Goal: Communication & Community: Answer question/provide support

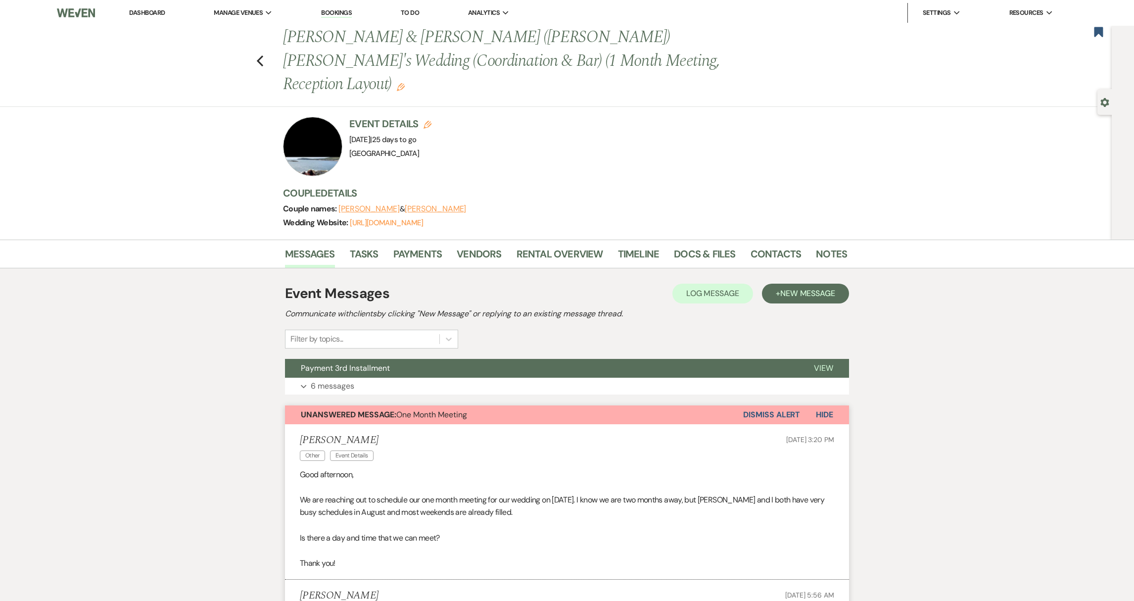
click at [142, 15] on link "Dashboard" at bounding box center [147, 12] width 36 height 8
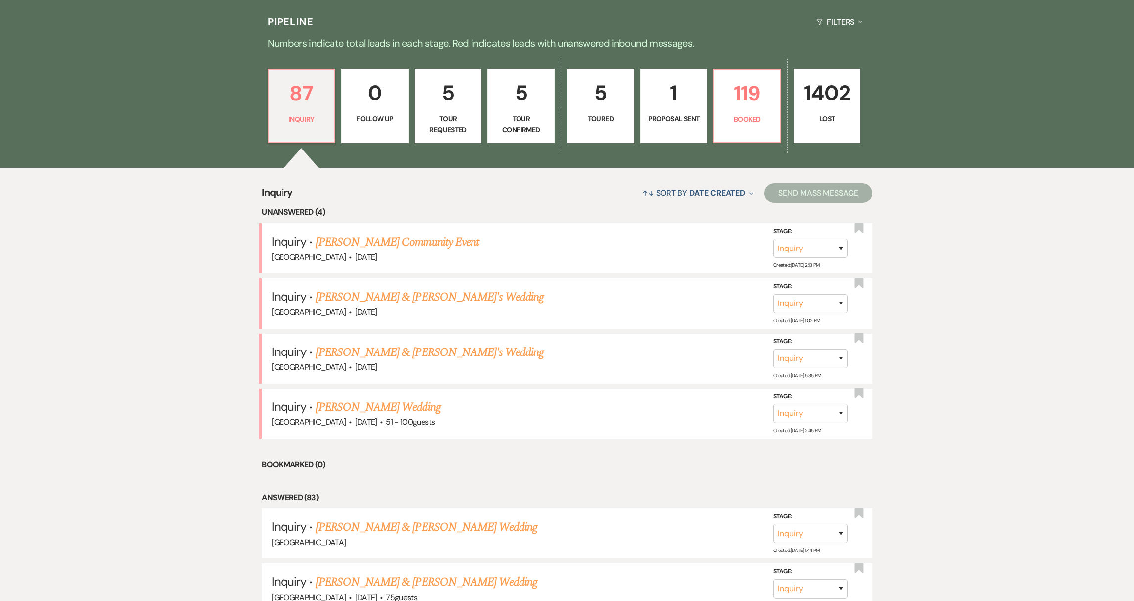
scroll to position [301, 0]
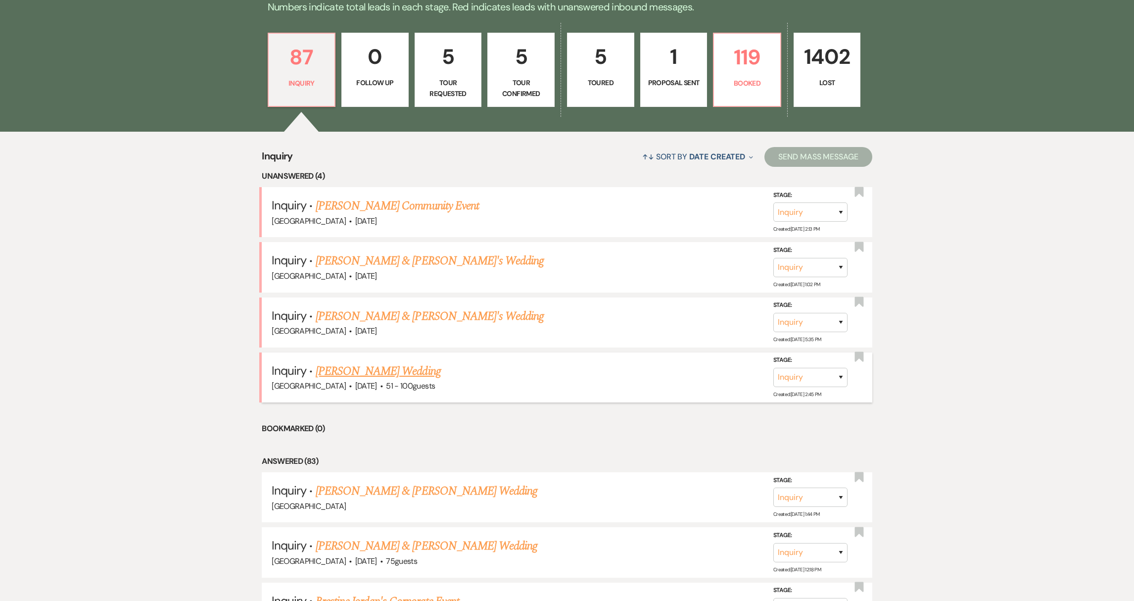
click at [387, 370] on link "[PERSON_NAME] Wedding" at bounding box center [378, 371] width 125 height 18
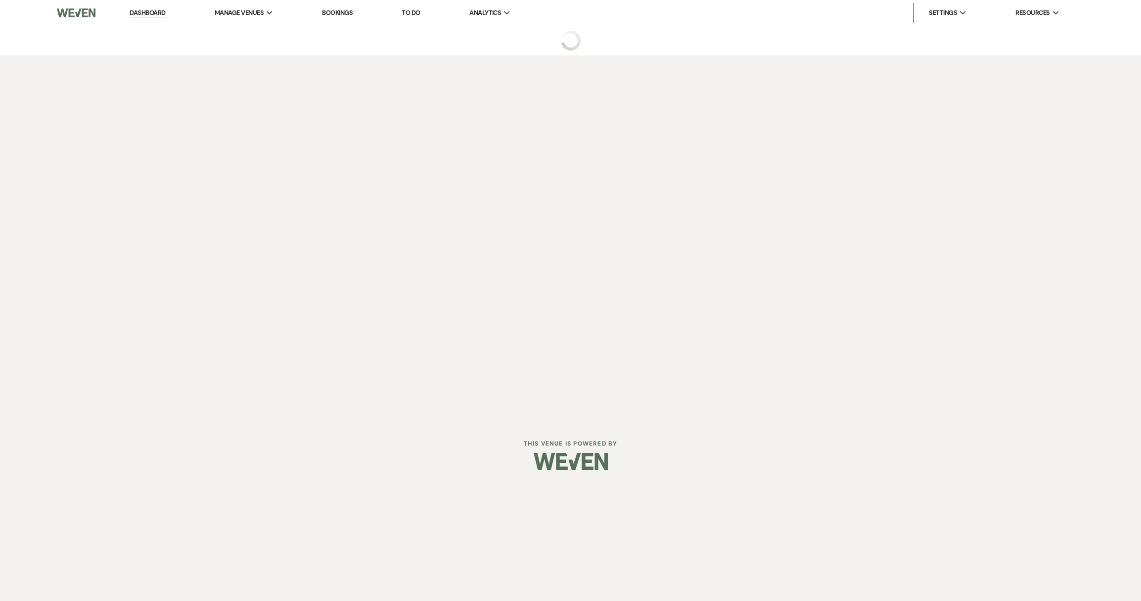
select select "2"
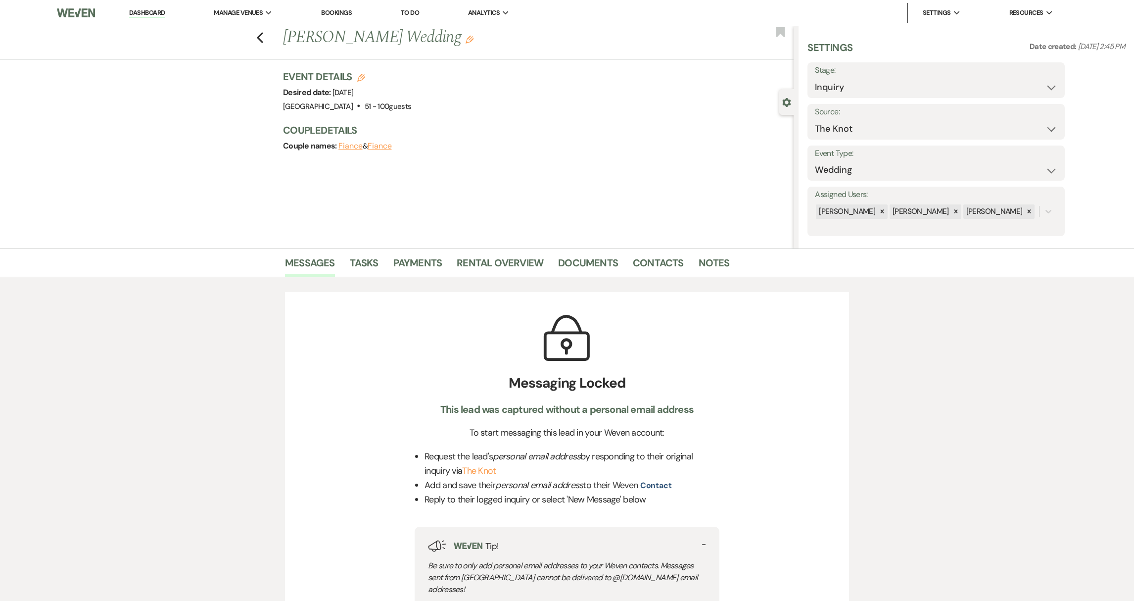
click at [273, 39] on div "Previous [PERSON_NAME] Wedding Edit Bookmark" at bounding box center [394, 43] width 798 height 34
click at [261, 37] on icon "Previous" at bounding box center [259, 38] width 7 height 12
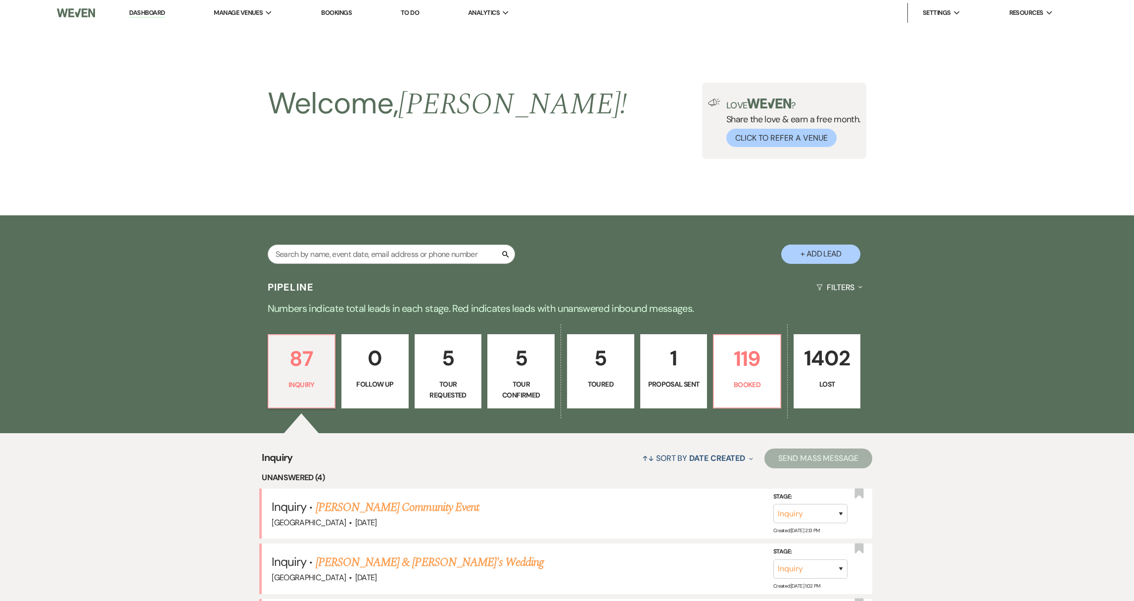
scroll to position [301, 0]
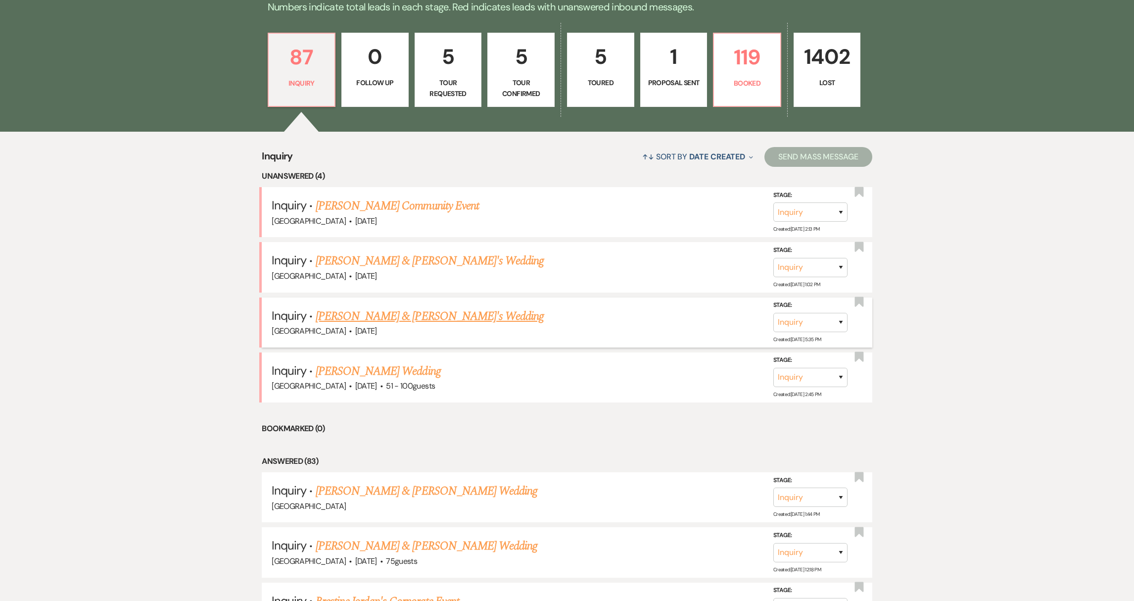
click at [358, 315] on link "[PERSON_NAME] & [PERSON_NAME]'s Wedding" at bounding box center [430, 316] width 229 height 18
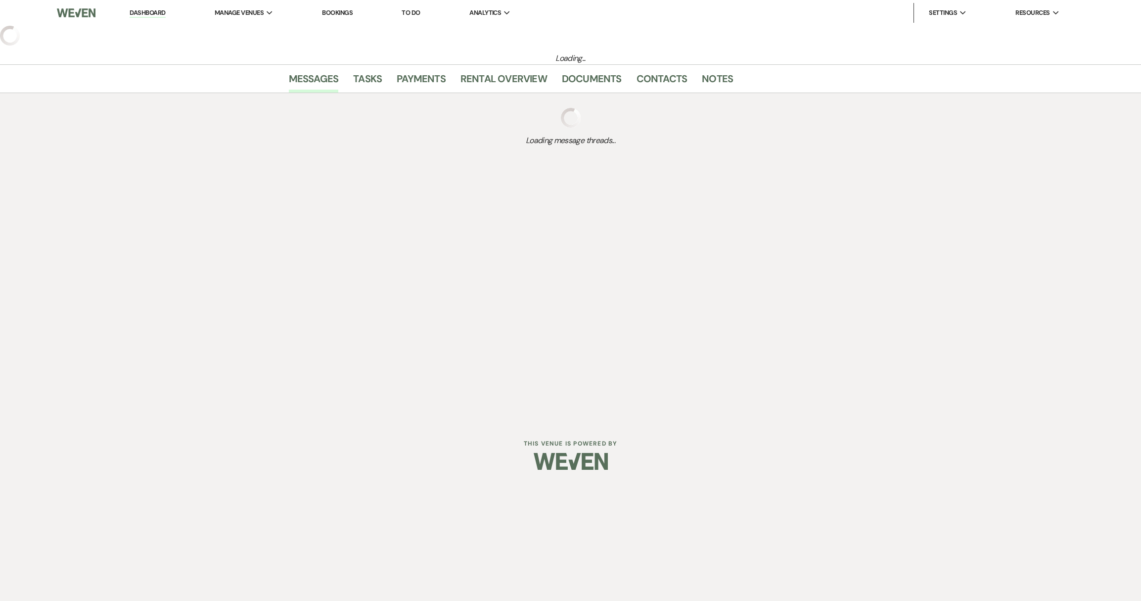
select select "5"
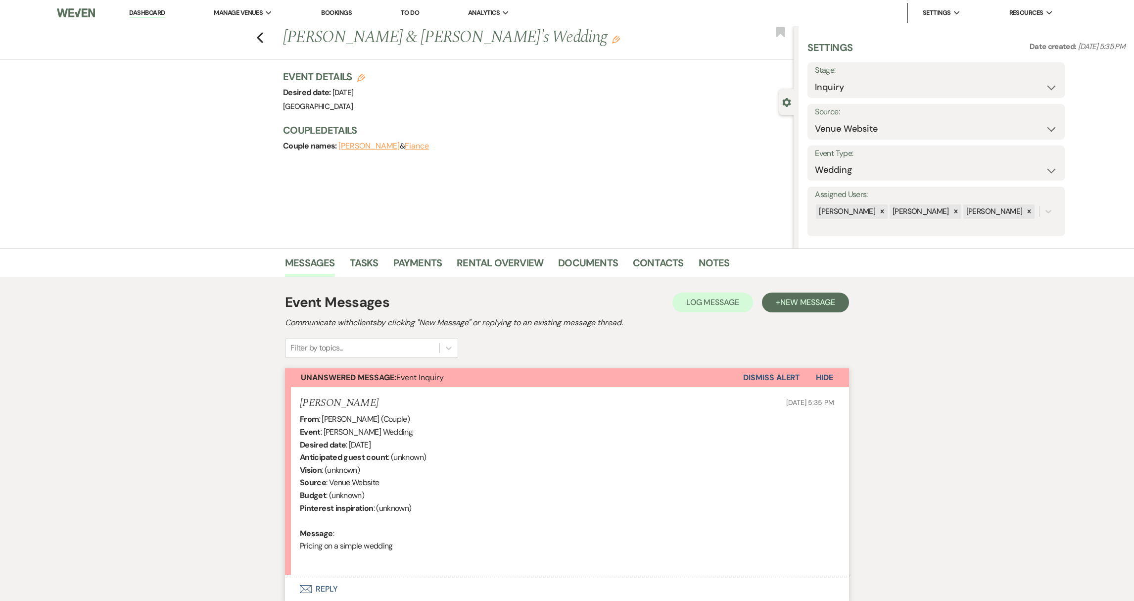
scroll to position [81, 0]
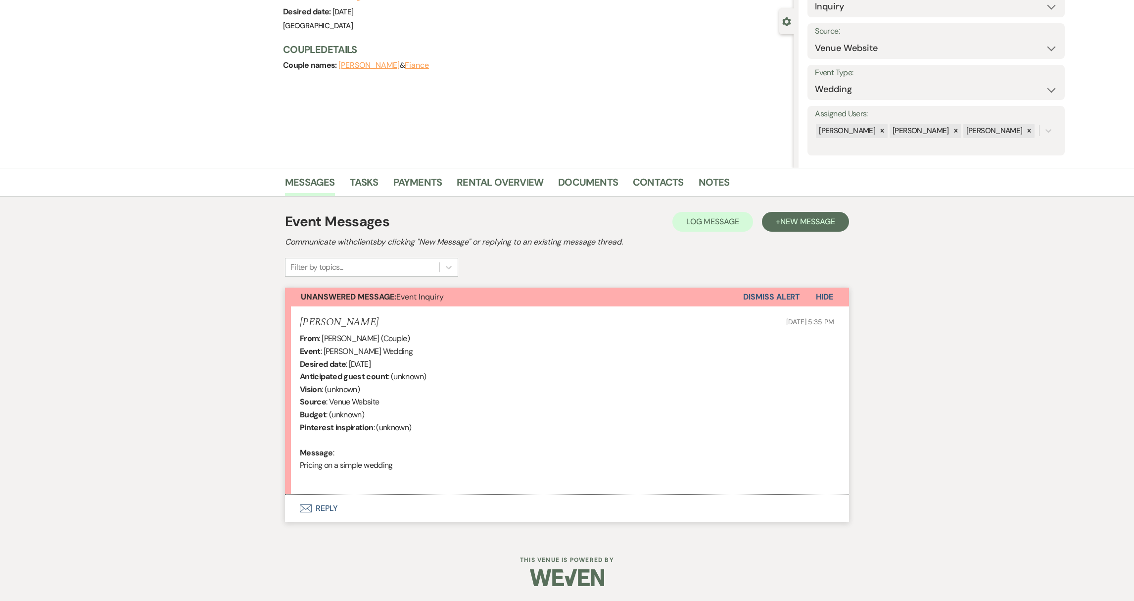
click at [321, 505] on button "Envelope Reply" at bounding box center [567, 508] width 564 height 28
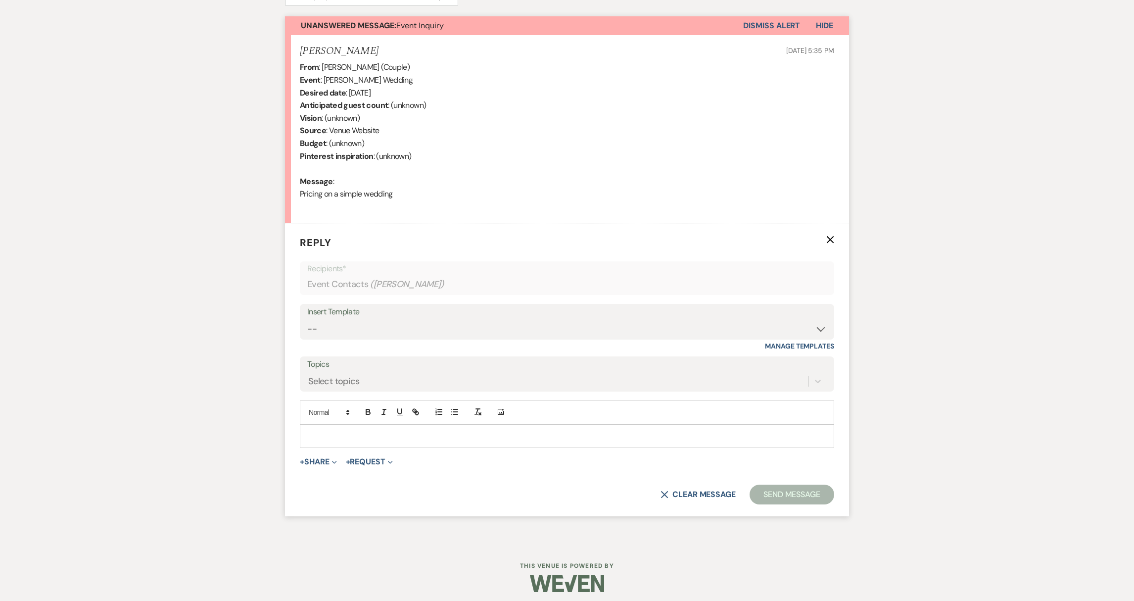
scroll to position [357, 0]
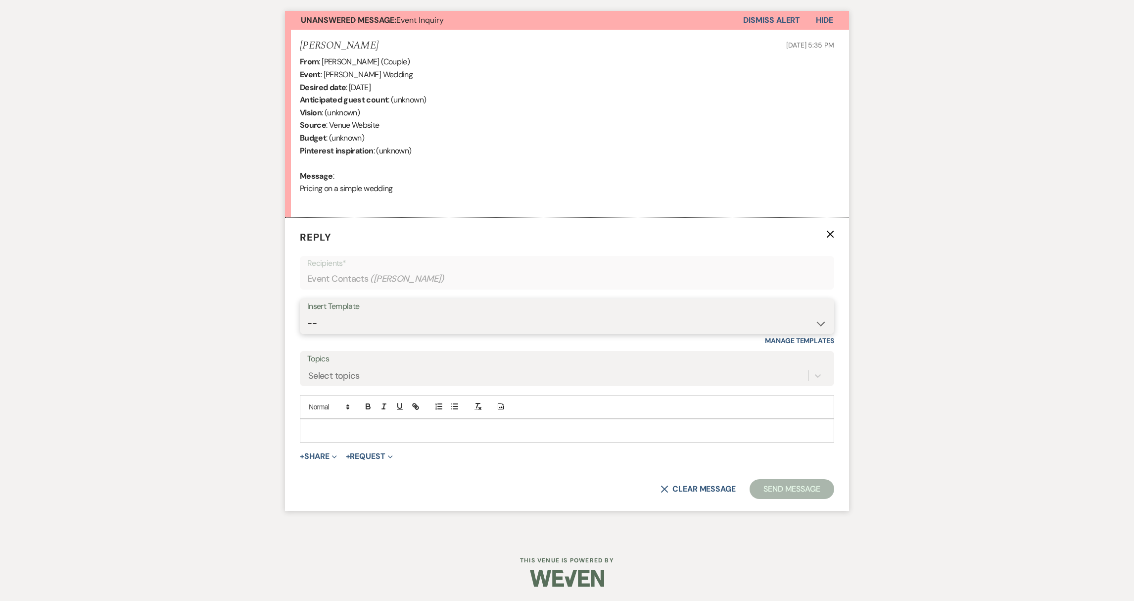
click at [358, 326] on select "-- Weven Planning Portal Introduction (Booked Events) Initial Reply Not Availab…" at bounding box center [566, 323] width 519 height 19
select select "313"
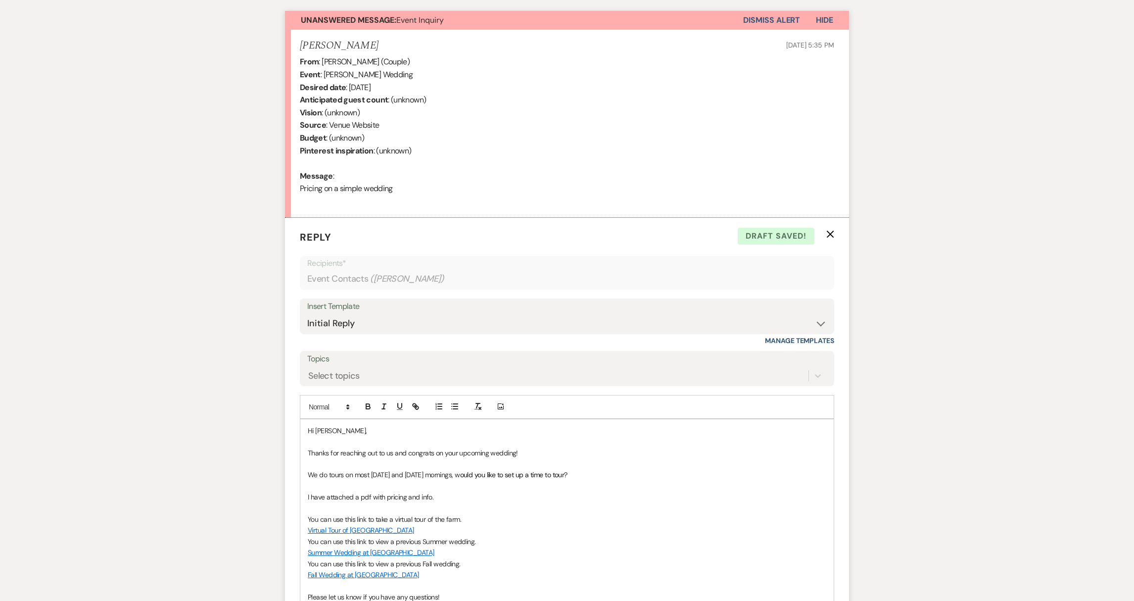
click at [362, 430] on p "Hi [PERSON_NAME]," at bounding box center [567, 430] width 518 height 11
click at [683, 495] on p "I have attached a pdf with pricing and info." at bounding box center [567, 496] width 518 height 11
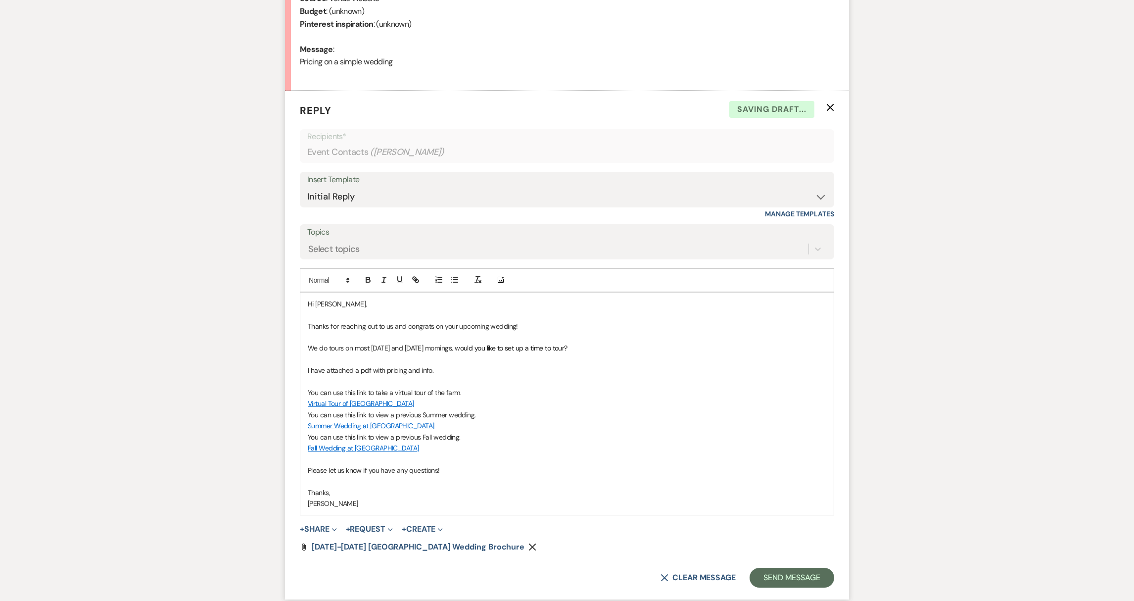
scroll to position [562, 0]
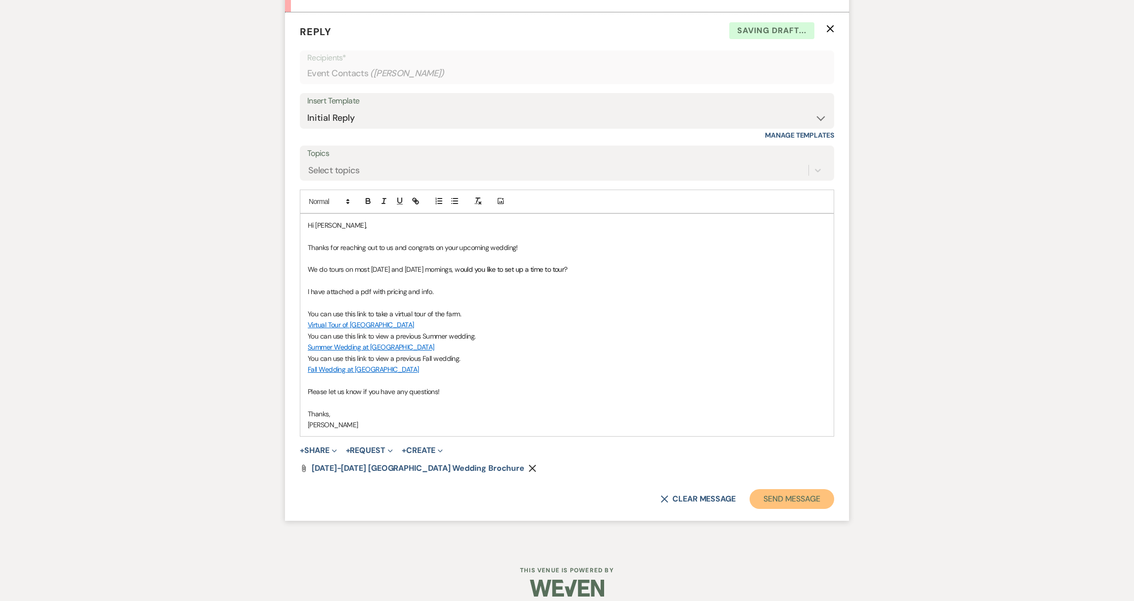
click at [803, 504] on button "Send Message" at bounding box center [791, 499] width 85 height 20
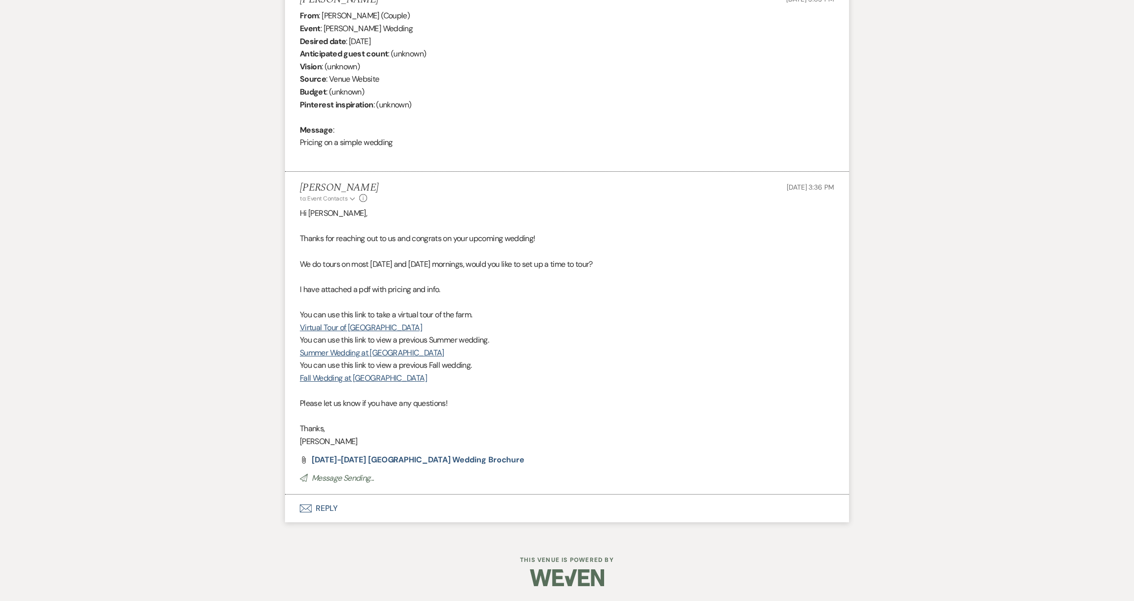
scroll to position [0, 0]
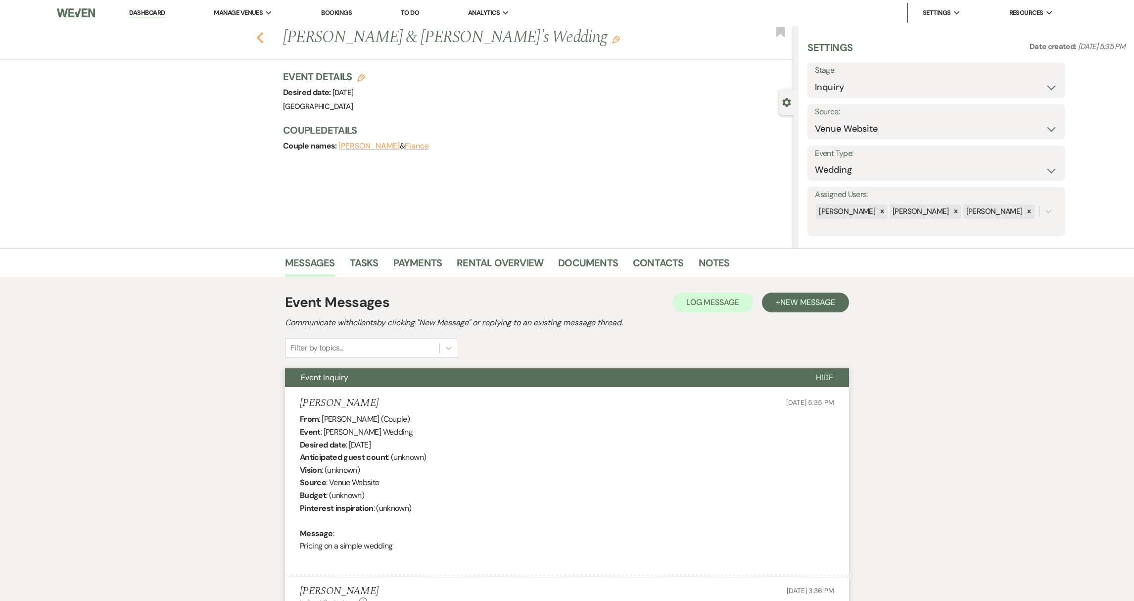
click at [262, 38] on use "button" at bounding box center [260, 37] width 6 height 11
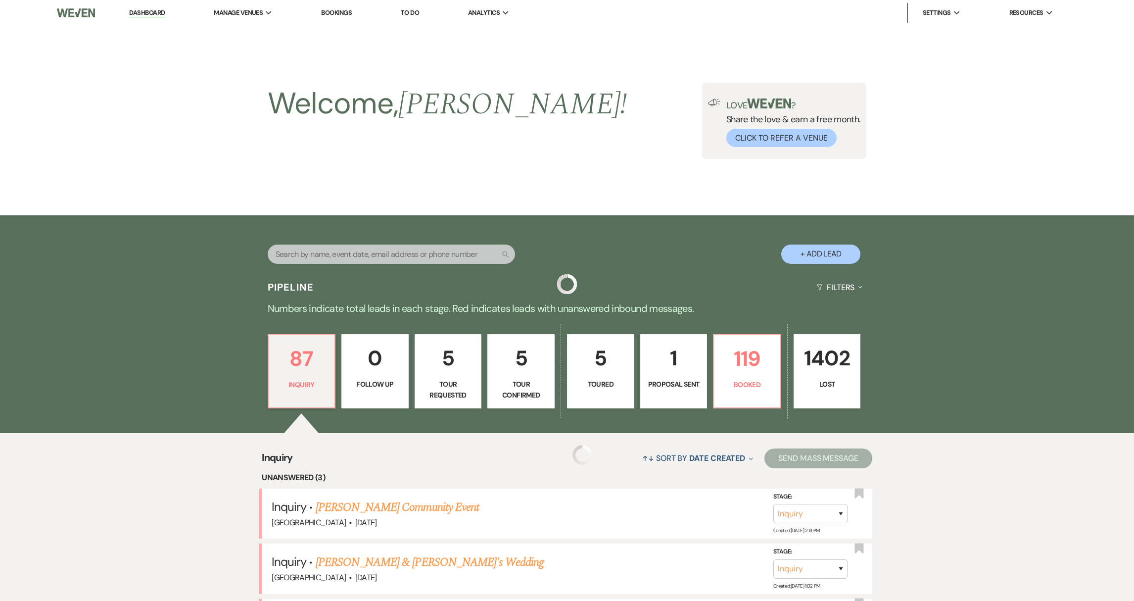
scroll to position [301, 0]
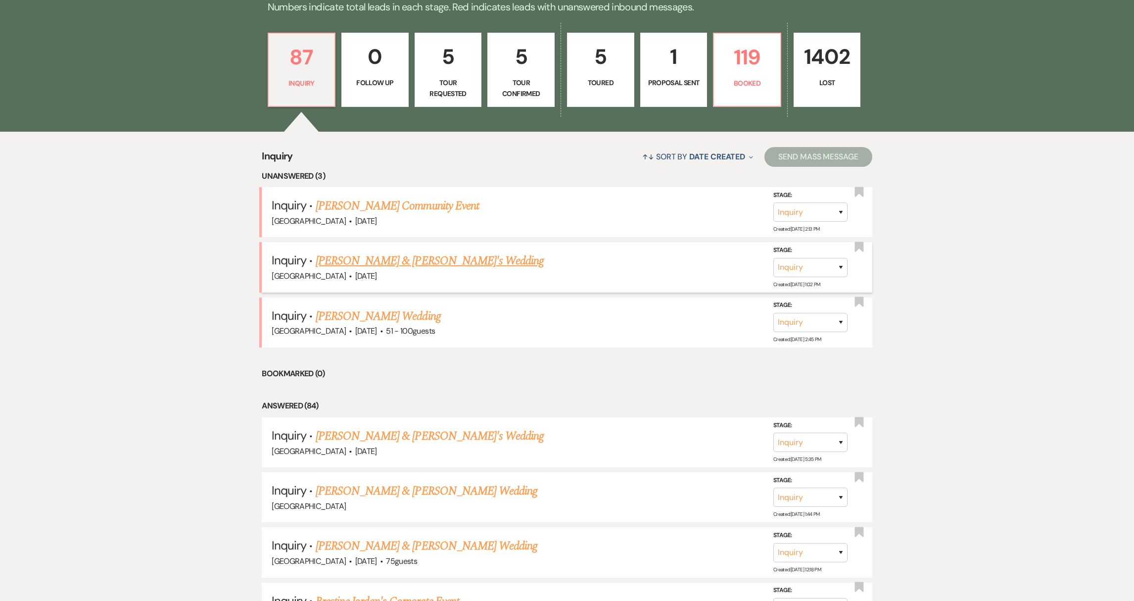
click at [390, 259] on link "[PERSON_NAME] & [PERSON_NAME]'s Wedding" at bounding box center [430, 261] width 229 height 18
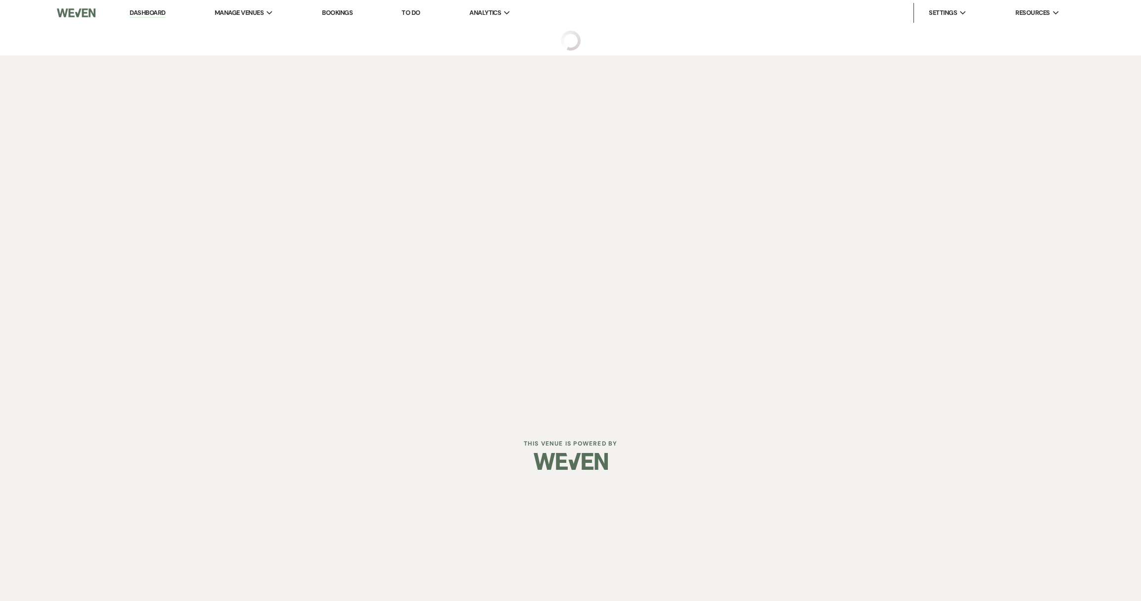
select select "5"
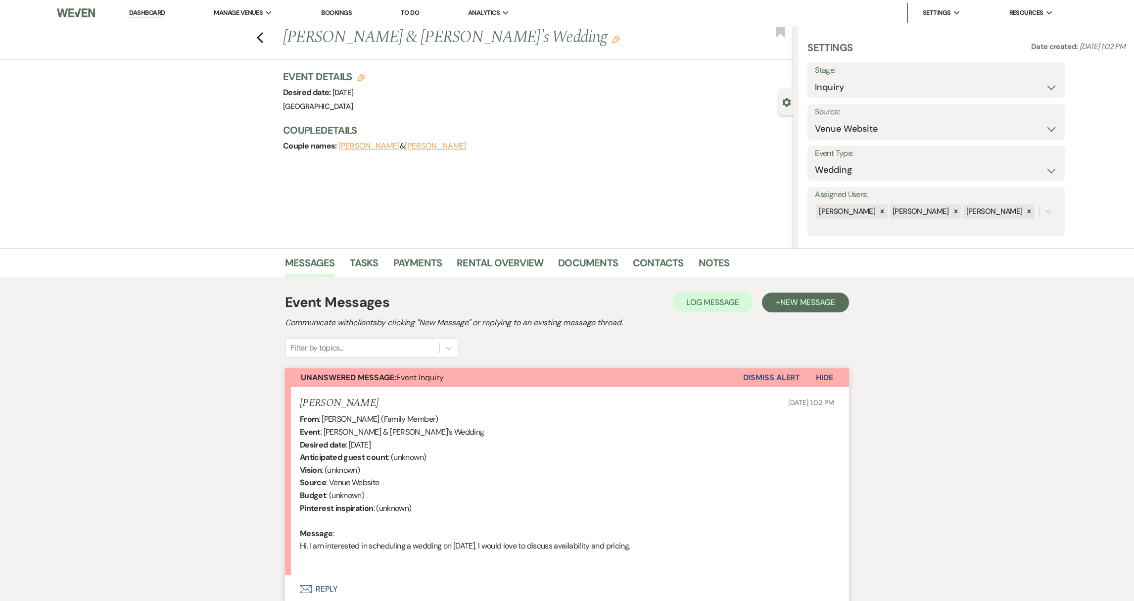
scroll to position [81, 0]
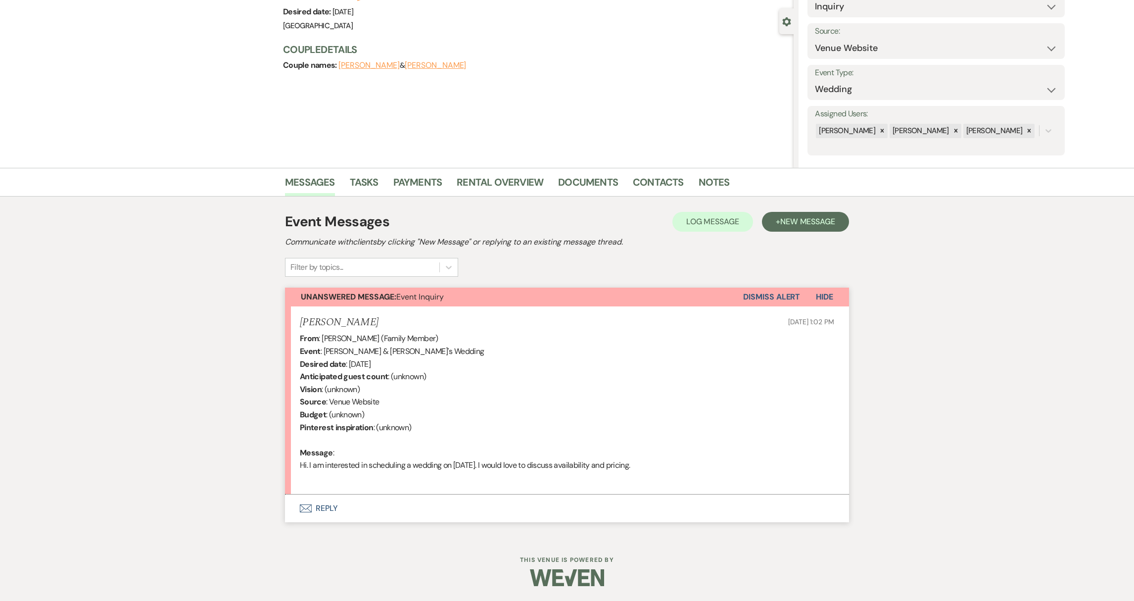
click at [354, 65] on button "[PERSON_NAME]" at bounding box center [368, 65] width 61 height 8
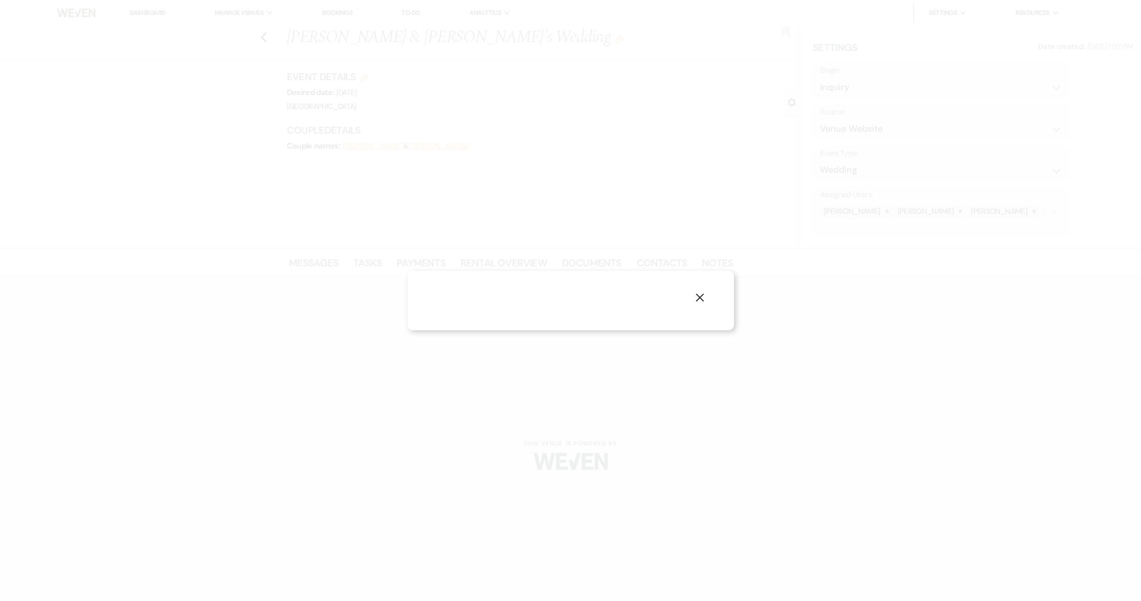
select select "1"
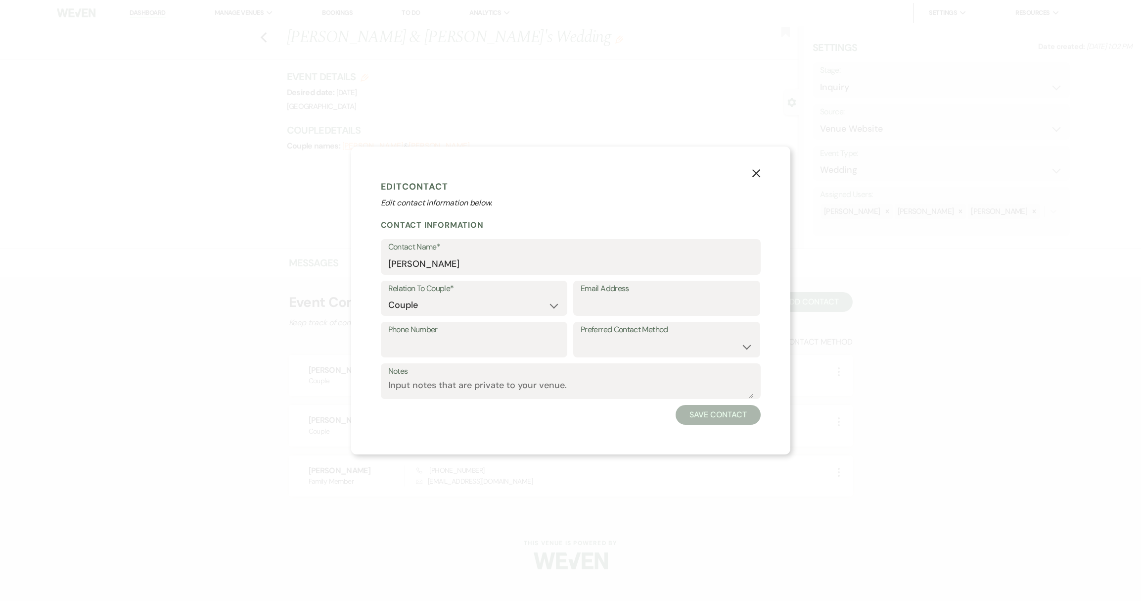
click at [757, 174] on use "button" at bounding box center [756, 173] width 8 height 8
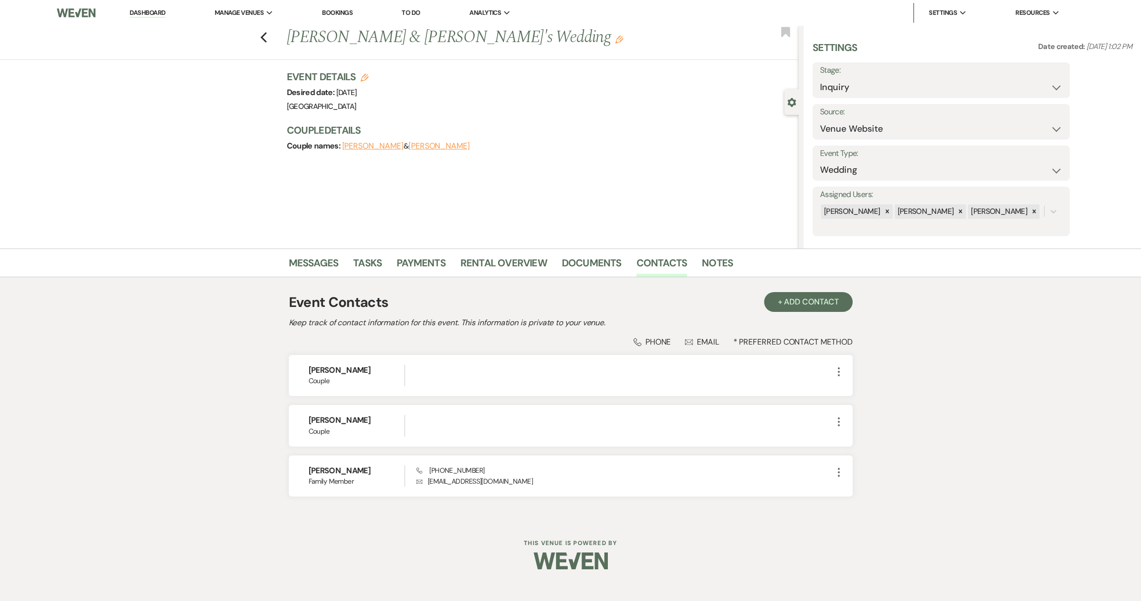
click at [409, 150] on button "[PERSON_NAME]" at bounding box center [439, 146] width 61 height 8
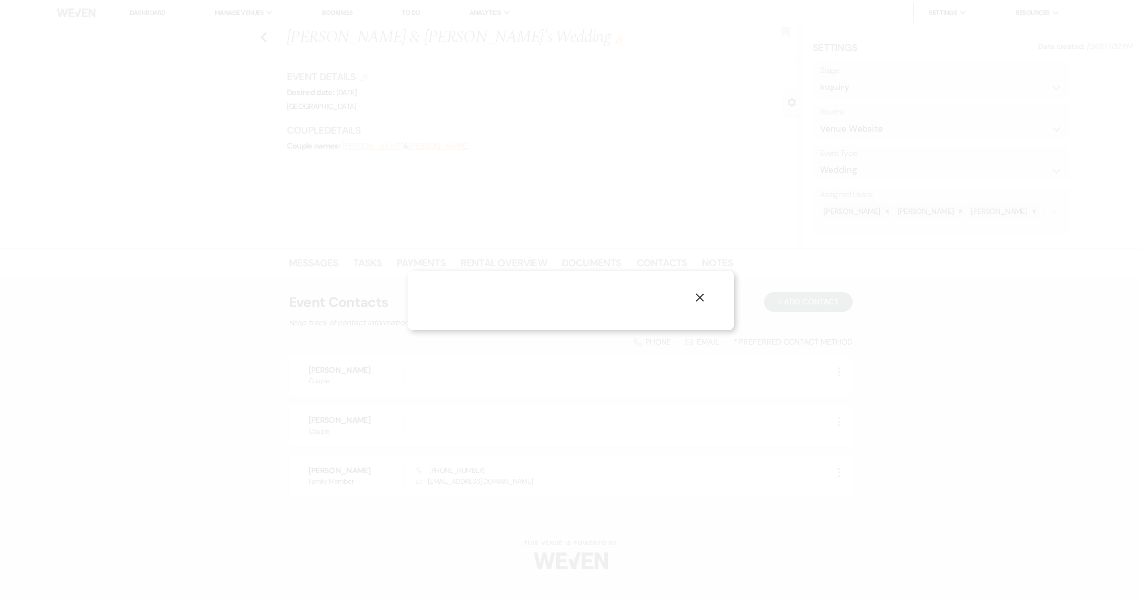
select select "1"
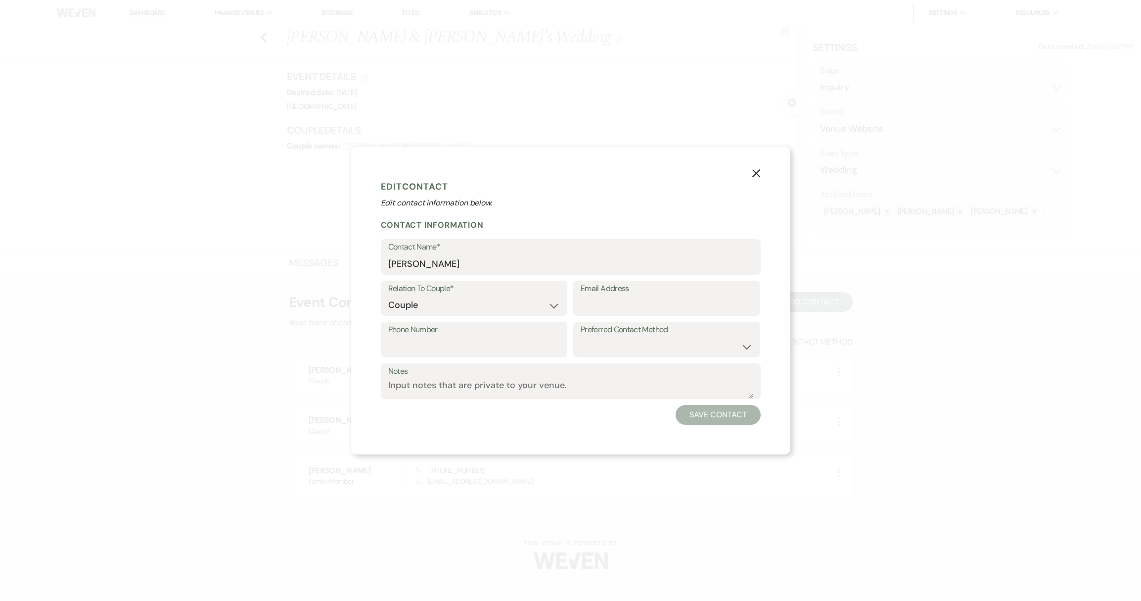
click at [755, 177] on icon "X" at bounding box center [756, 173] width 9 height 9
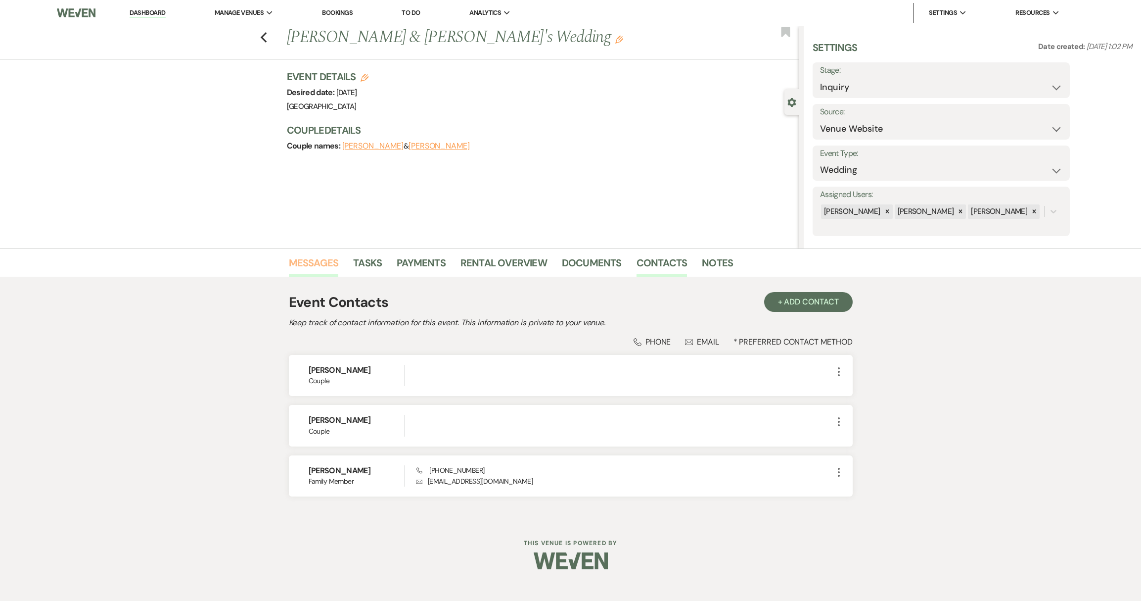
click at [325, 266] on link "Messages" at bounding box center [314, 266] width 50 height 22
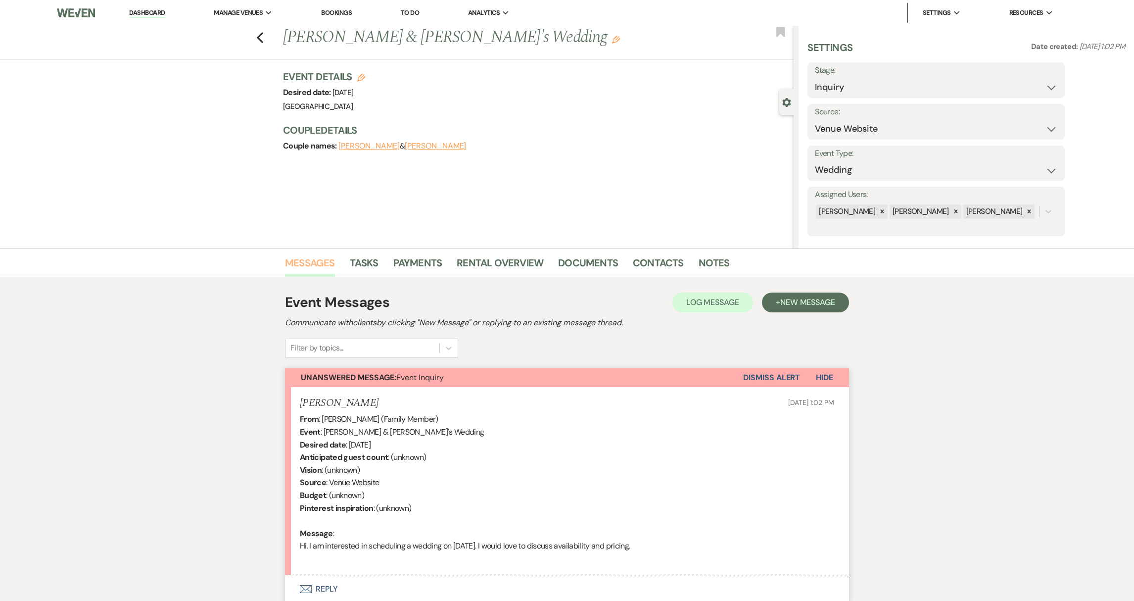
scroll to position [81, 0]
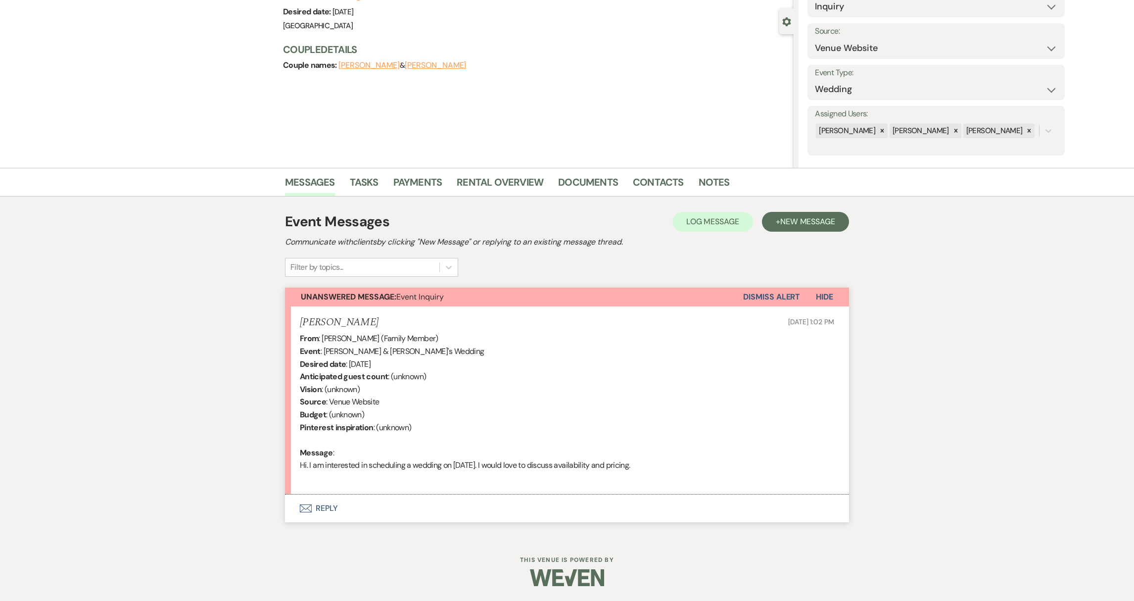
click at [329, 512] on button "Envelope Reply" at bounding box center [567, 508] width 564 height 28
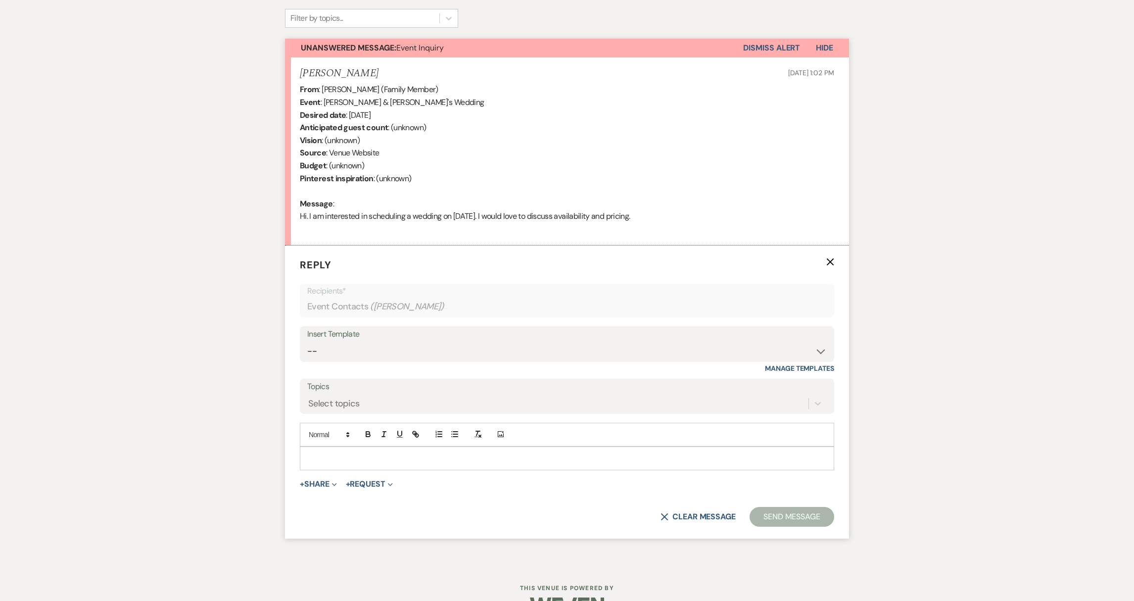
scroll to position [357, 0]
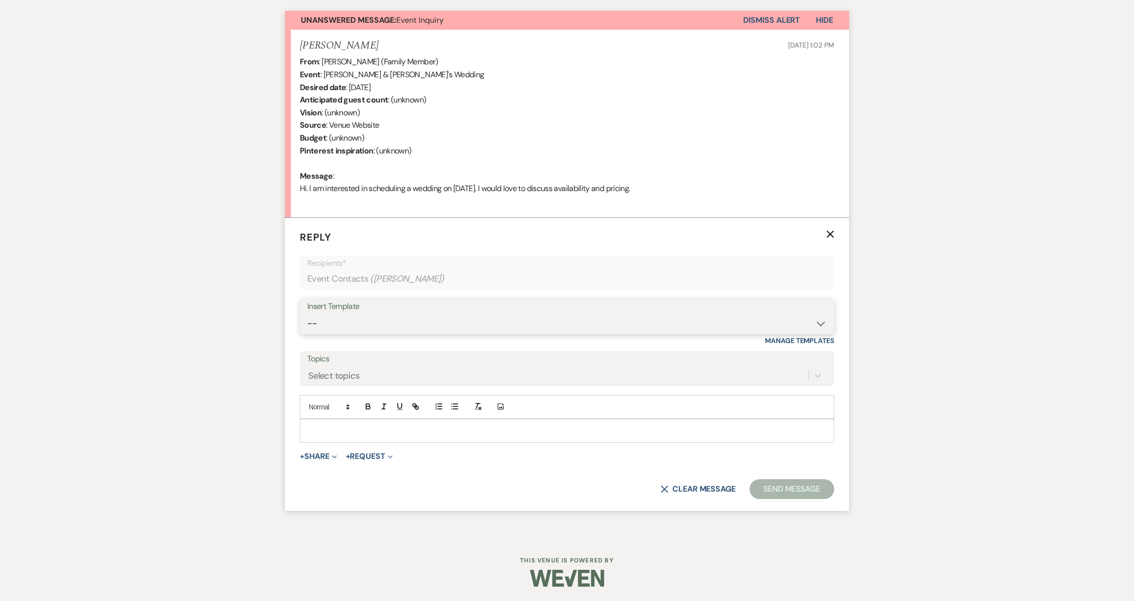
click at [418, 321] on select "-- Weven Planning Portal Introduction (Booked Events) Initial Reply Not Availab…" at bounding box center [566, 323] width 519 height 19
select select "313"
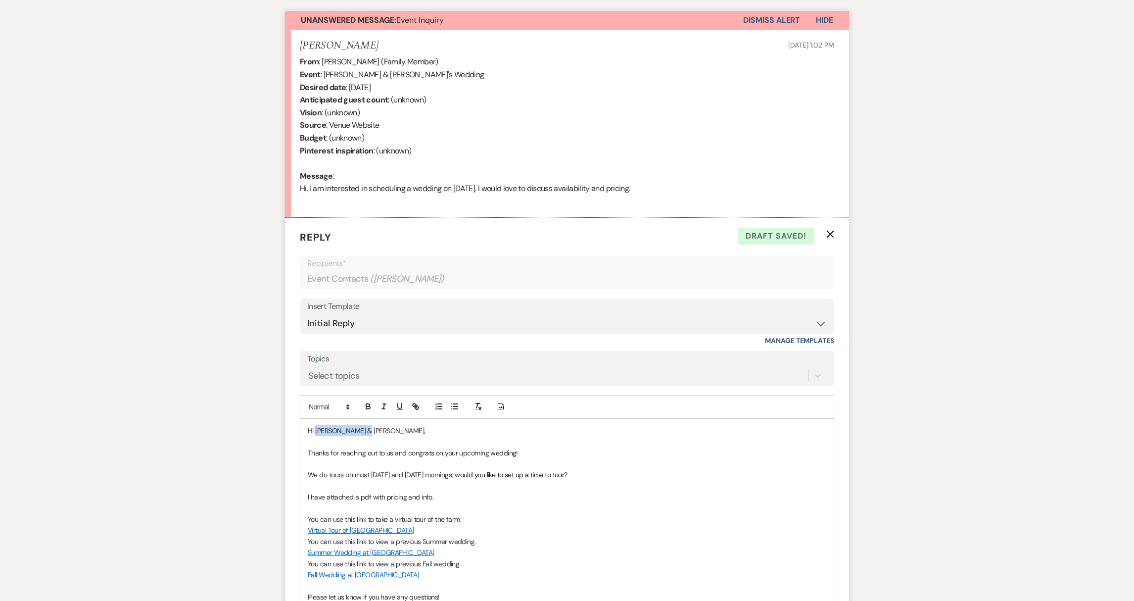
drag, startPoint x: 360, startPoint y: 433, endPoint x: 317, endPoint y: 435, distance: 43.1
click at [317, 435] on p "Hi [PERSON_NAME] & [PERSON_NAME]," at bounding box center [567, 430] width 518 height 11
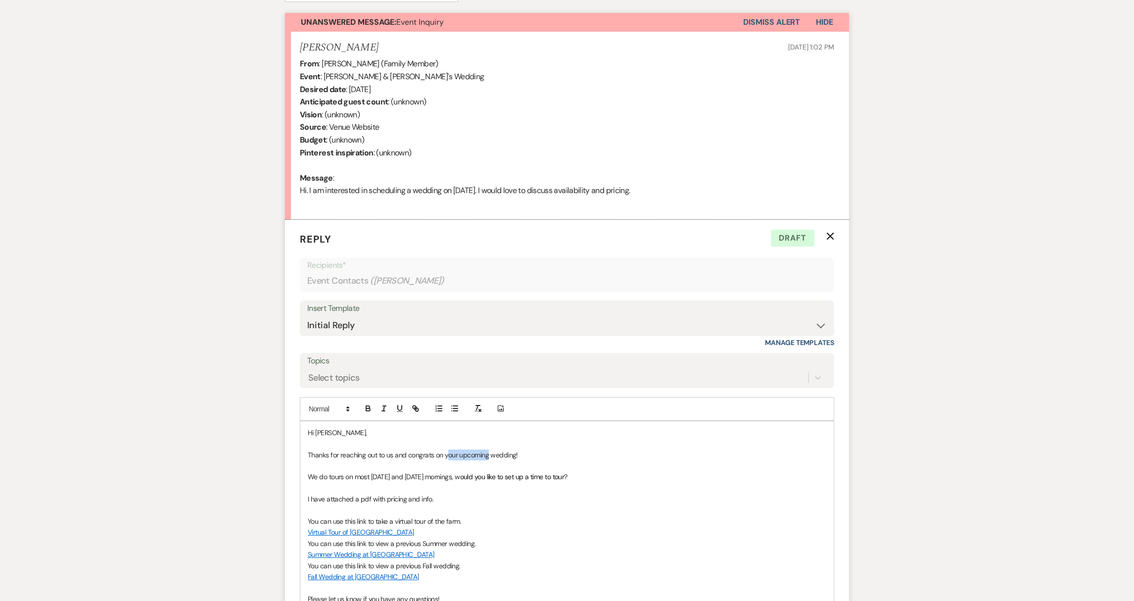
drag, startPoint x: 446, startPoint y: 455, endPoint x: 488, endPoint y: 456, distance: 42.1
click at [488, 456] on p "Thanks for reaching out to us and congrats on your upcoming wedding!" at bounding box center [567, 454] width 518 height 11
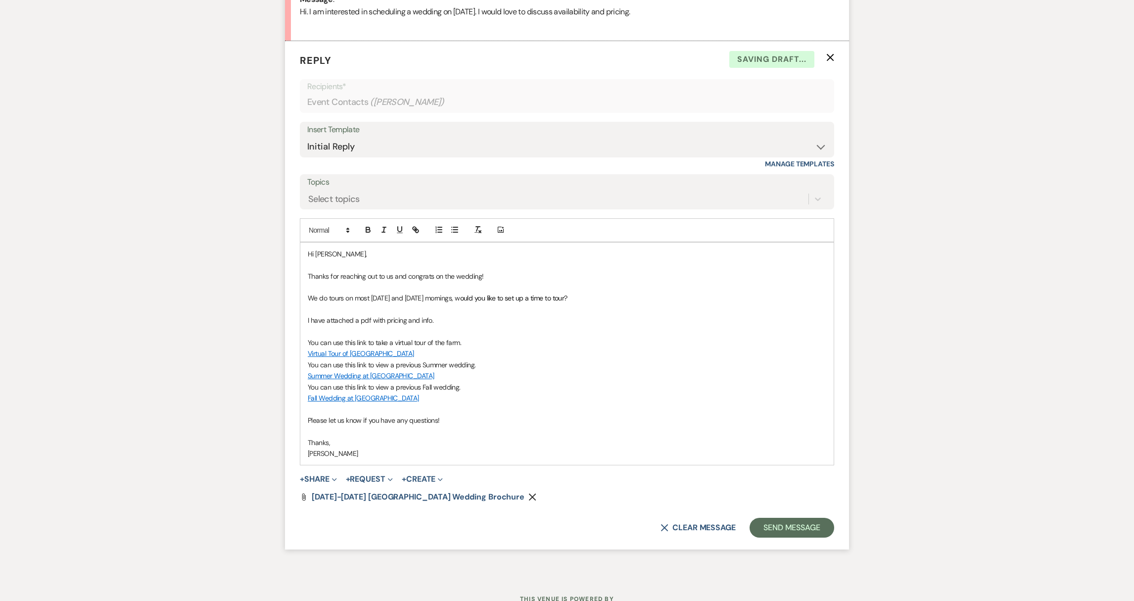
scroll to position [573, 0]
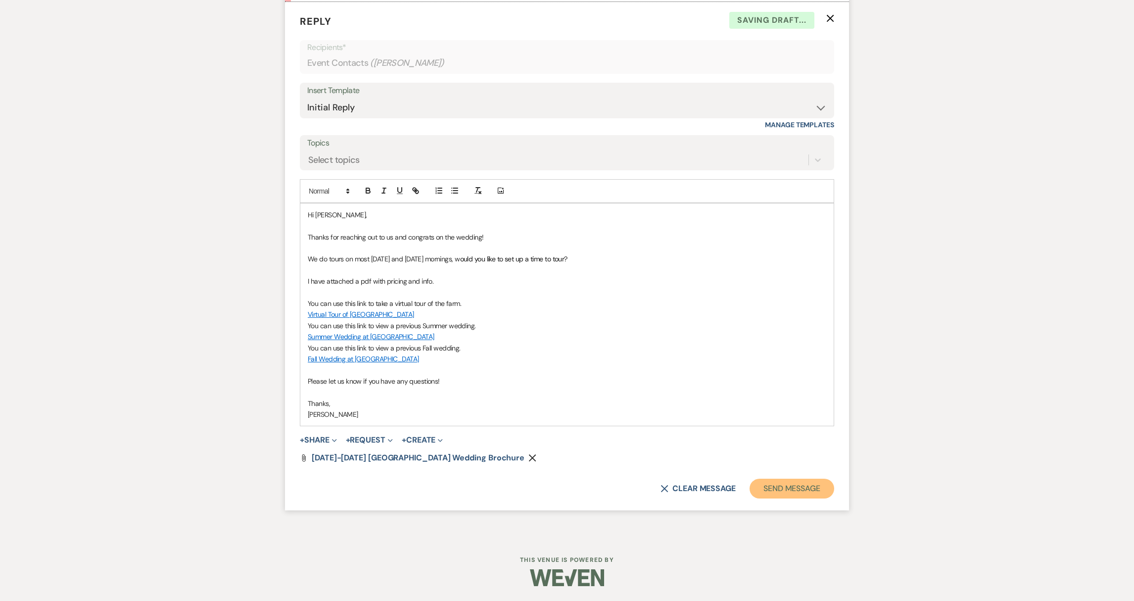
click at [809, 496] on button "Send Message" at bounding box center [791, 488] width 85 height 20
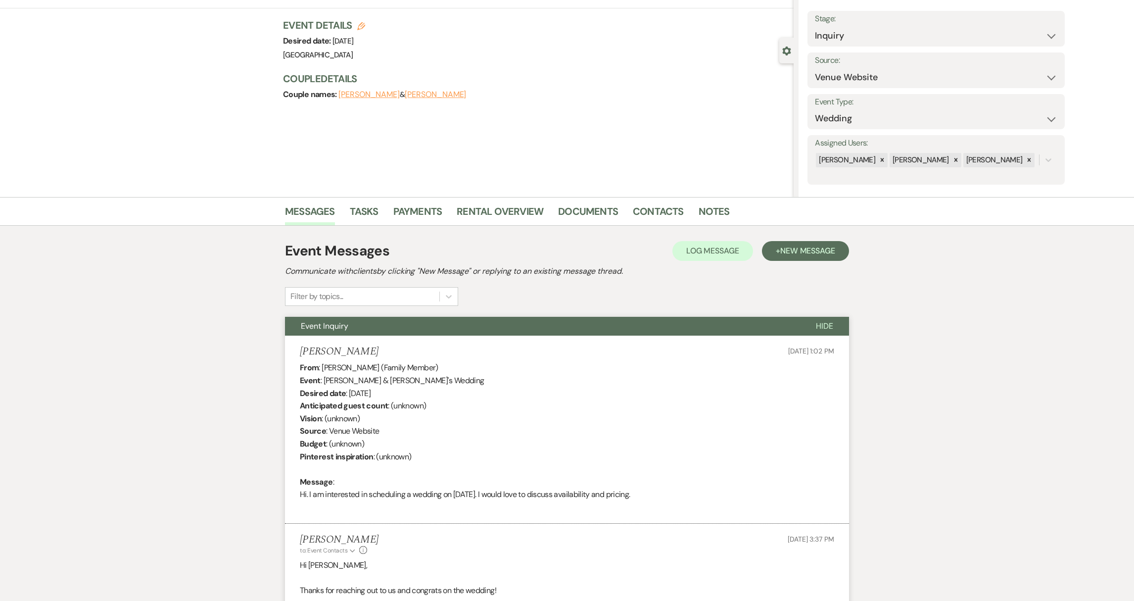
scroll to position [0, 0]
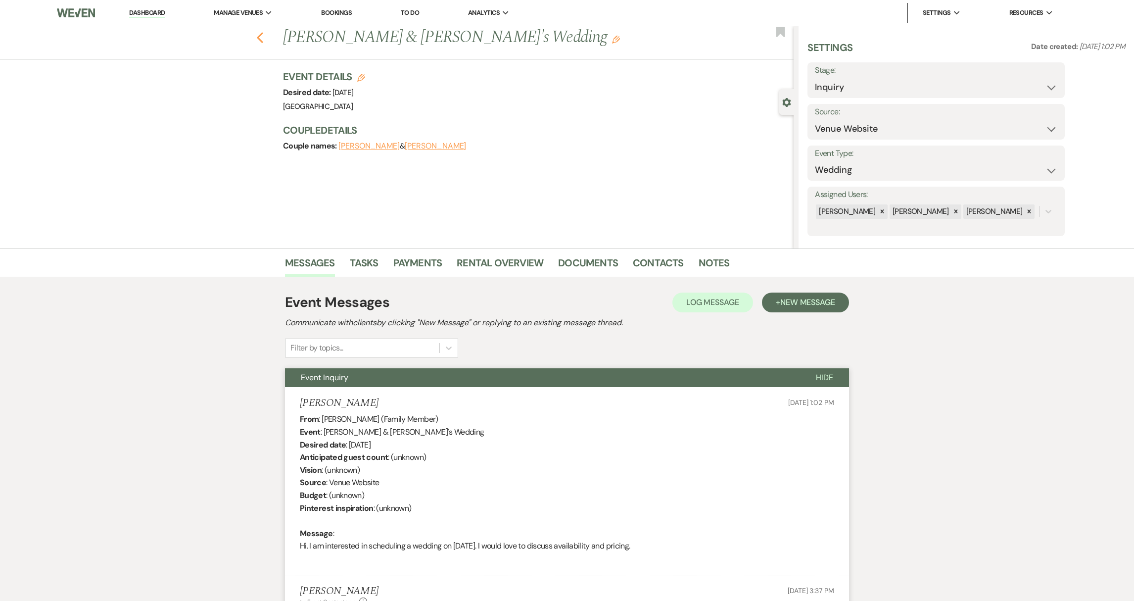
click at [264, 37] on icon "Previous" at bounding box center [259, 38] width 7 height 12
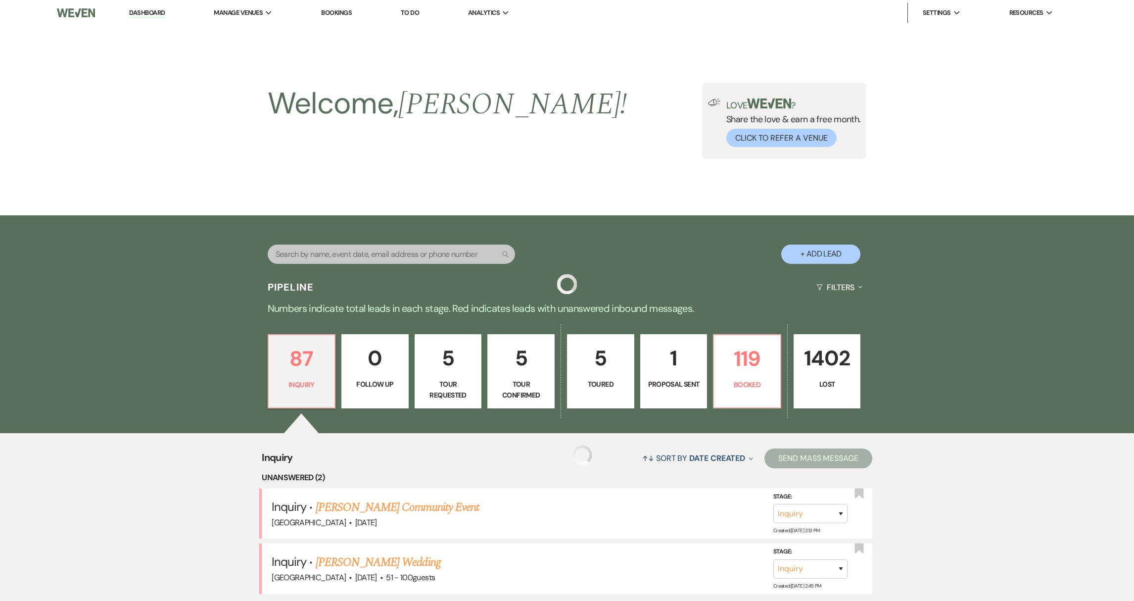
scroll to position [301, 0]
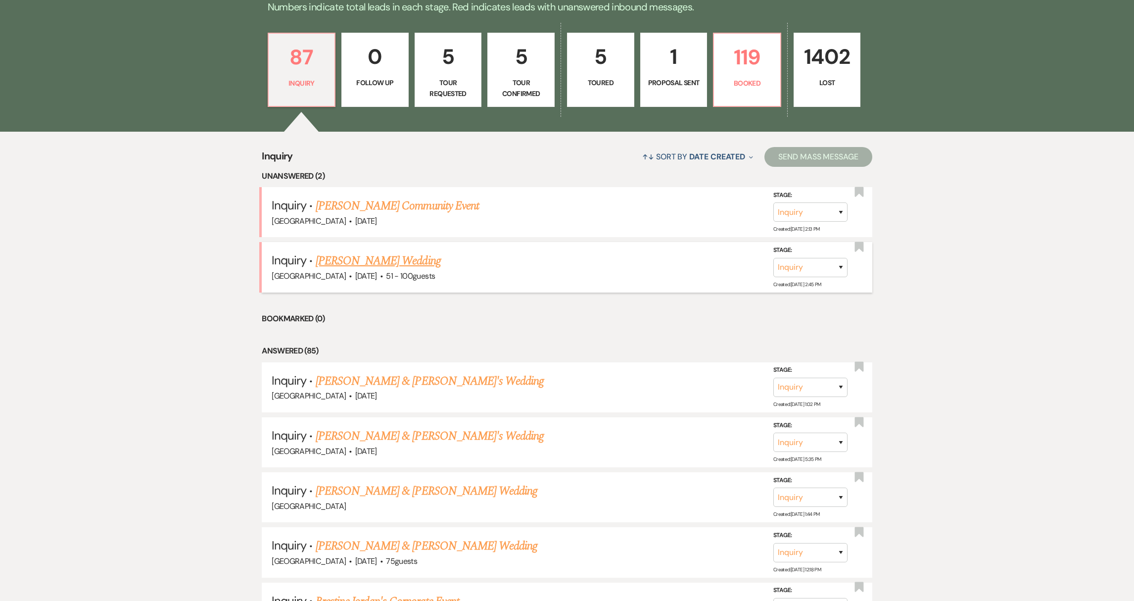
click at [360, 262] on link "[PERSON_NAME] Wedding" at bounding box center [378, 261] width 125 height 18
select select "2"
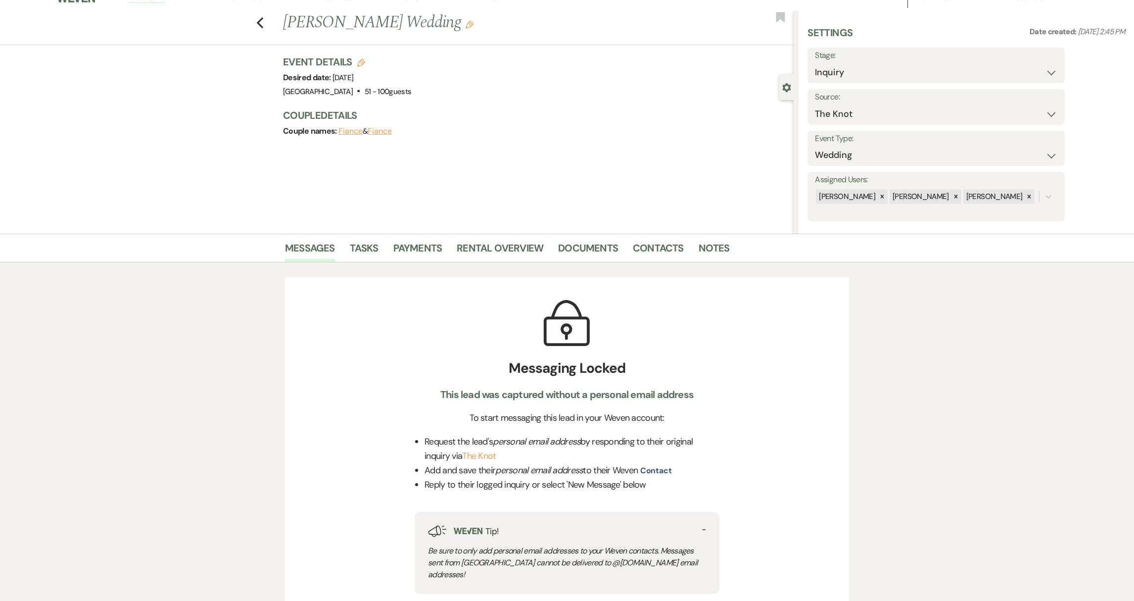
scroll to position [18, 0]
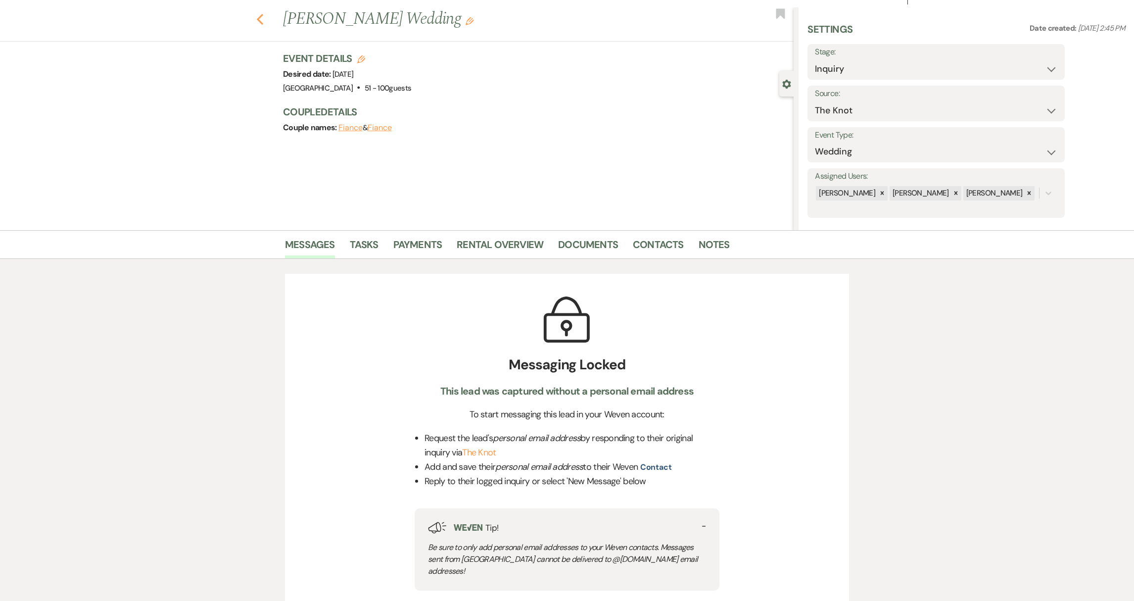
click at [263, 22] on use "button" at bounding box center [260, 19] width 6 height 11
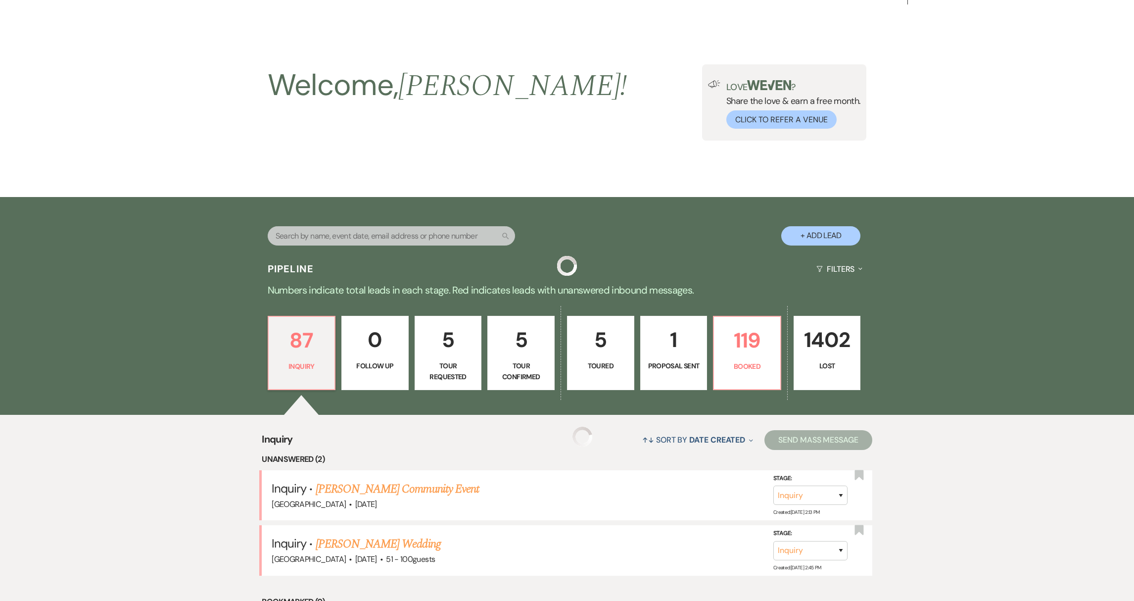
scroll to position [301, 0]
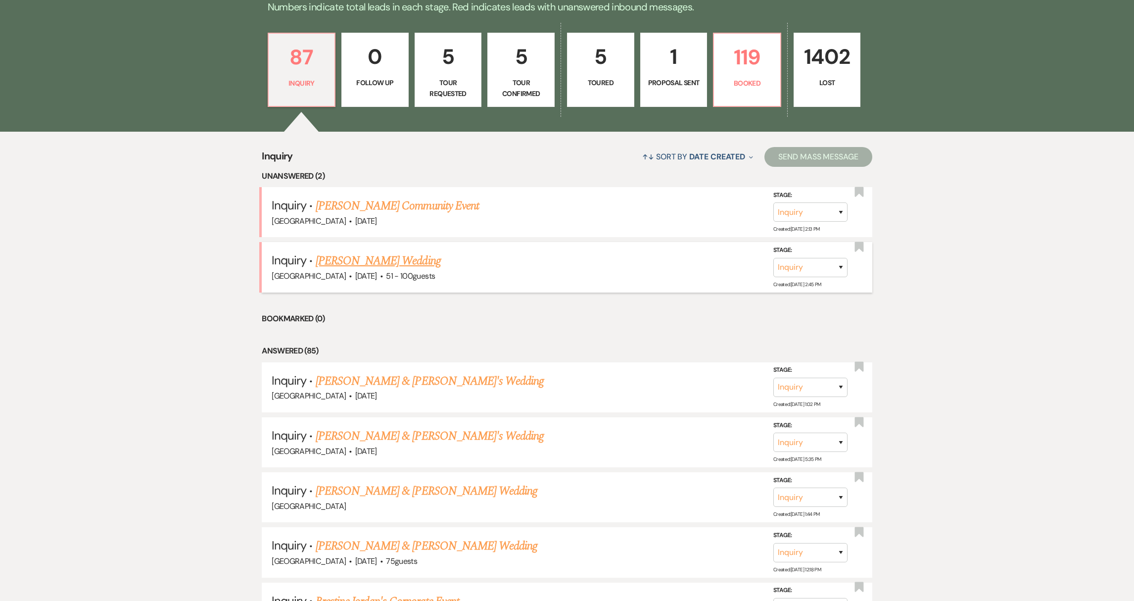
click at [409, 263] on link "[PERSON_NAME] Wedding" at bounding box center [378, 261] width 125 height 18
select select "2"
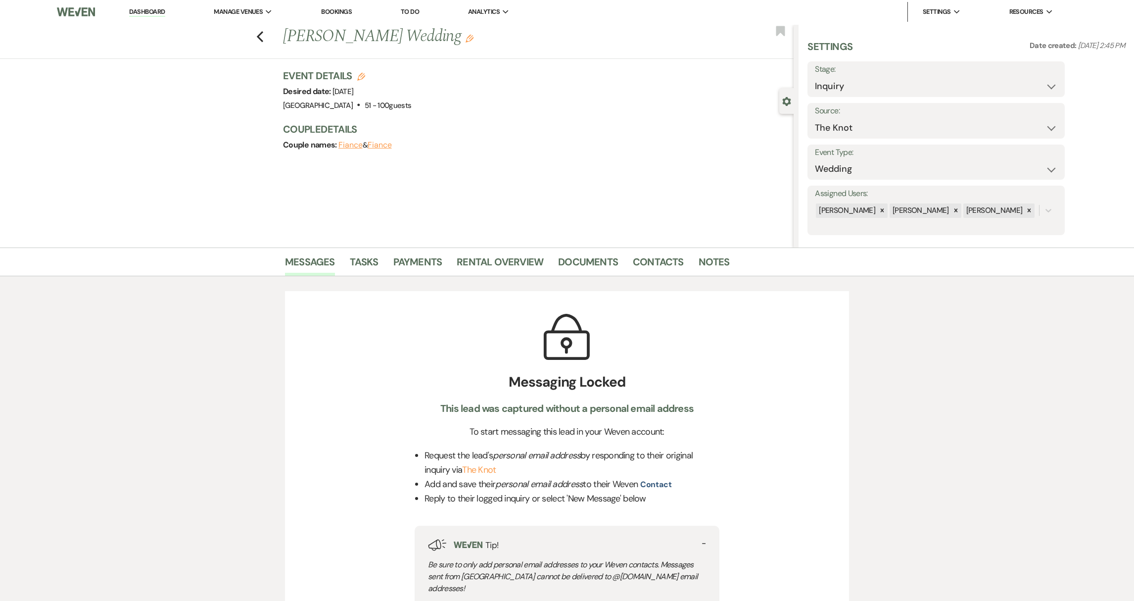
scroll to position [2, 0]
click at [660, 484] on button "contact" at bounding box center [656, 483] width 32 height 8
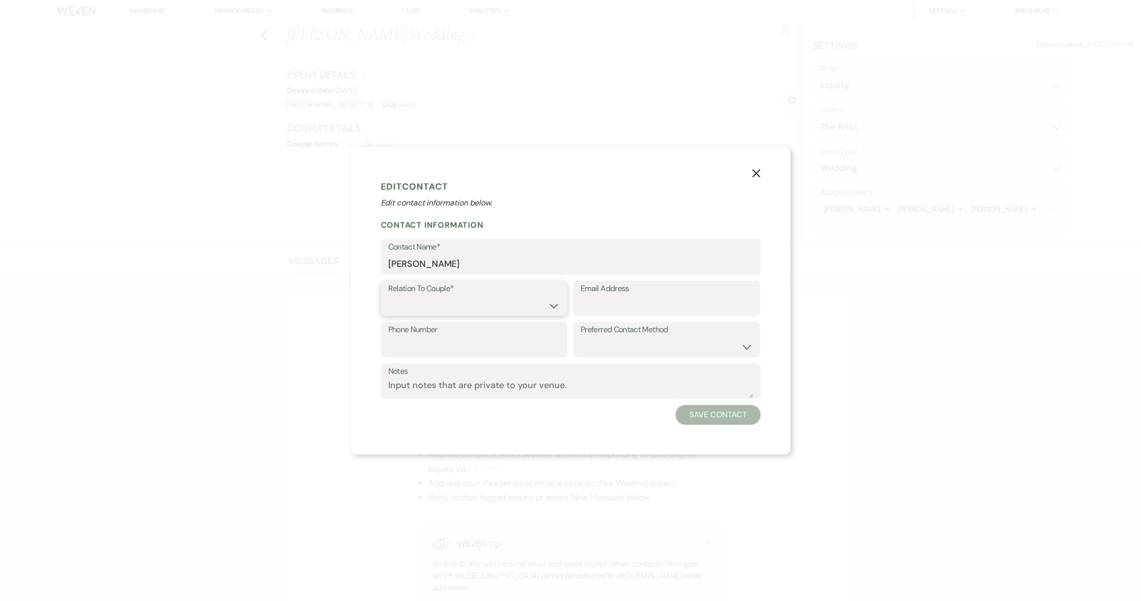
click at [509, 301] on select "Couple Planner Parent of Couple Family Member Friend Other" at bounding box center [474, 304] width 172 height 19
select select "1"
click at [593, 307] on input "Email Address" at bounding box center [667, 304] width 172 height 19
paste input "[EMAIL_ADDRESS][DOMAIN_NAME]"
type input "[EMAIL_ADDRESS][DOMAIN_NAME]"
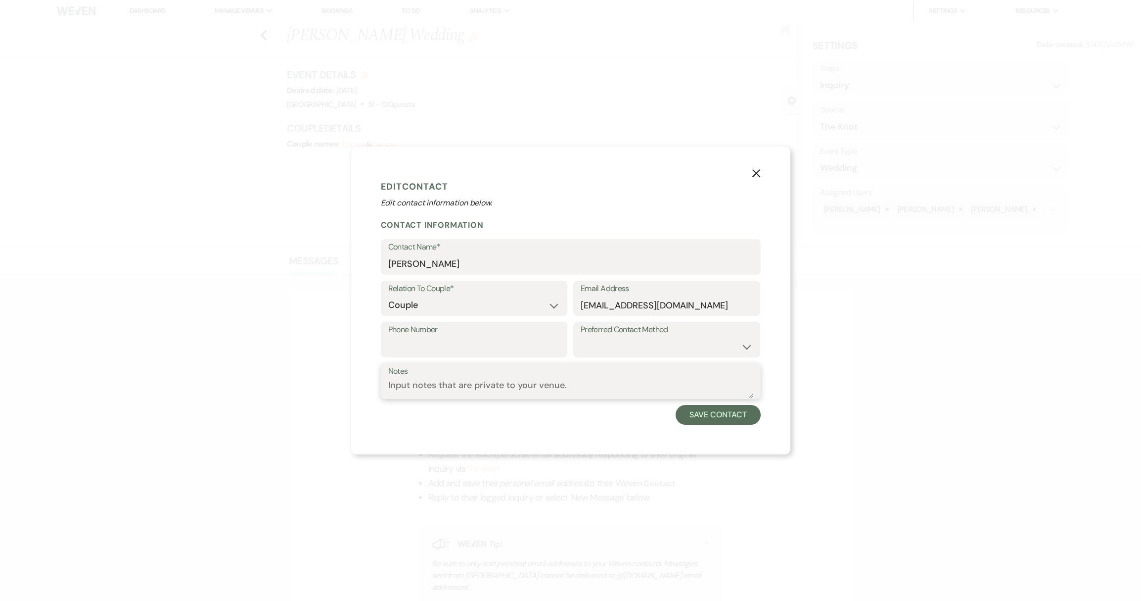
click at [619, 389] on textarea "Notes" at bounding box center [570, 387] width 365 height 19
click at [697, 414] on button "Save Contact" at bounding box center [718, 415] width 85 height 20
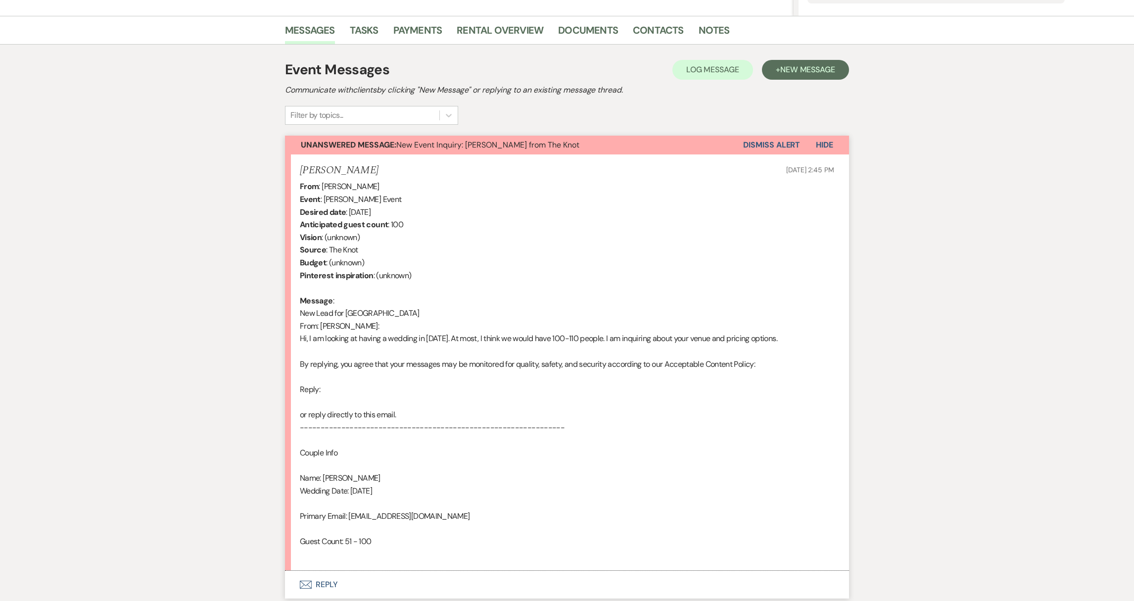
scroll to position [309, 0]
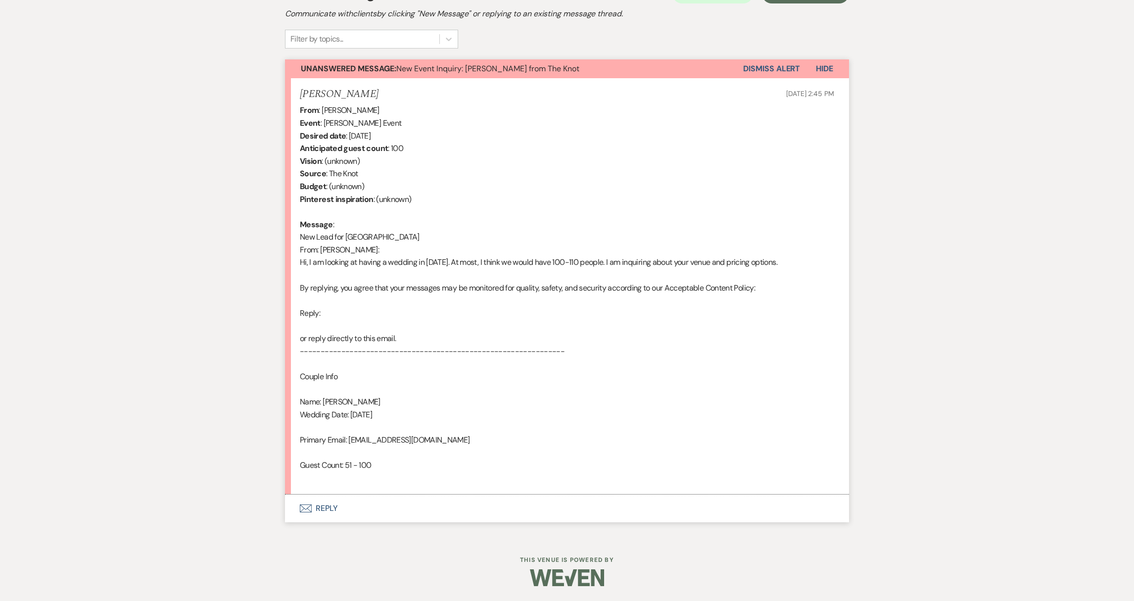
click at [332, 512] on button "Envelope Reply" at bounding box center [567, 508] width 564 height 28
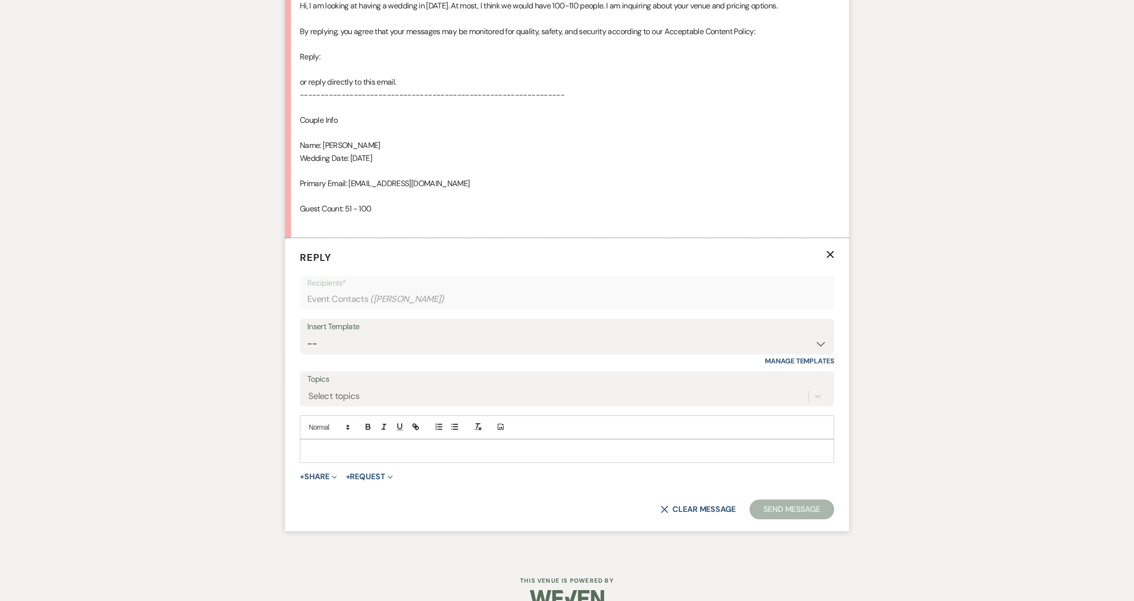
scroll to position [585, 0]
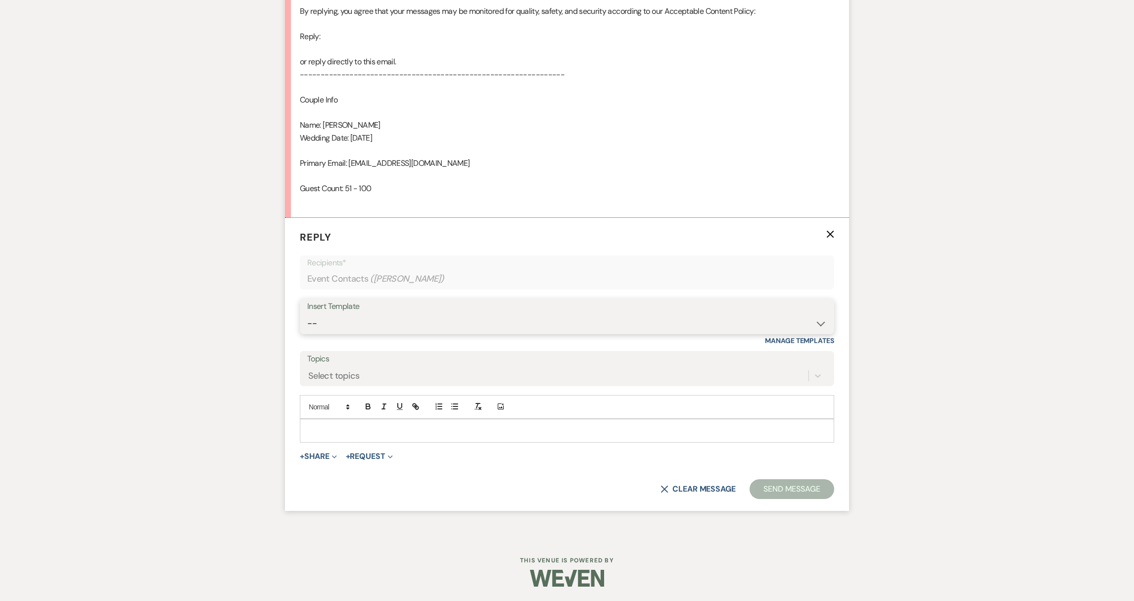
click at [493, 326] on select "-- Weven Planning Portal Introduction (Booked Events) Initial Reply Not Availab…" at bounding box center [566, 323] width 519 height 19
select select "313"
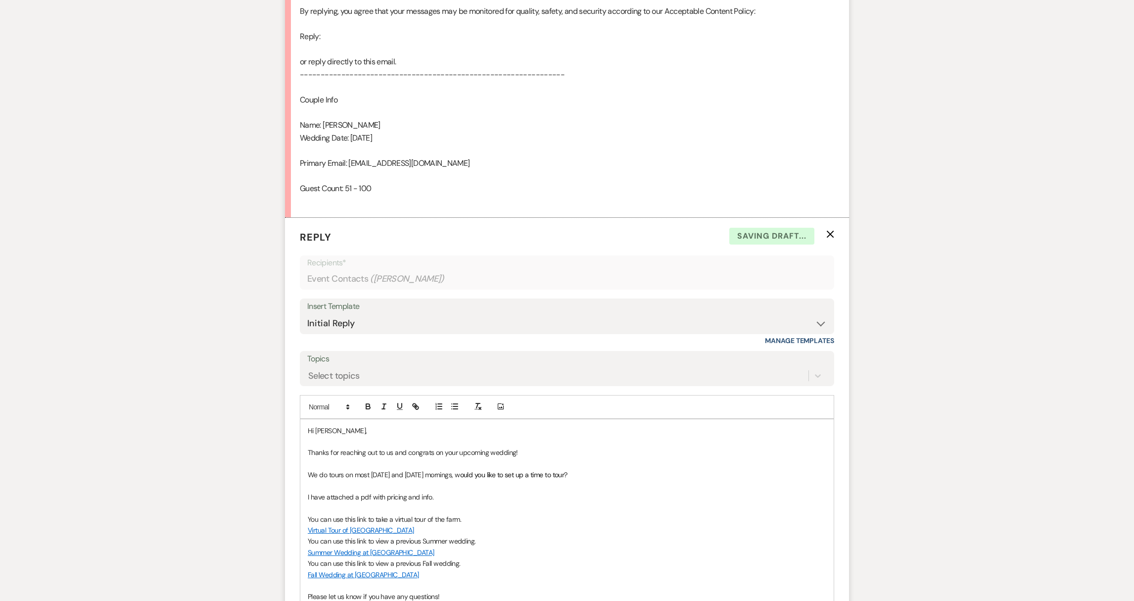
click at [363, 432] on p "Hi [PERSON_NAME]," at bounding box center [567, 430] width 518 height 11
click at [701, 536] on p "You can use this link to view a previous Summer wedding." at bounding box center [567, 540] width 518 height 11
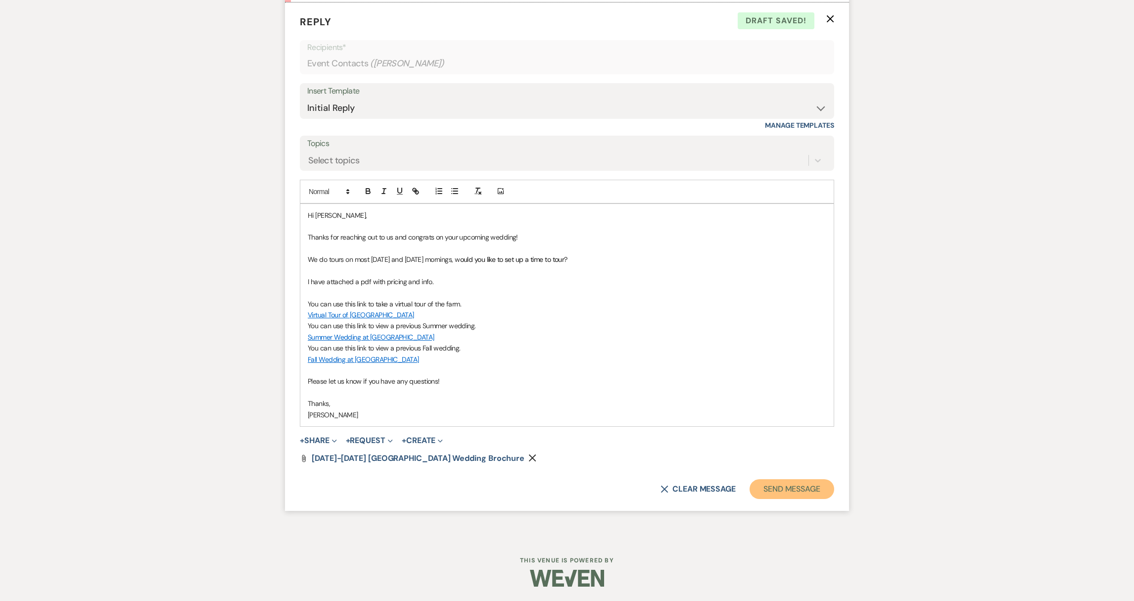
click at [790, 488] on button "Send Message" at bounding box center [791, 489] width 85 height 20
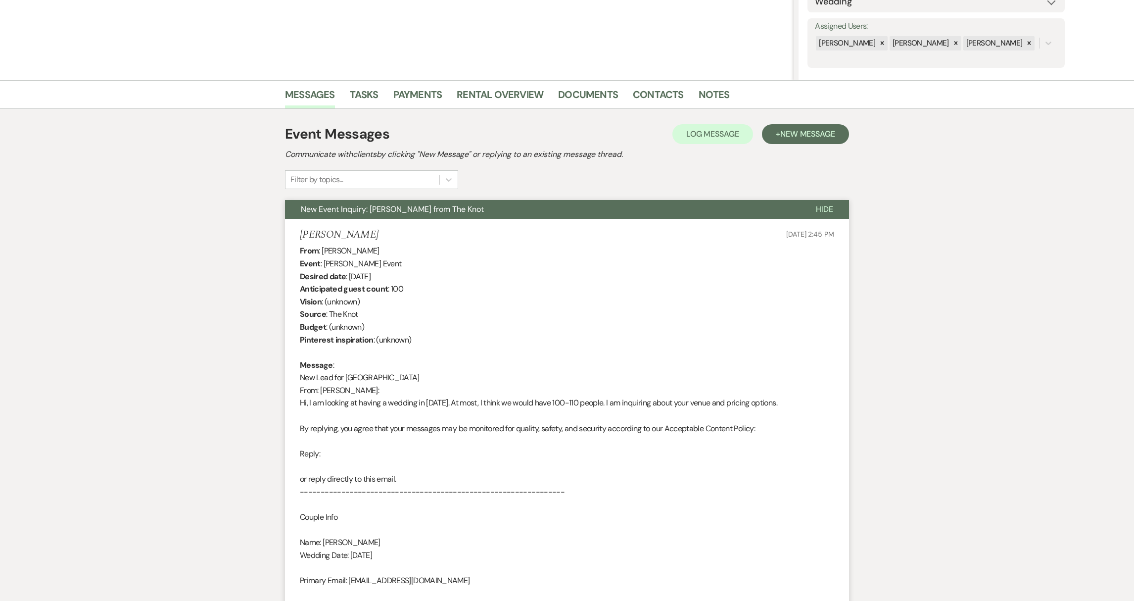
scroll to position [0, 0]
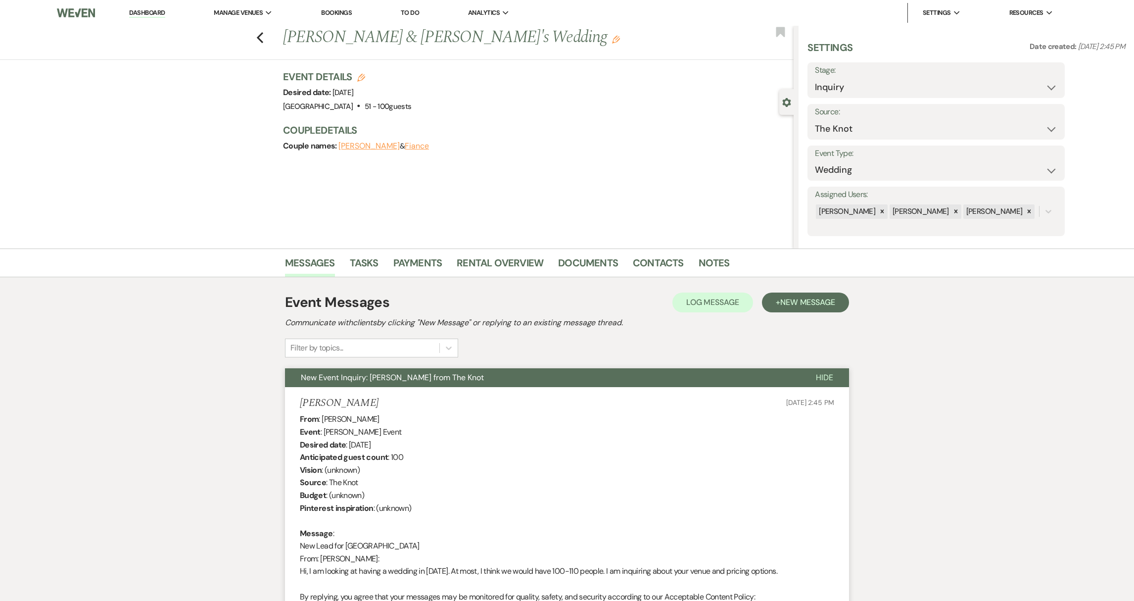
click at [147, 15] on link "Dashboard" at bounding box center [147, 12] width 36 height 9
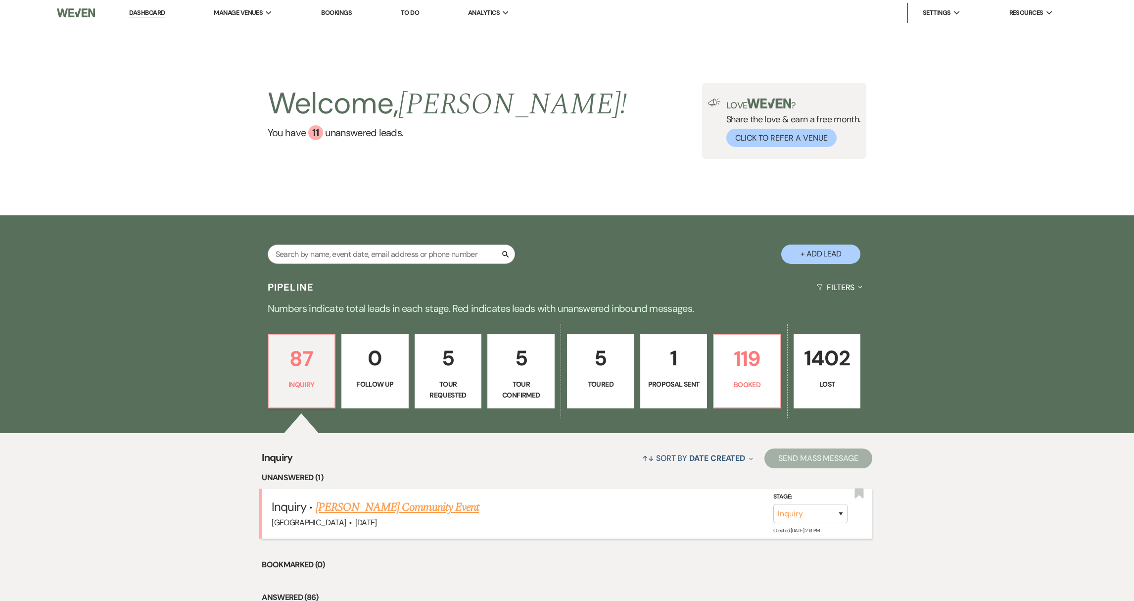
click at [380, 510] on link "[PERSON_NAME] Community Event" at bounding box center [397, 507] width 163 height 18
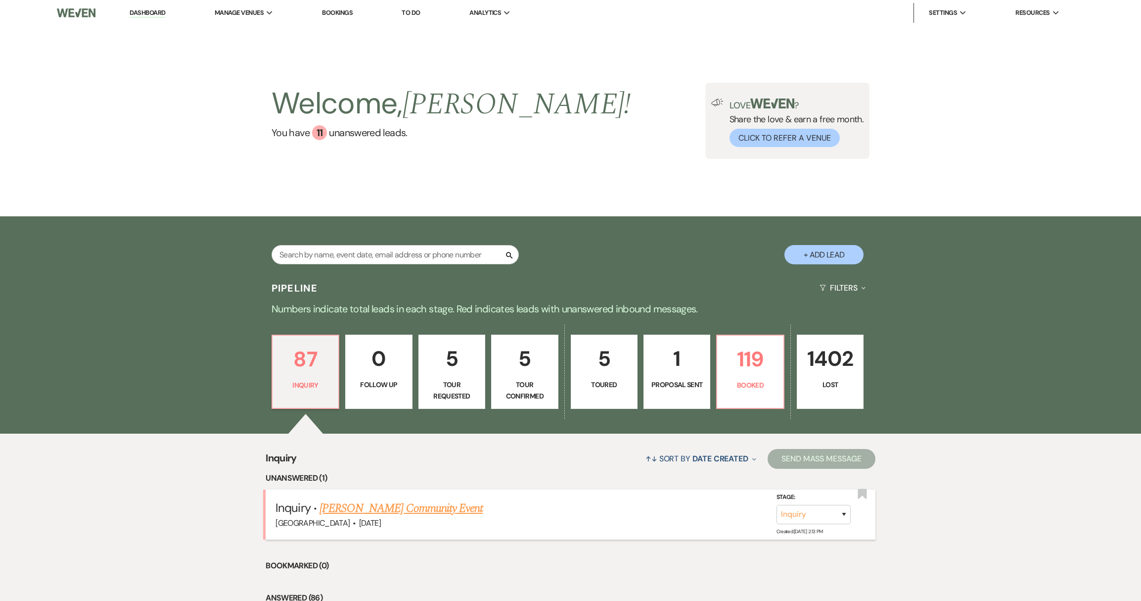
select select "5"
select select "7"
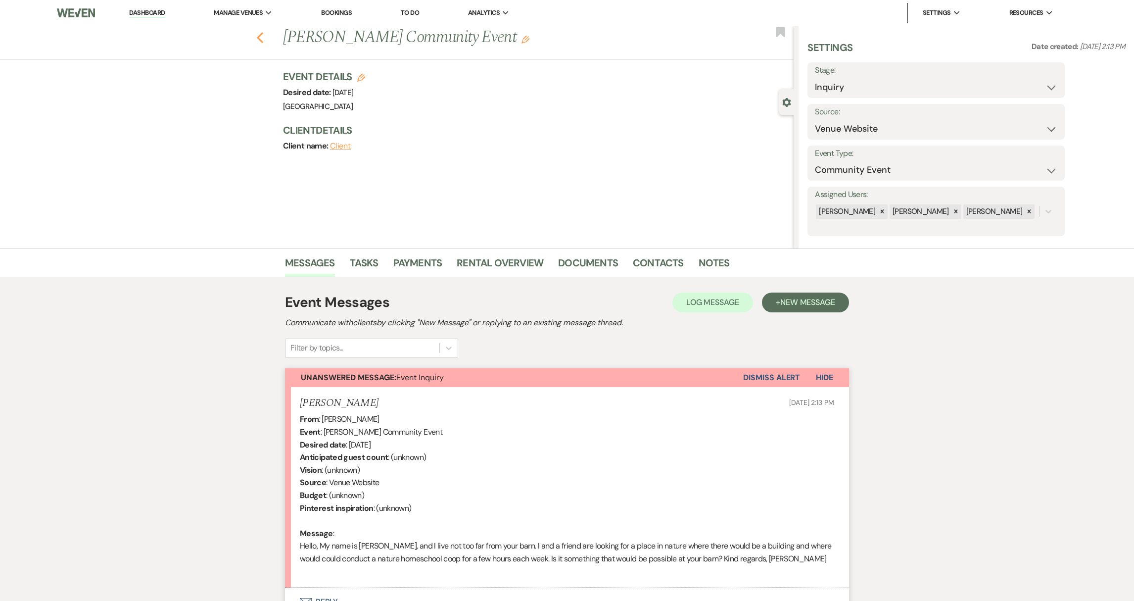
click at [263, 34] on use "button" at bounding box center [260, 37] width 6 height 11
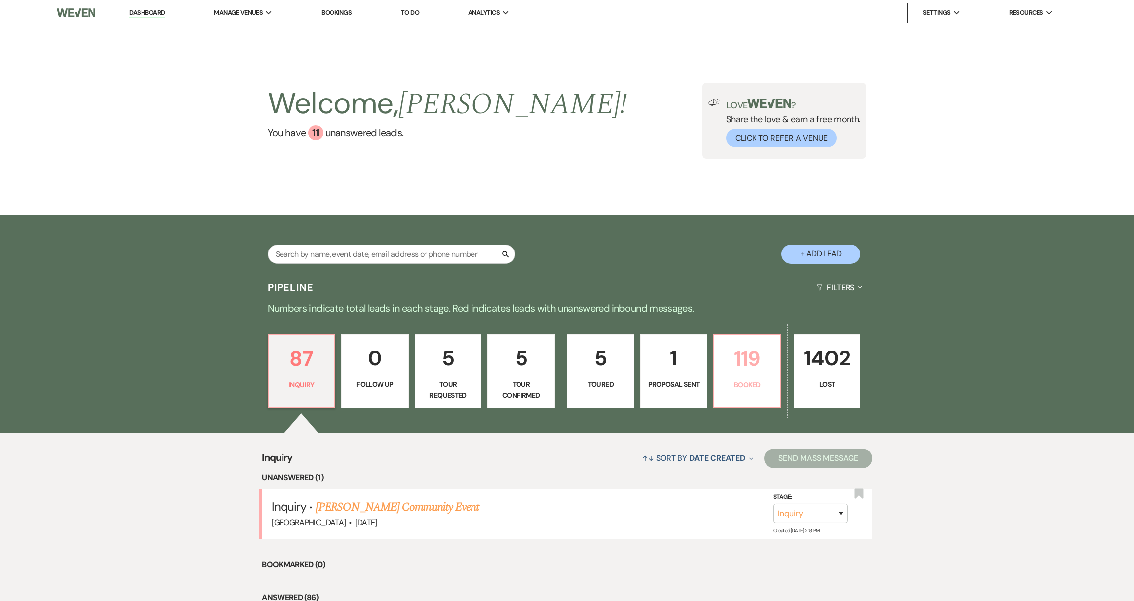
click at [754, 381] on p "Booked" at bounding box center [747, 384] width 54 height 11
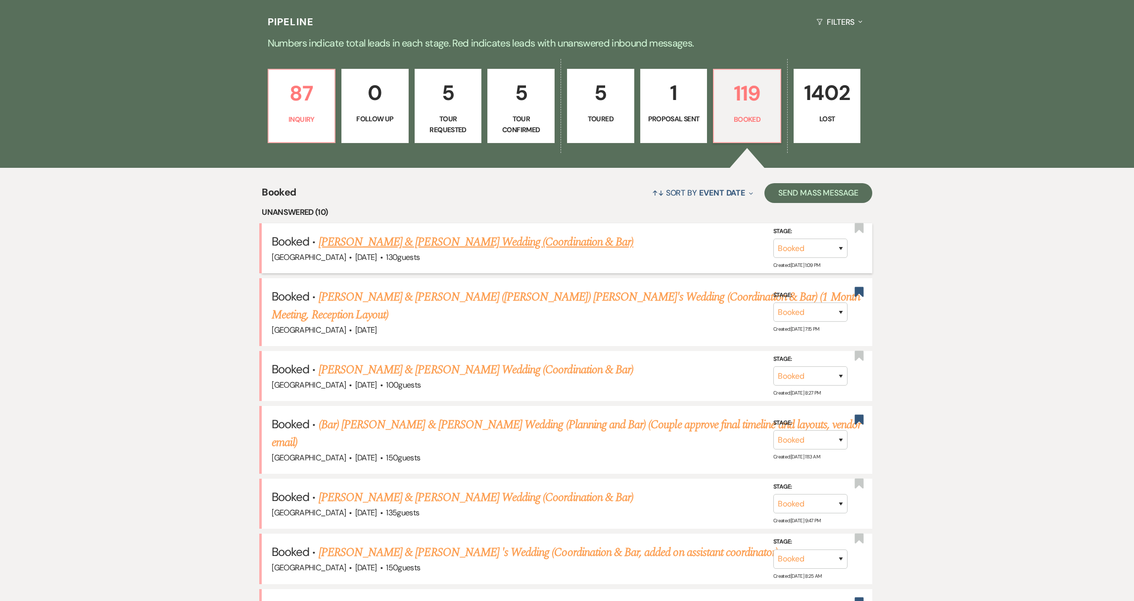
scroll to position [478, 0]
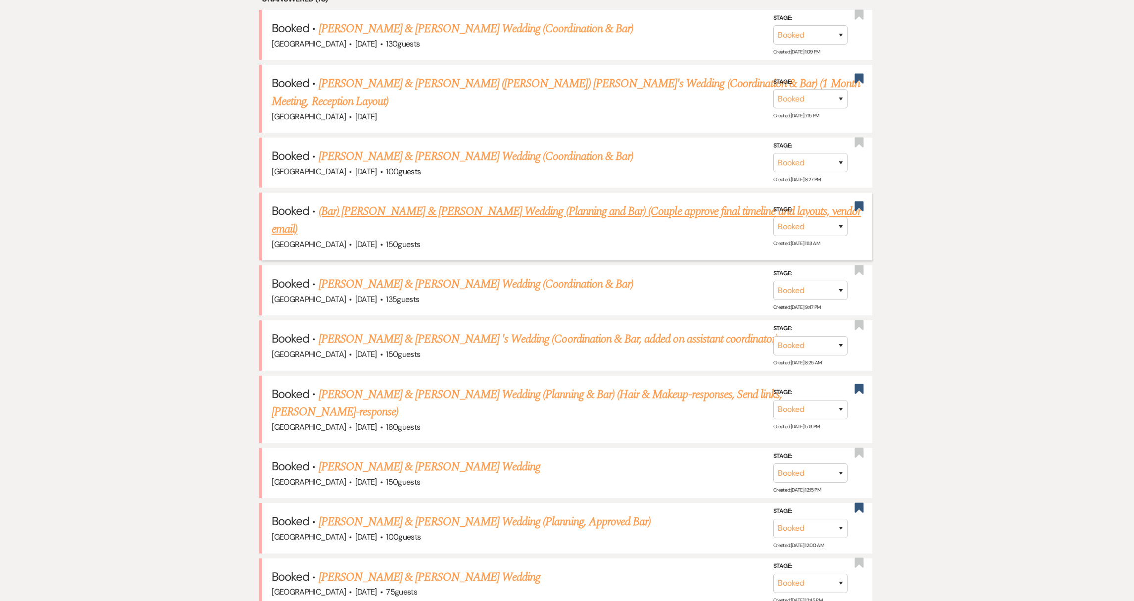
click at [411, 202] on link "(Bar) [PERSON_NAME] & [PERSON_NAME] Wedding (Planning and Bar) (Couple approve …" at bounding box center [566, 220] width 589 height 36
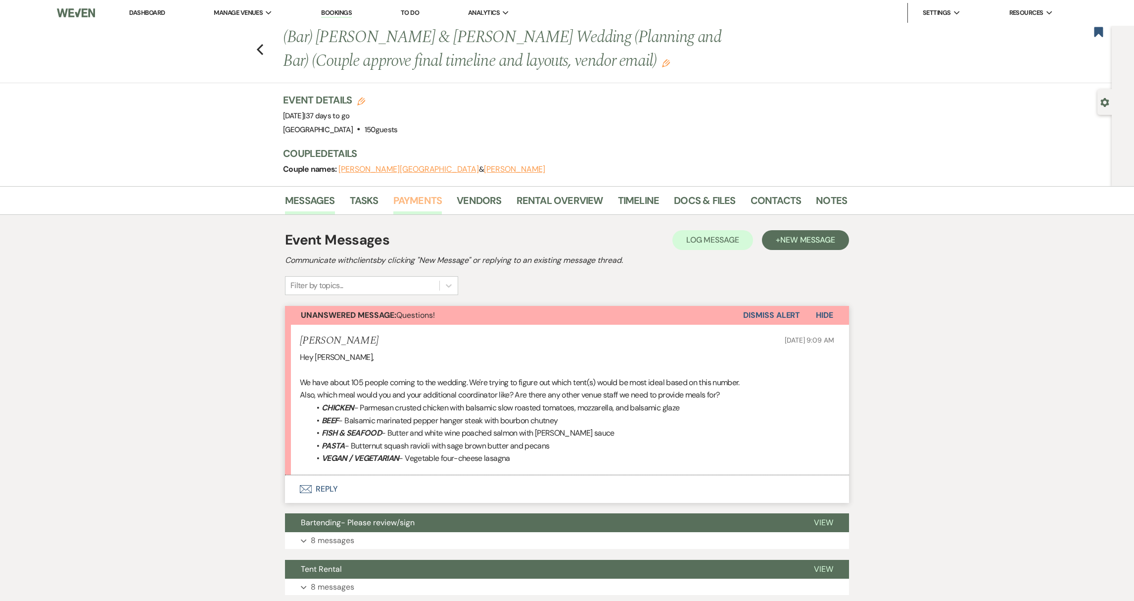
click at [417, 199] on link "Payments" at bounding box center [417, 203] width 49 height 22
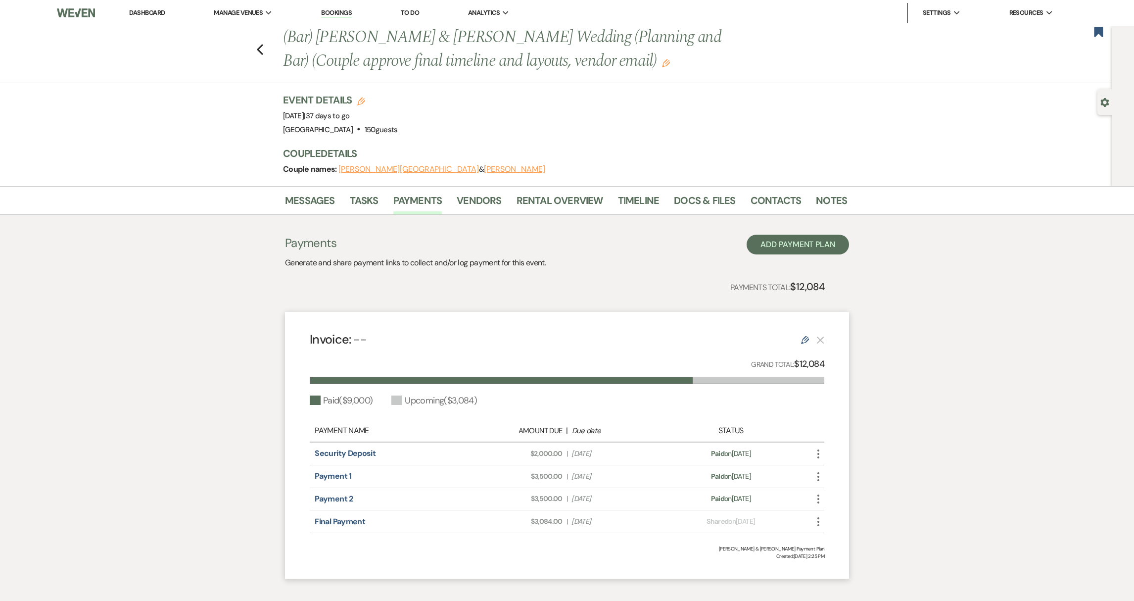
click at [820, 524] on icon "More" at bounding box center [818, 521] width 12 height 12
click at [851, 575] on button "Check [PERSON_NAME] [PERSON_NAME] as Paid" at bounding box center [862, 574] width 100 height 17
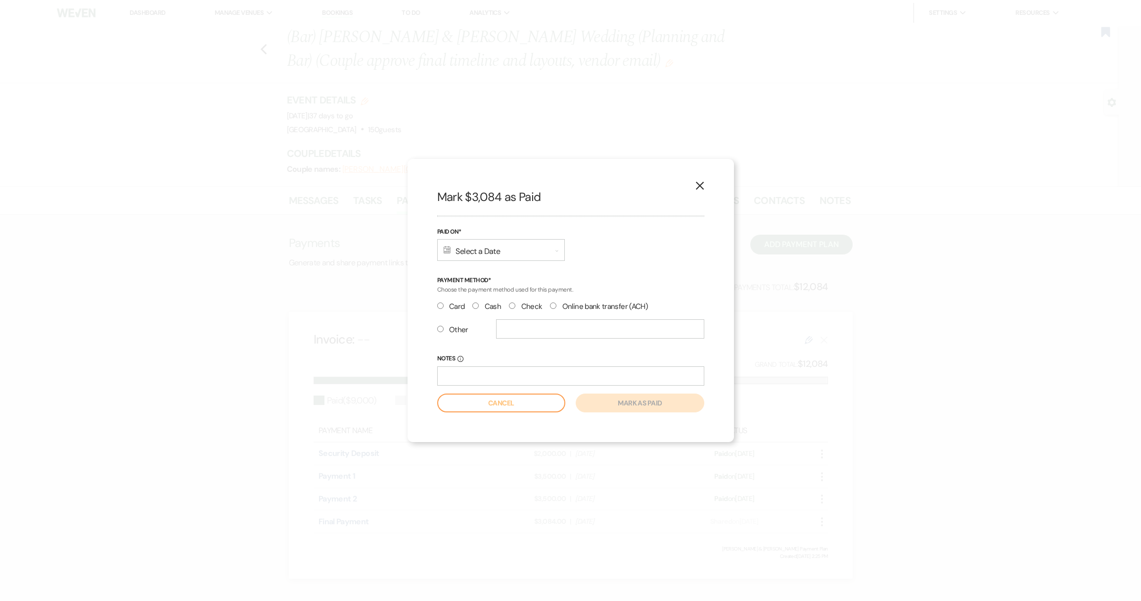
click at [463, 252] on div "Calendar Select a Date Expand" at bounding box center [501, 250] width 128 height 22
click at [513, 396] on div "20" at bounding box center [514, 395] width 8 height 10
click at [554, 305] on input "Online bank transfer (ACH)" at bounding box center [553, 305] width 6 height 6
radio input "true"
click at [641, 405] on button "Mark as paid" at bounding box center [640, 402] width 128 height 19
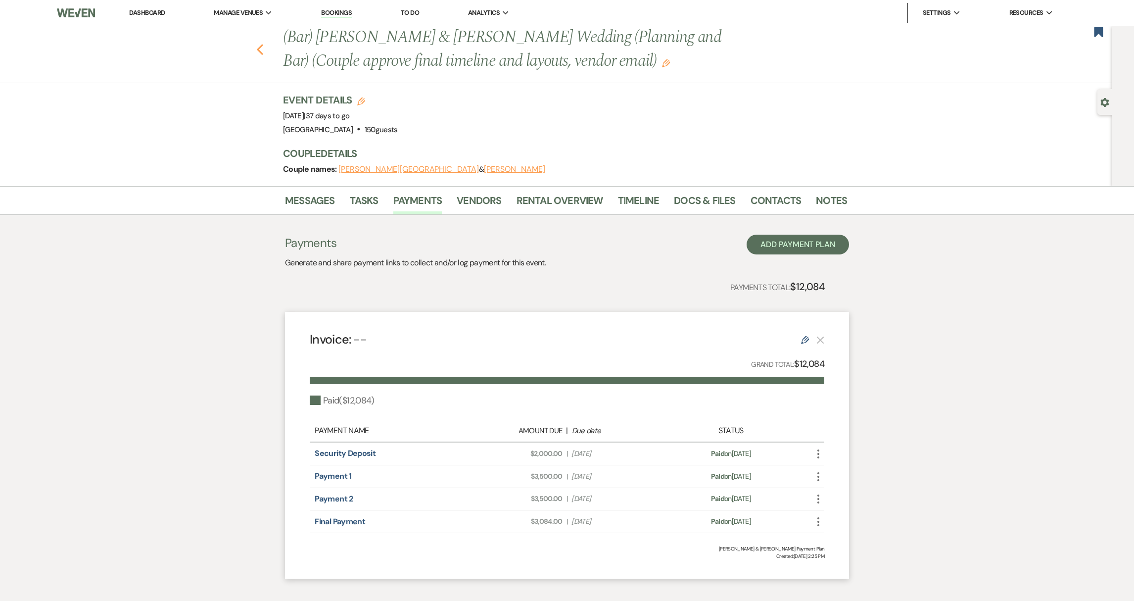
click at [263, 48] on use "button" at bounding box center [260, 49] width 6 height 11
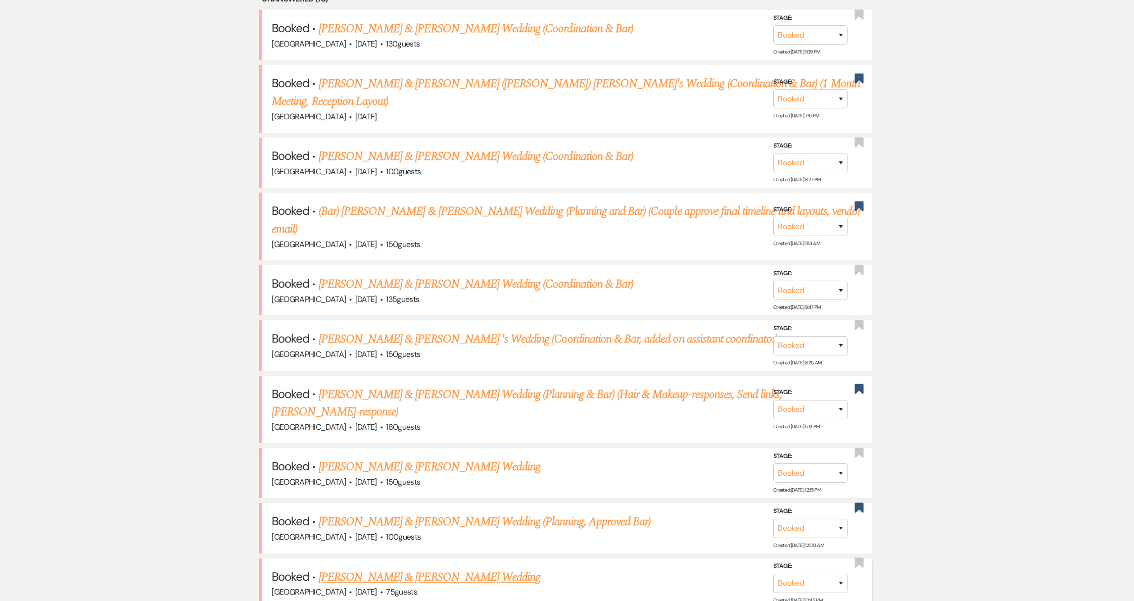
click at [418, 568] on link "[PERSON_NAME] & [PERSON_NAME] Wedding" at bounding box center [430, 577] width 222 height 18
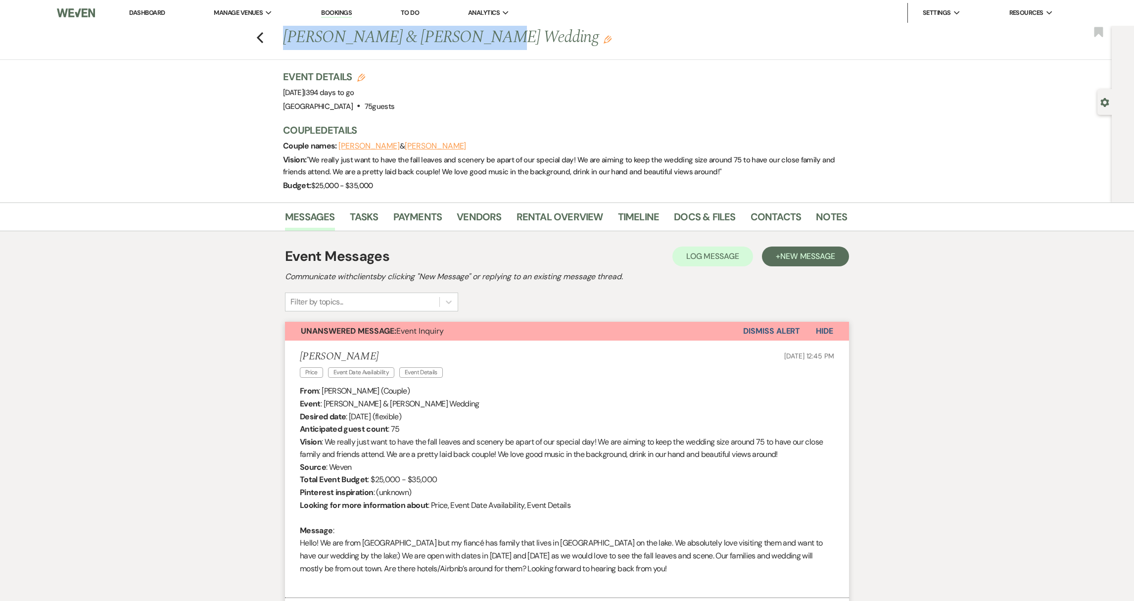
drag, startPoint x: 288, startPoint y: 40, endPoint x: 486, endPoint y: 40, distance: 198.4
click at [486, 40] on h1 "[PERSON_NAME] & [PERSON_NAME] Wedding Edit" at bounding box center [504, 38] width 443 height 24
copy h1 "[PERSON_NAME] & [PERSON_NAME]"
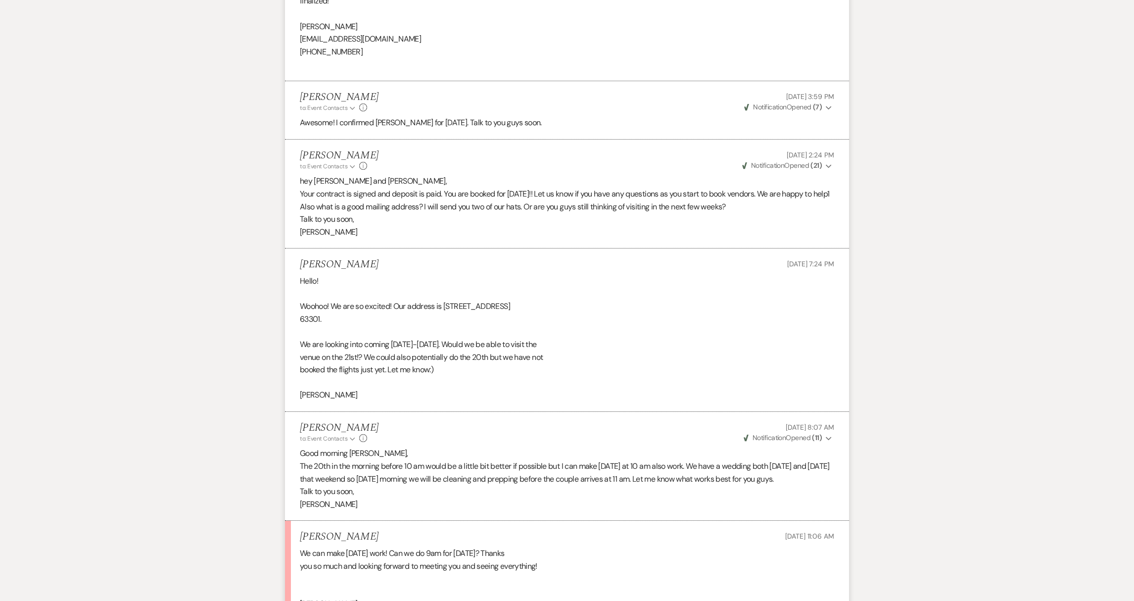
scroll to position [3080, 0]
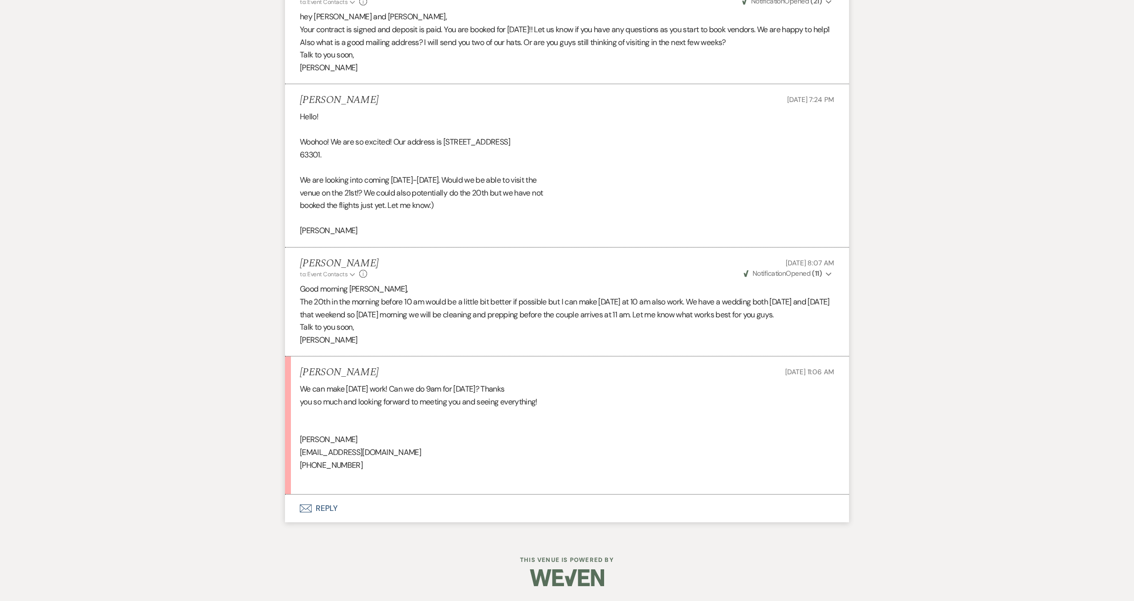
click at [321, 508] on button "Envelope Reply" at bounding box center [567, 508] width 564 height 28
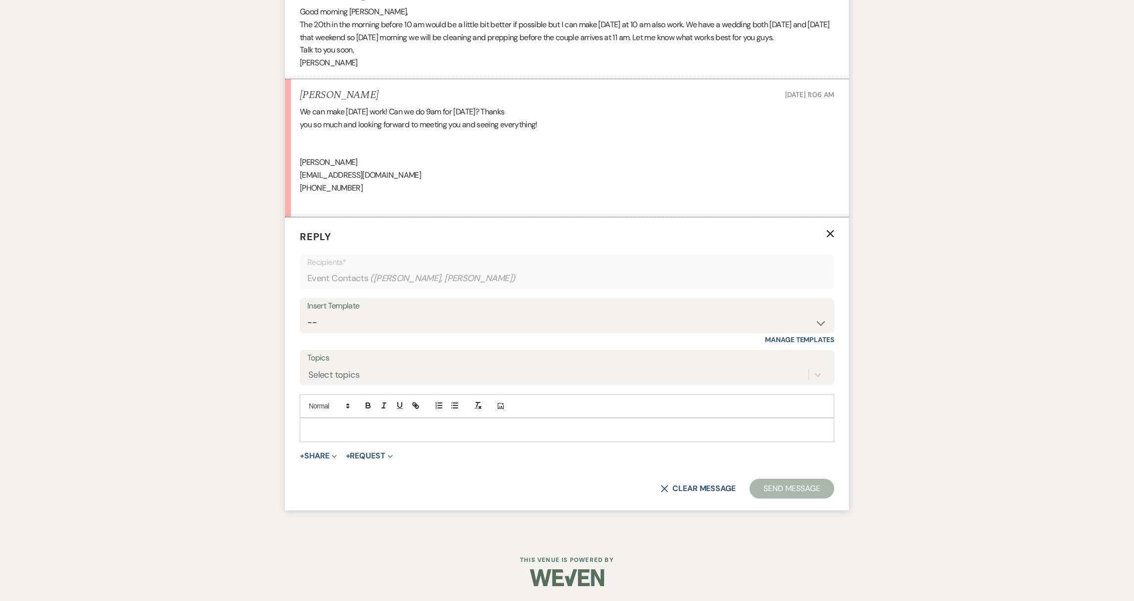
scroll to position [3357, 0]
click at [395, 436] on div at bounding box center [566, 429] width 533 height 23
click at [783, 487] on button "Send Message" at bounding box center [791, 488] width 85 height 20
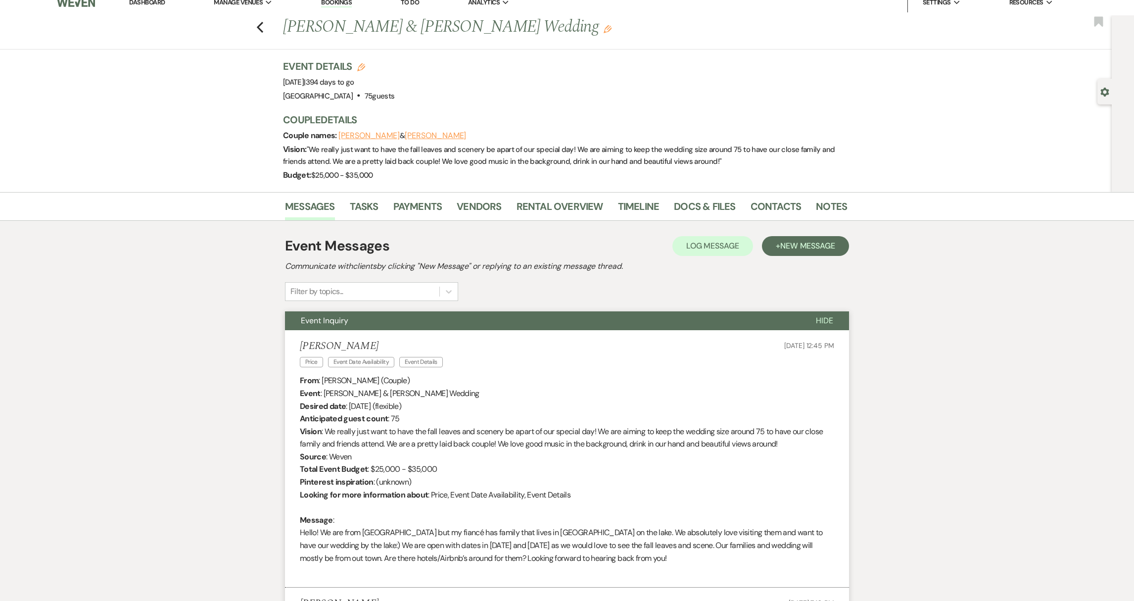
scroll to position [0, 0]
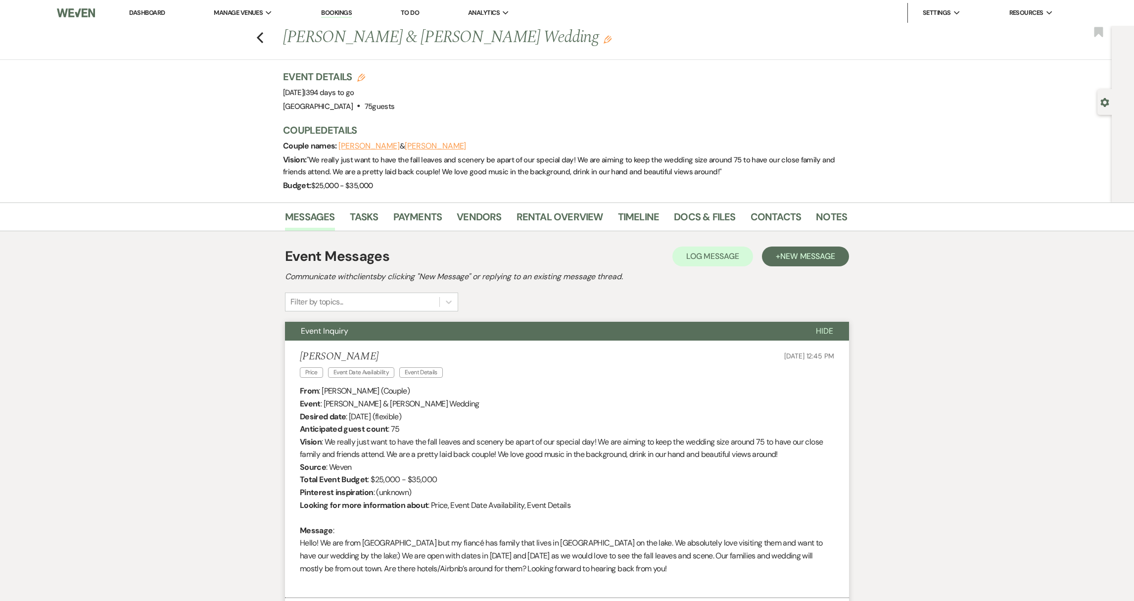
click at [155, 15] on link "Dashboard" at bounding box center [147, 12] width 36 height 8
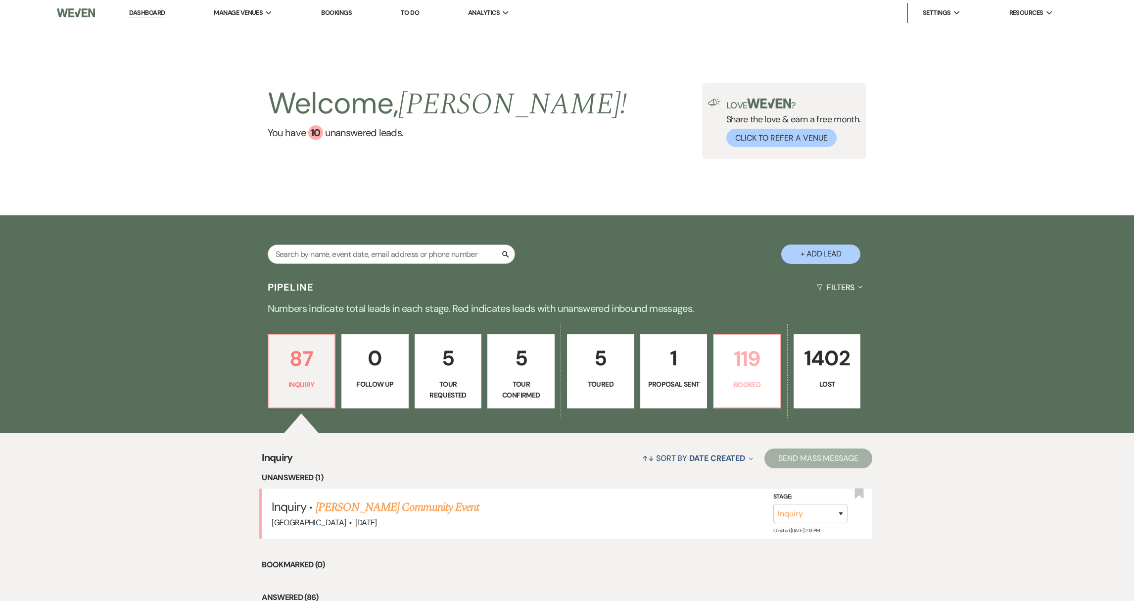
click at [769, 406] on link "119 Booked" at bounding box center [747, 371] width 68 height 74
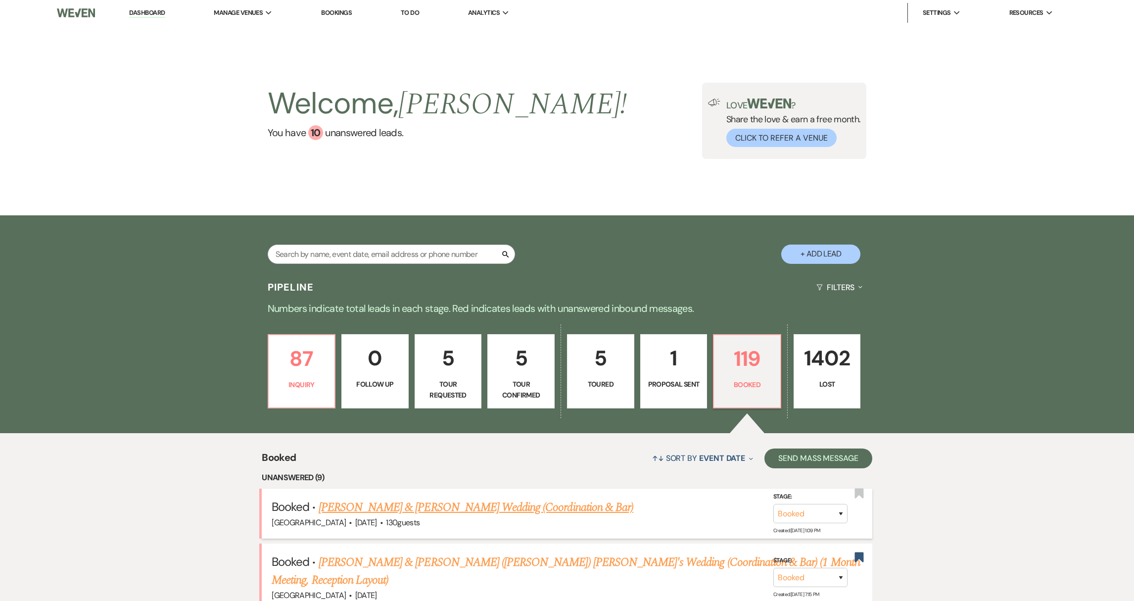
click at [500, 503] on link "[PERSON_NAME] & [PERSON_NAME] Wedding (Coordination & Bar)" at bounding box center [476, 507] width 315 height 18
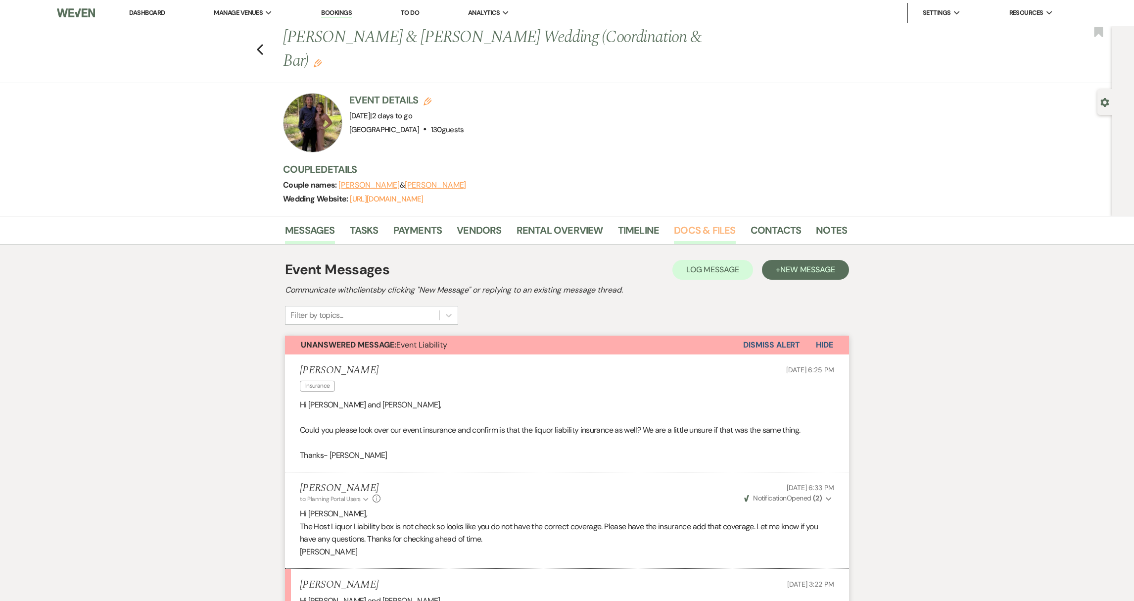
click at [689, 228] on link "Docs & Files" at bounding box center [704, 233] width 61 height 22
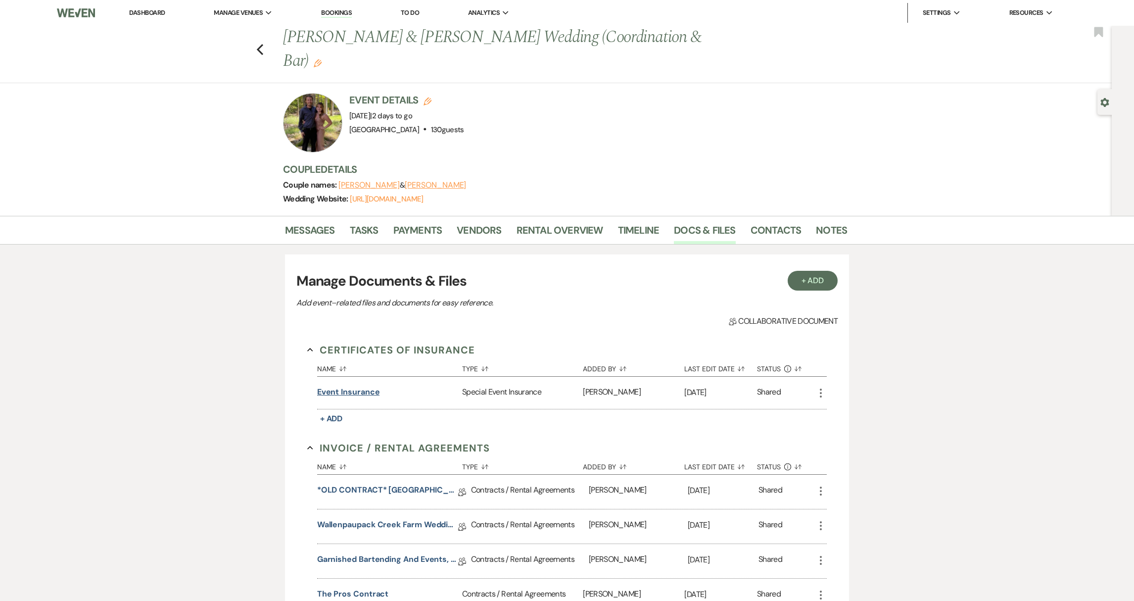
click at [369, 391] on button "Event insurance" at bounding box center [348, 392] width 63 height 12
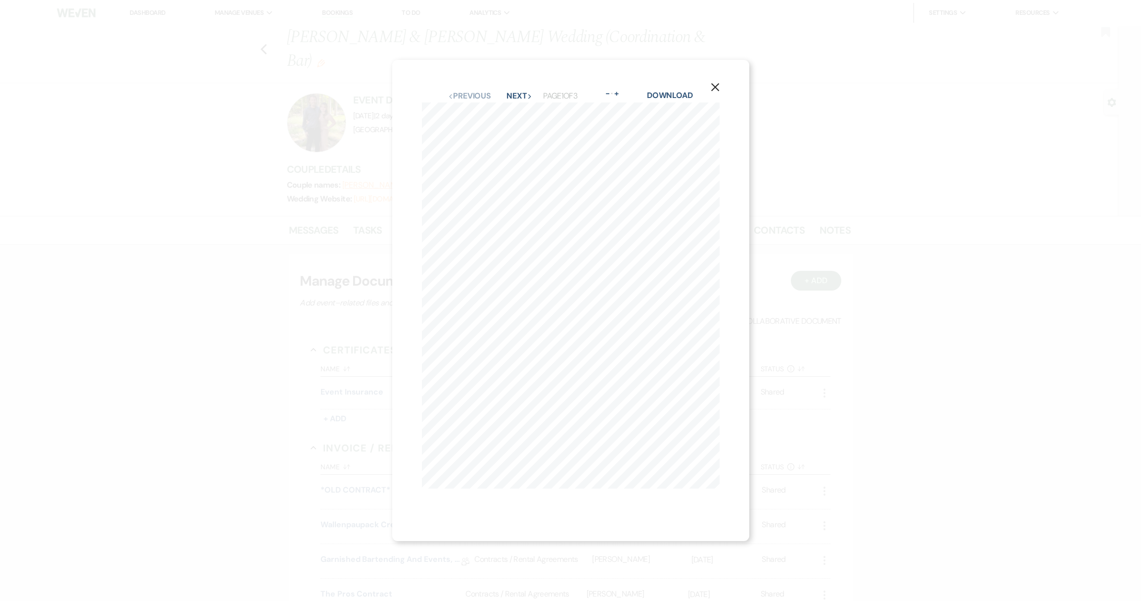
click at [717, 83] on use "button" at bounding box center [715, 87] width 8 height 8
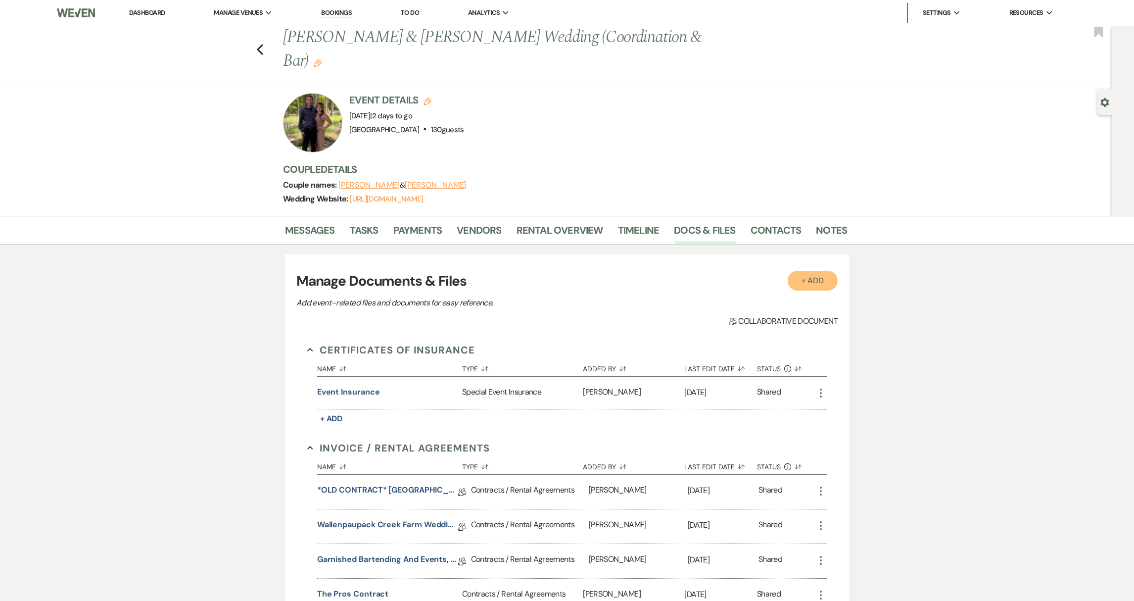
click at [807, 280] on button "+ Add" at bounding box center [813, 281] width 50 height 20
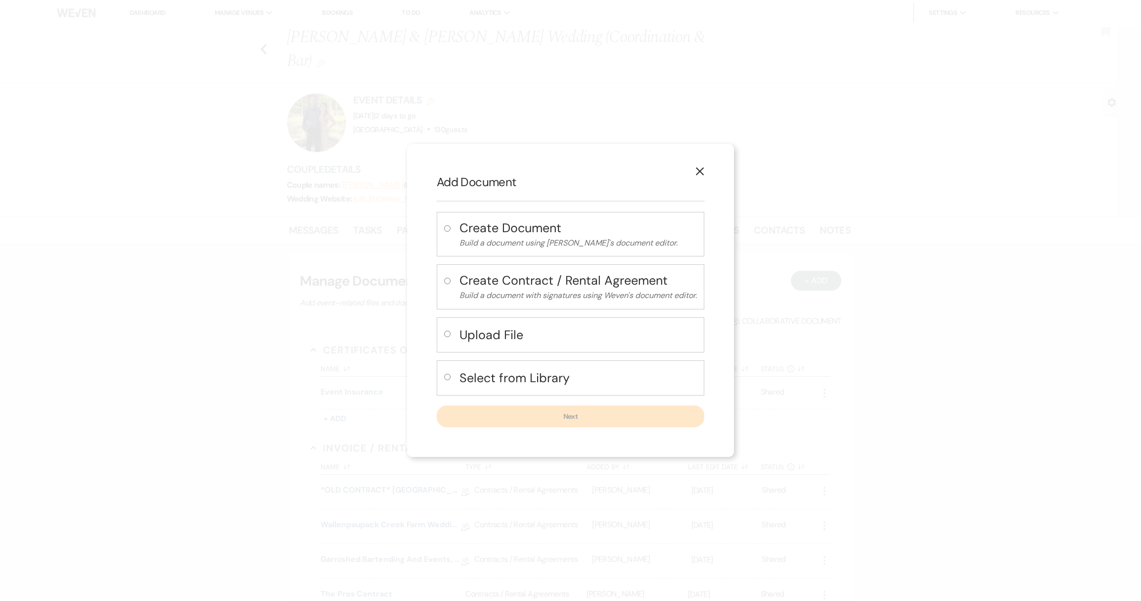
click at [448, 335] on input "radio" at bounding box center [447, 333] width 6 height 6
radio input "true"
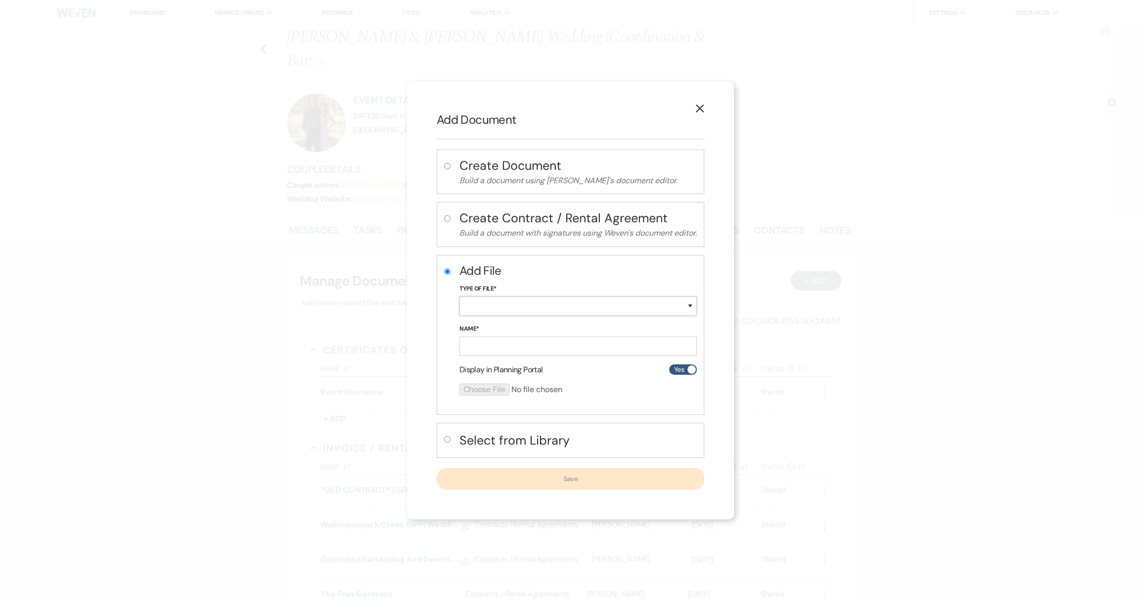
click at [487, 311] on select "Special Event Insurance Vendor Certificate of Insurance Contracts / Rental Agre…" at bounding box center [578, 305] width 237 height 19
select select "19"
click at [492, 347] on input "Name*" at bounding box center [578, 345] width 237 height 19
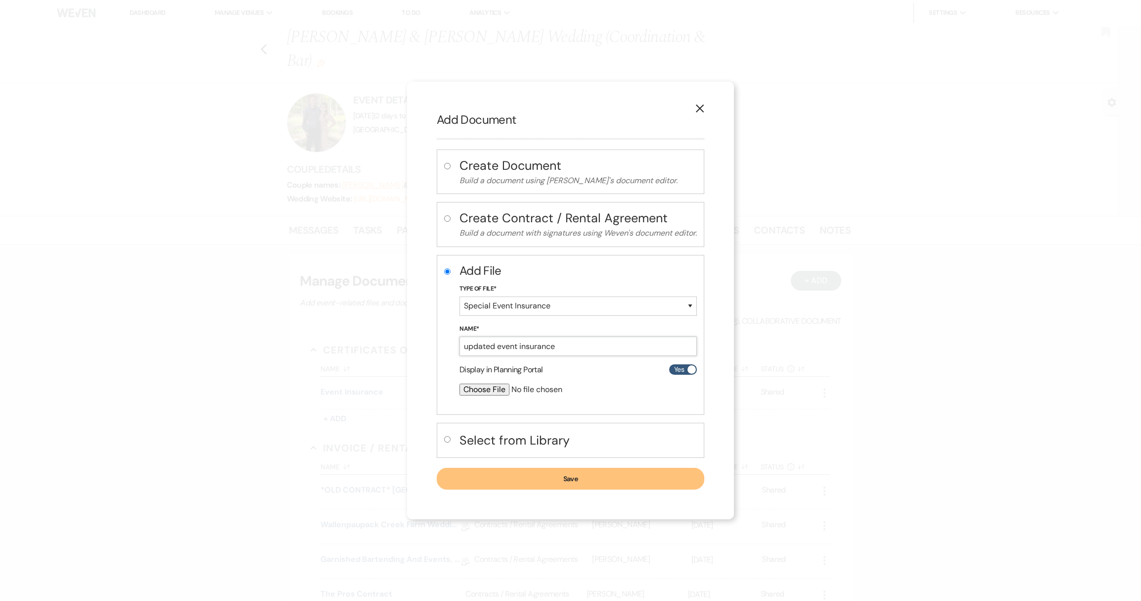
type input "updated event insurance"
click at [472, 392] on input "file" at bounding box center [552, 389] width 185 height 12
type input "C:\fakepath\3DS5476-M4572183 Certificate of Insurance.pdf"
click at [578, 482] on button "Save" at bounding box center [571, 479] width 268 height 22
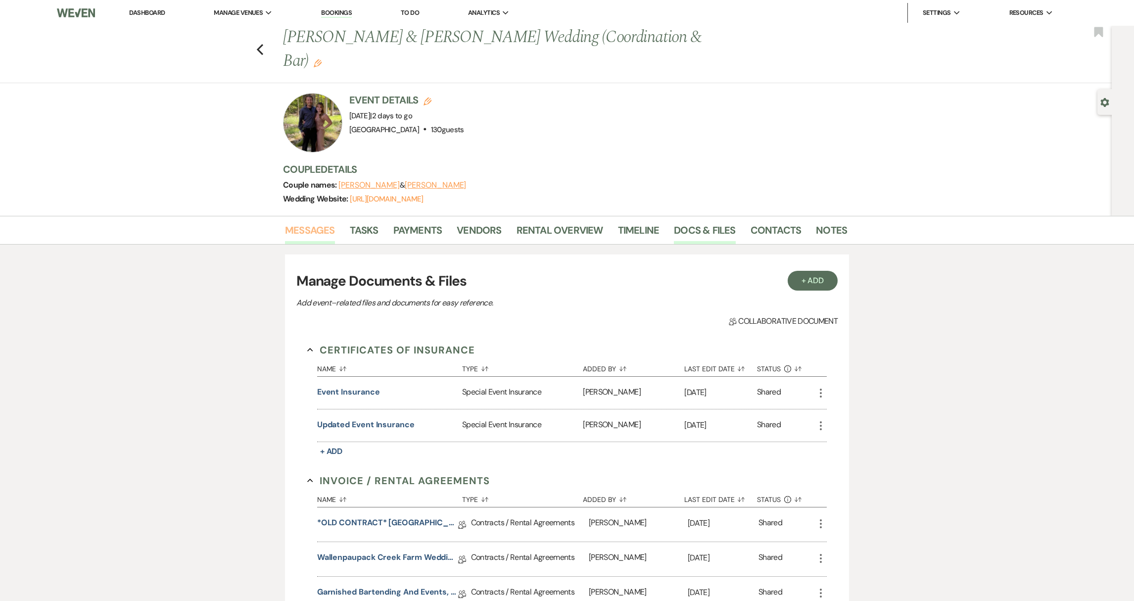
click at [312, 227] on link "Messages" at bounding box center [310, 233] width 50 height 22
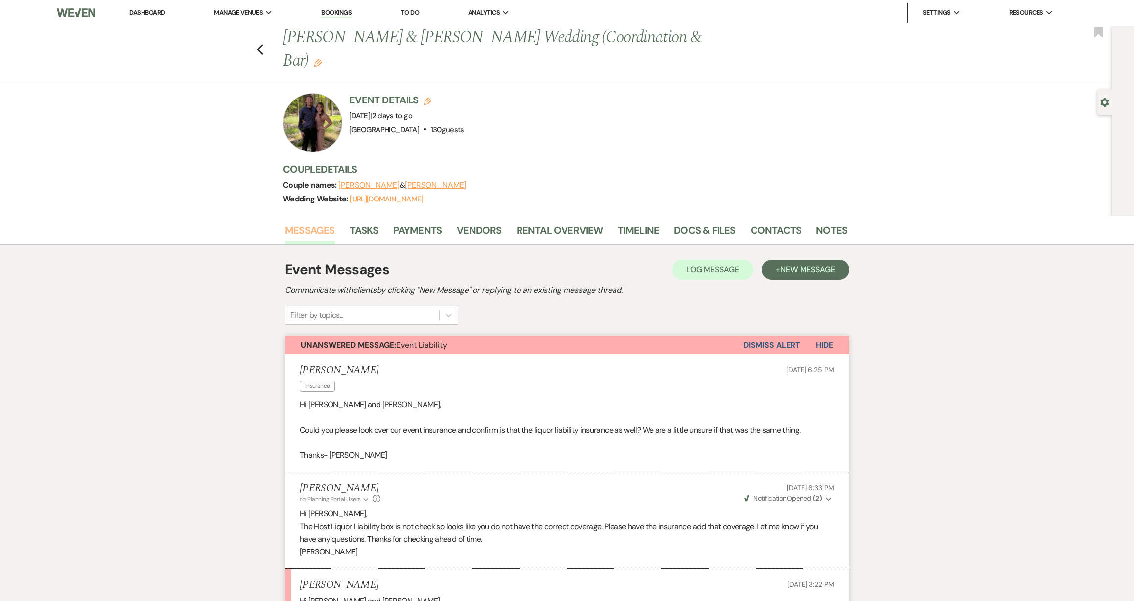
scroll to position [329, 0]
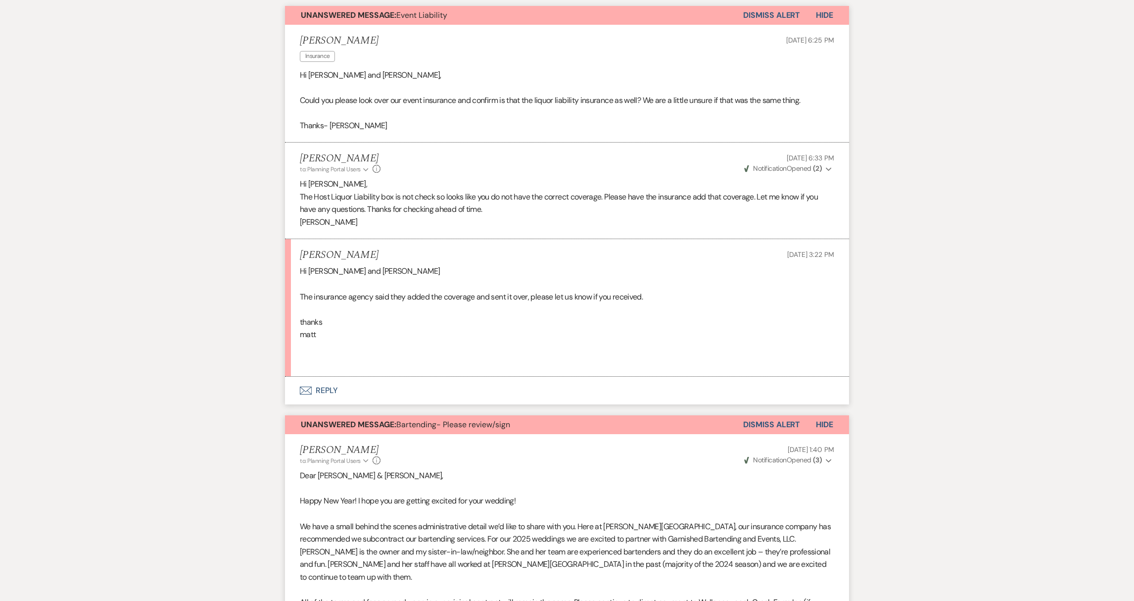
click at [325, 391] on button "Envelope Reply" at bounding box center [567, 390] width 564 height 28
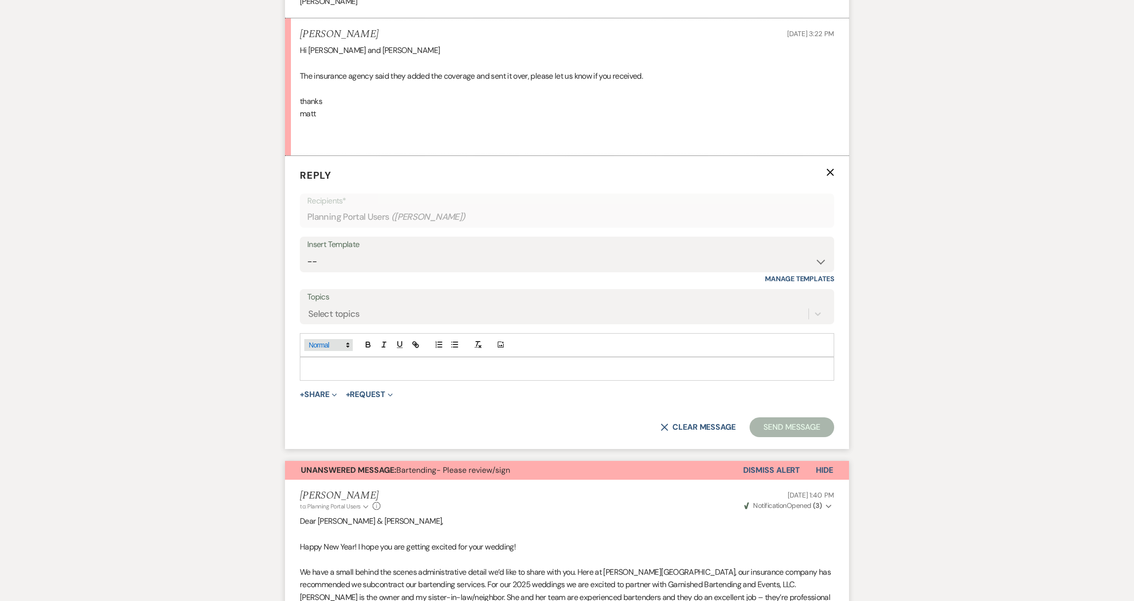
scroll to position [552, 0]
click at [322, 360] on div at bounding box center [566, 366] width 533 height 23
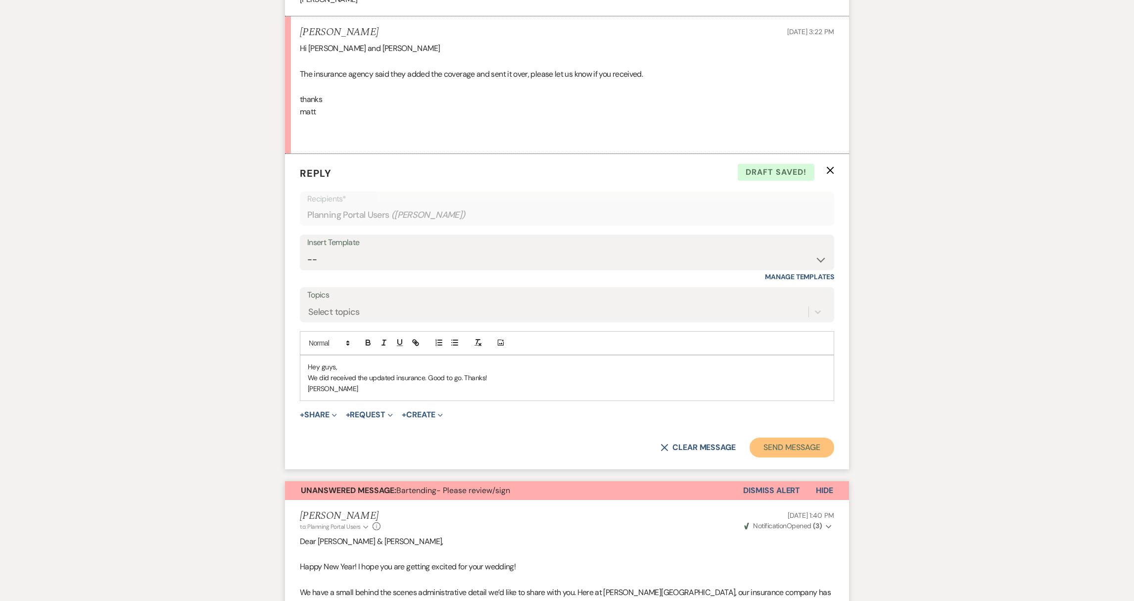
click at [777, 449] on button "Send Message" at bounding box center [791, 447] width 85 height 20
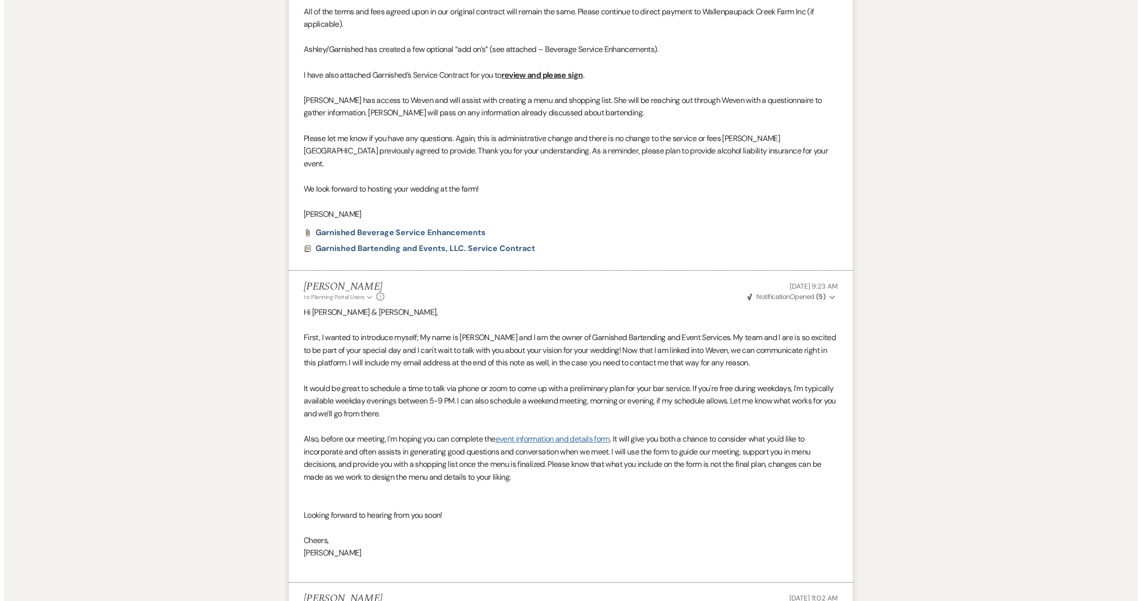
scroll to position [978, 0]
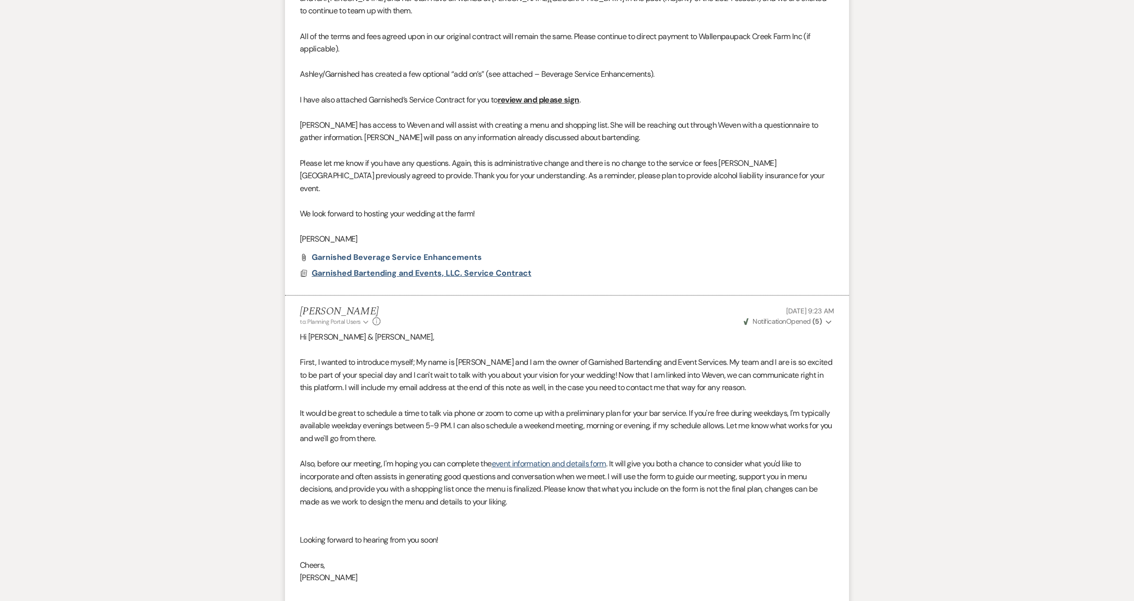
click at [441, 268] on span "Garnished Bartending and Events, LLC. Service Contract" at bounding box center [422, 273] width 220 height 10
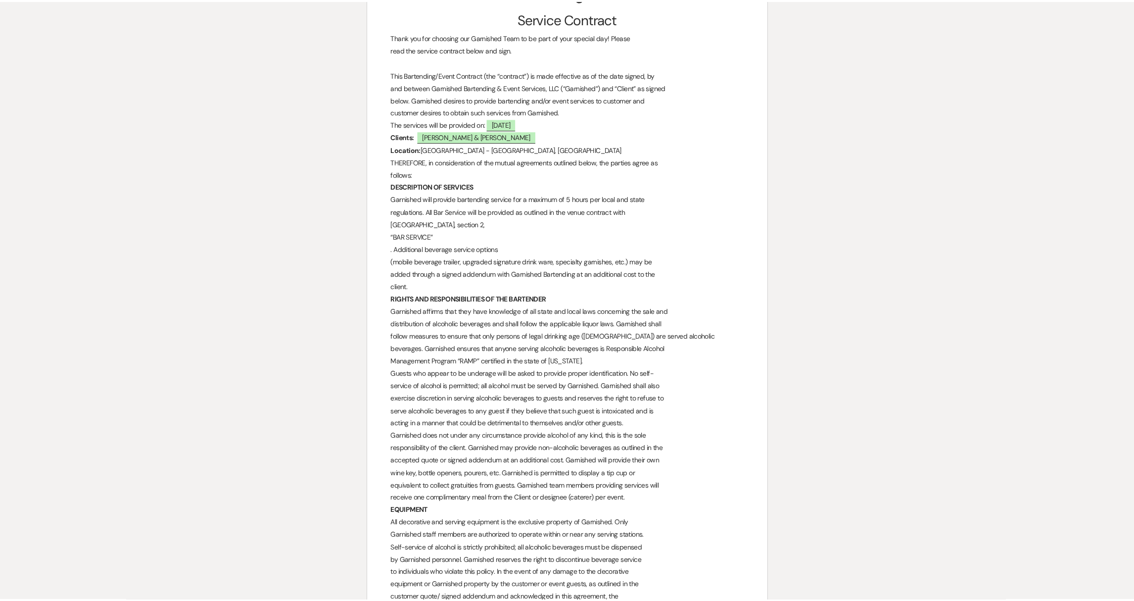
scroll to position [0, 0]
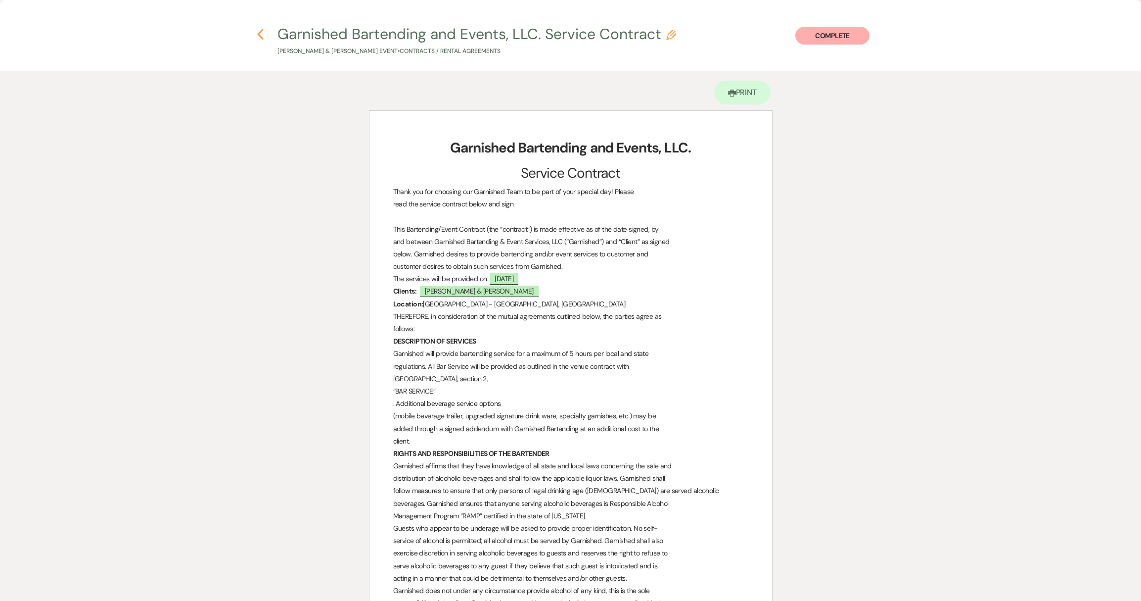
click at [257, 31] on icon "Previous" at bounding box center [260, 34] width 7 height 12
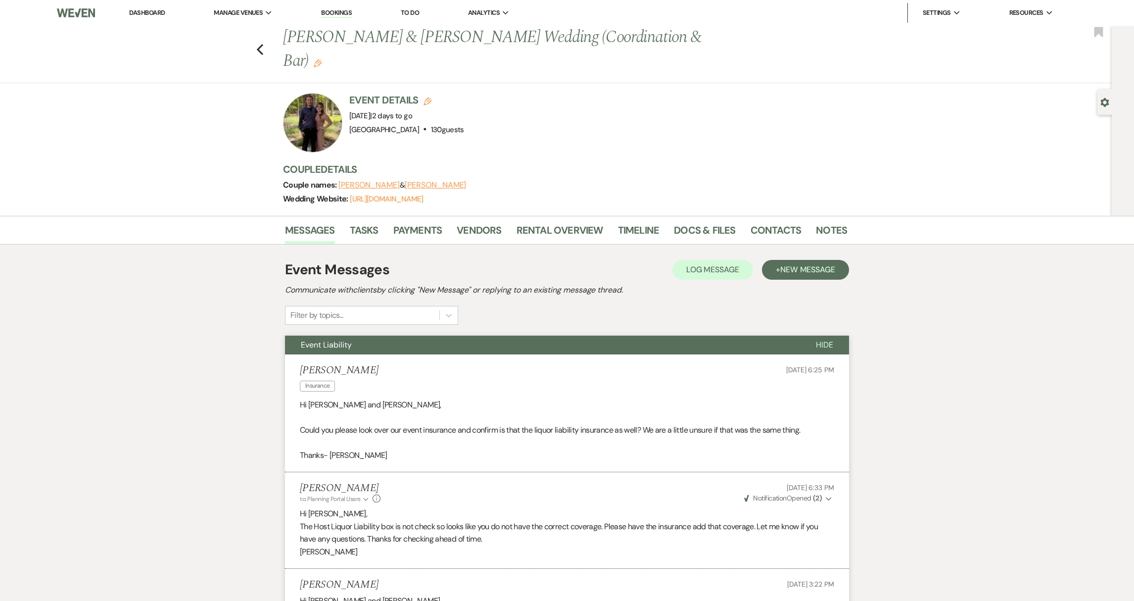
click at [144, 12] on link "Dashboard" at bounding box center [147, 12] width 36 height 8
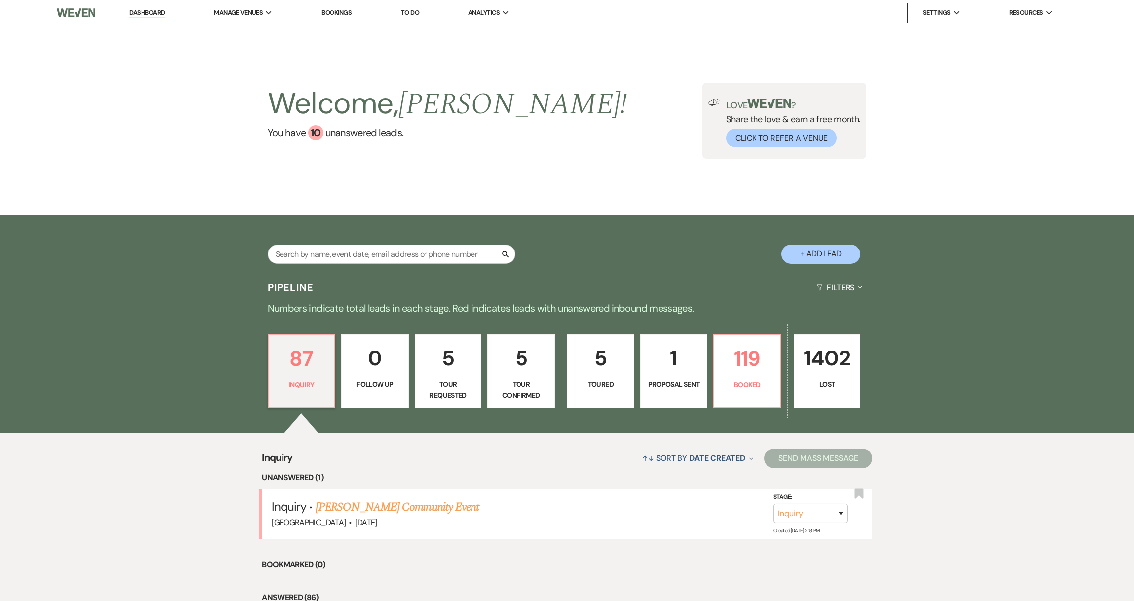
click at [517, 392] on p "Tour Confirmed" at bounding box center [521, 389] width 54 height 22
select select "4"
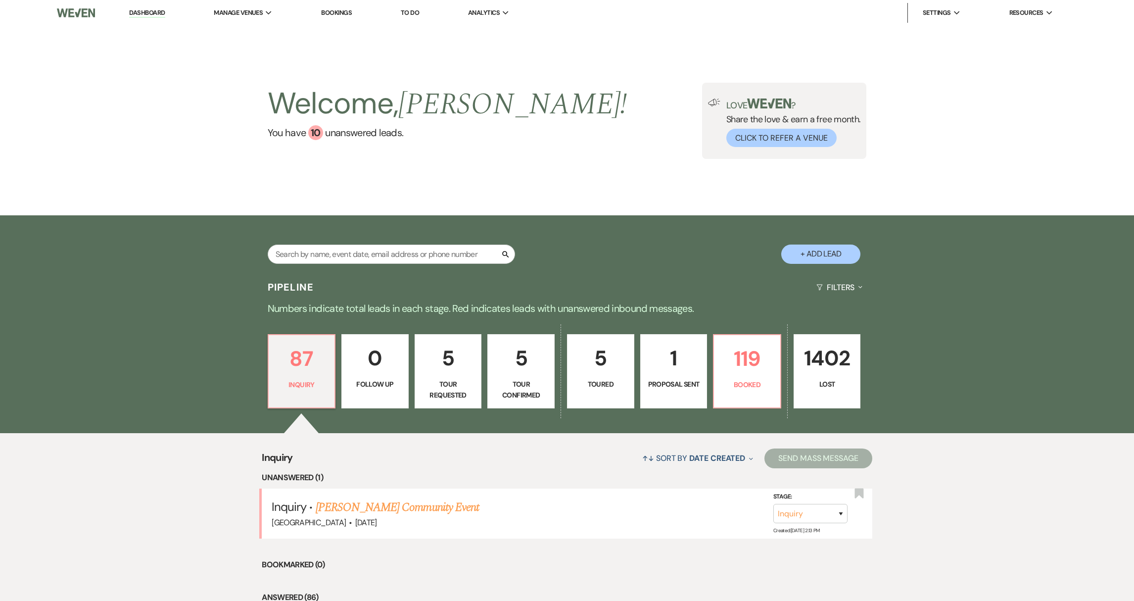
select select "4"
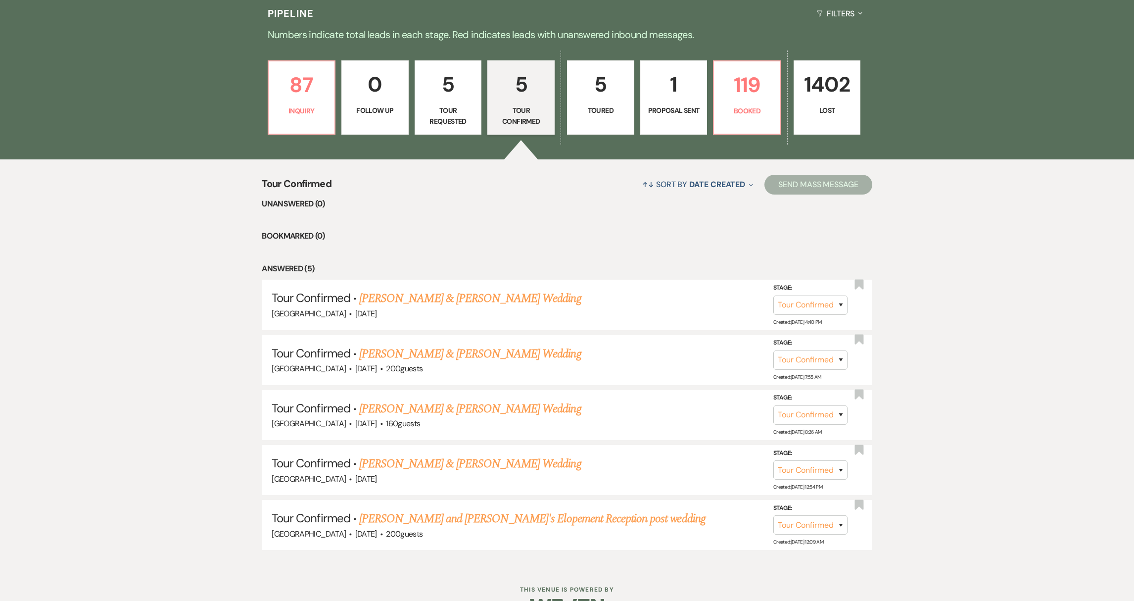
scroll to position [292, 0]
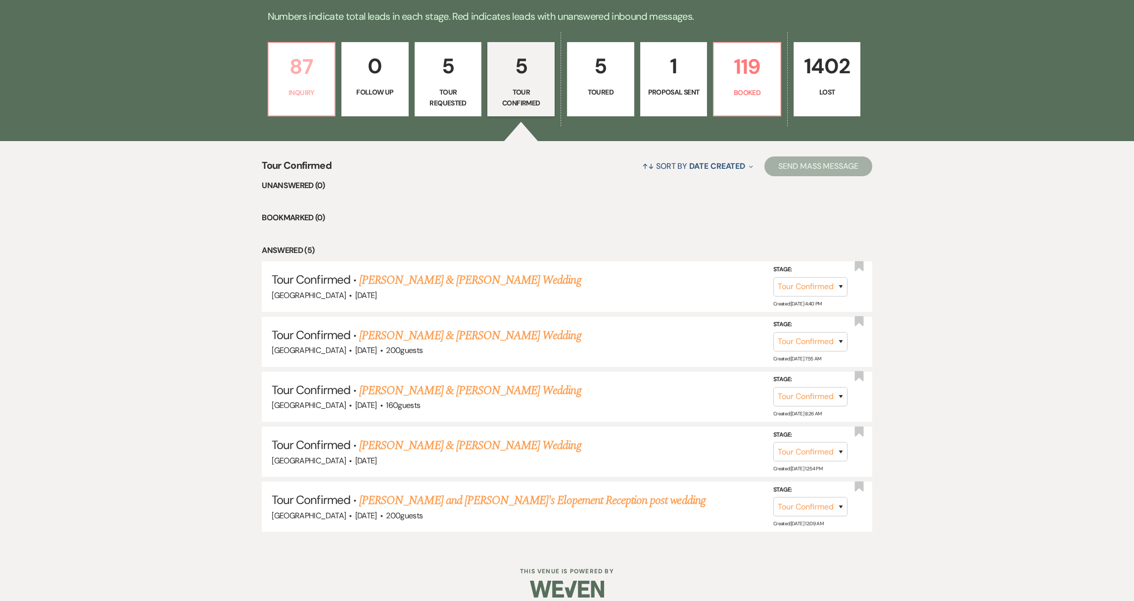
click at [318, 106] on link "87 Inquiry" at bounding box center [302, 79] width 68 height 74
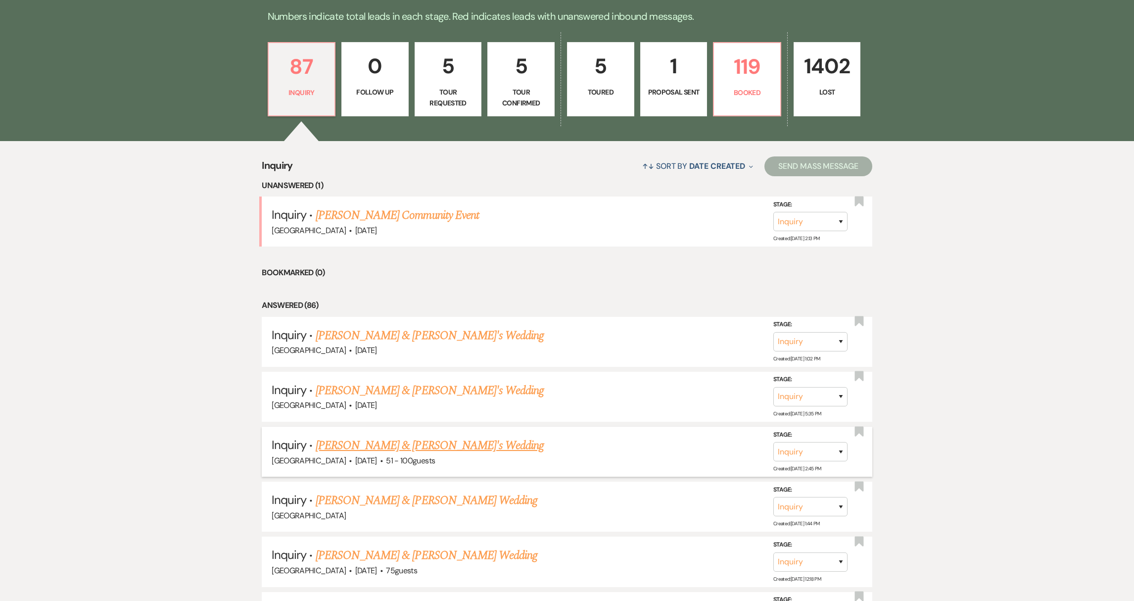
click at [413, 446] on link "[PERSON_NAME] & [PERSON_NAME]'s Wedding" at bounding box center [430, 445] width 229 height 18
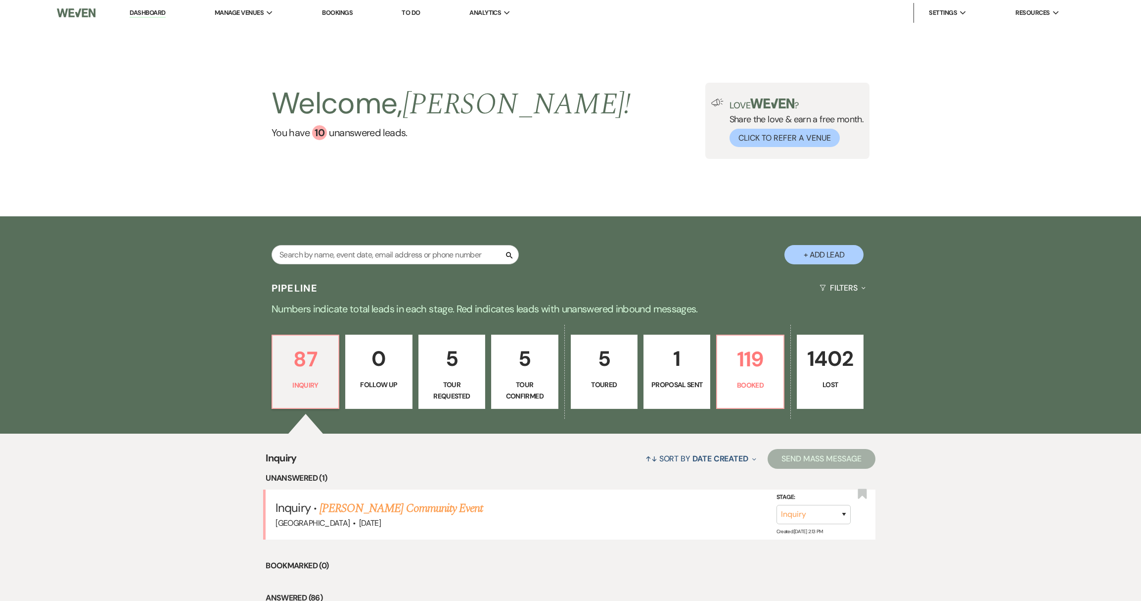
select select "2"
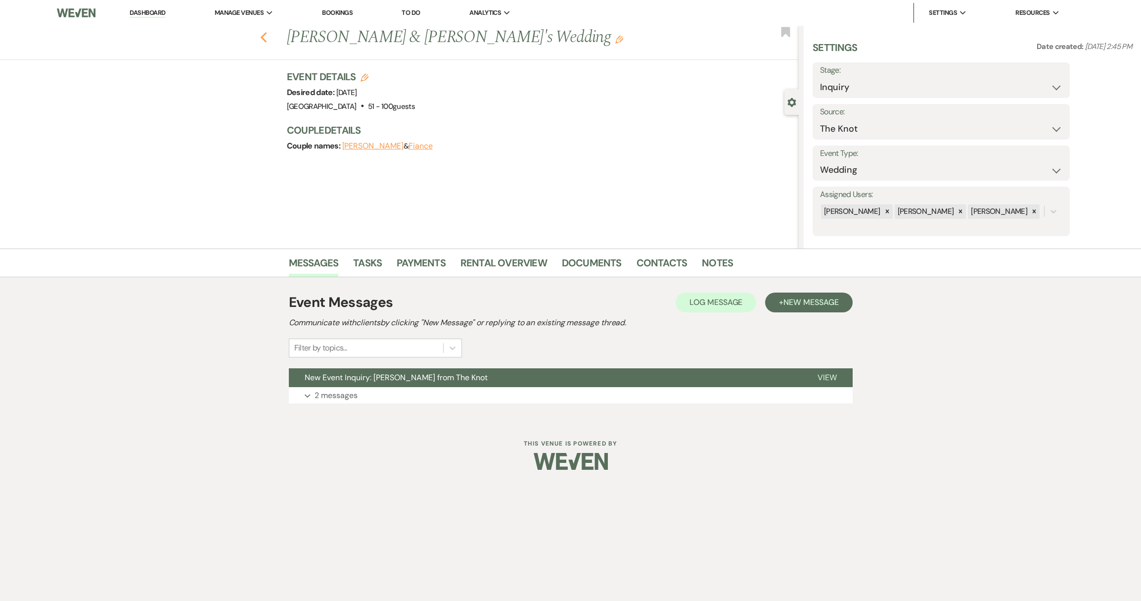
click at [265, 38] on icon "Previous" at bounding box center [263, 38] width 7 height 12
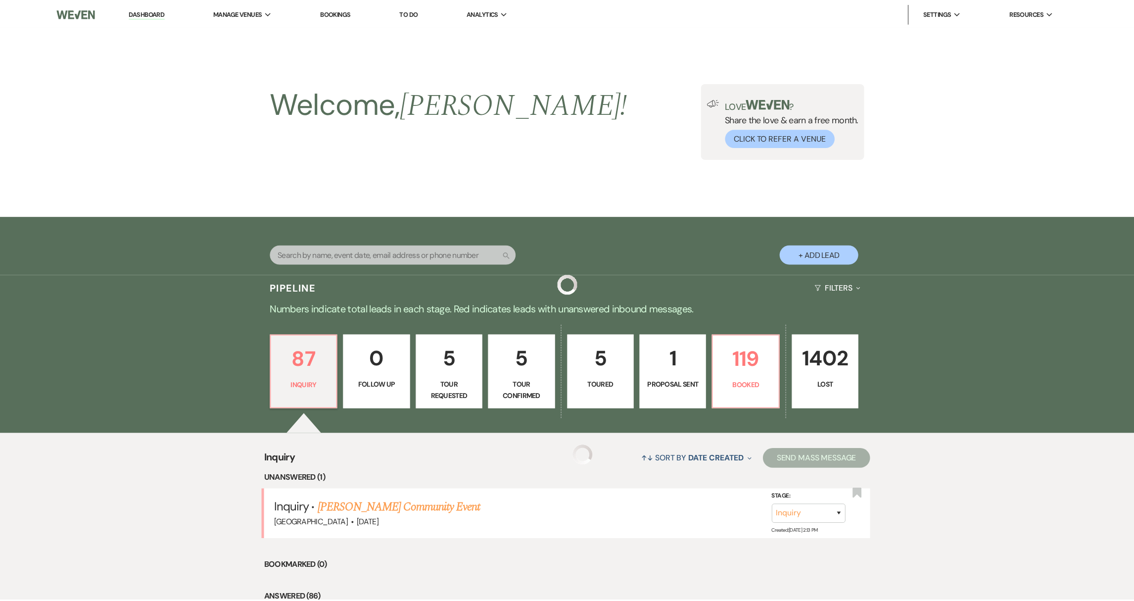
scroll to position [292, 0]
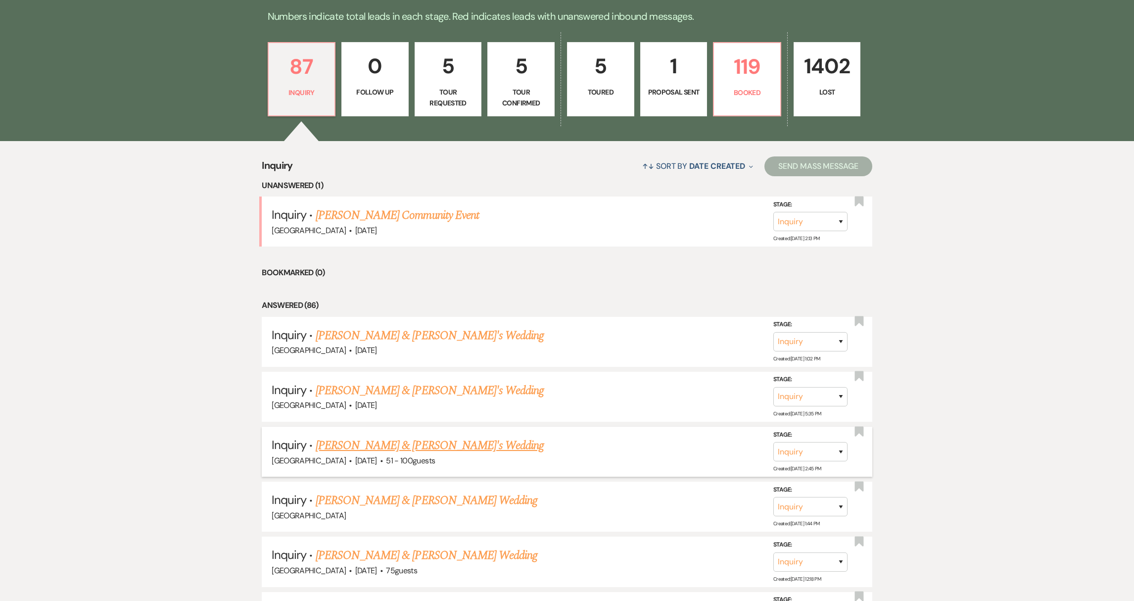
click at [352, 444] on link "[PERSON_NAME] & [PERSON_NAME]'s Wedding" at bounding box center [430, 445] width 229 height 18
select select "2"
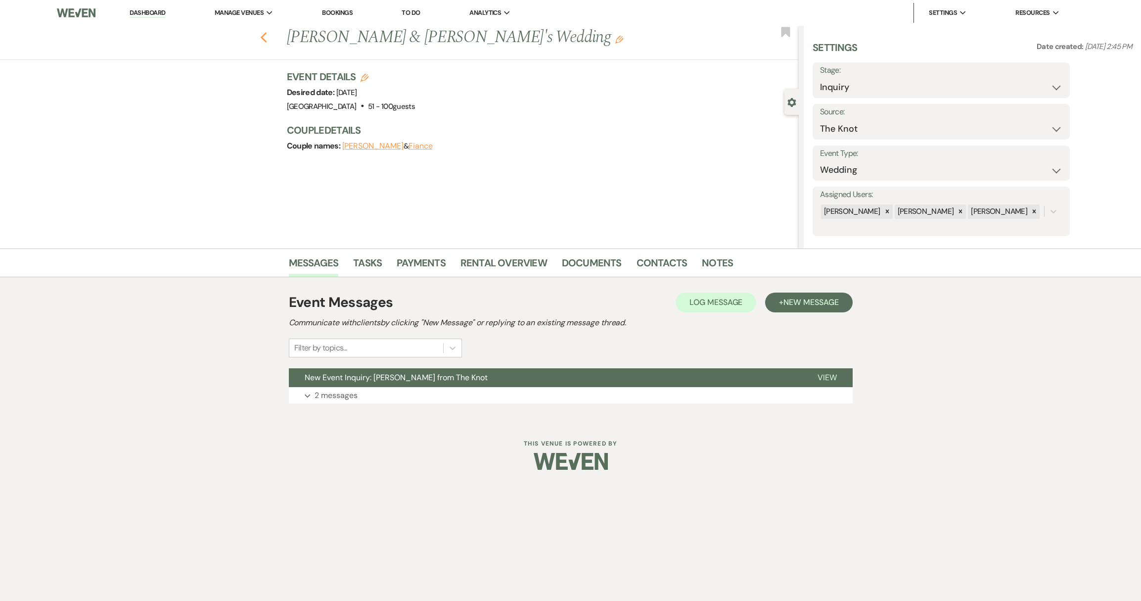
click at [265, 37] on icon "Previous" at bounding box center [263, 38] width 7 height 12
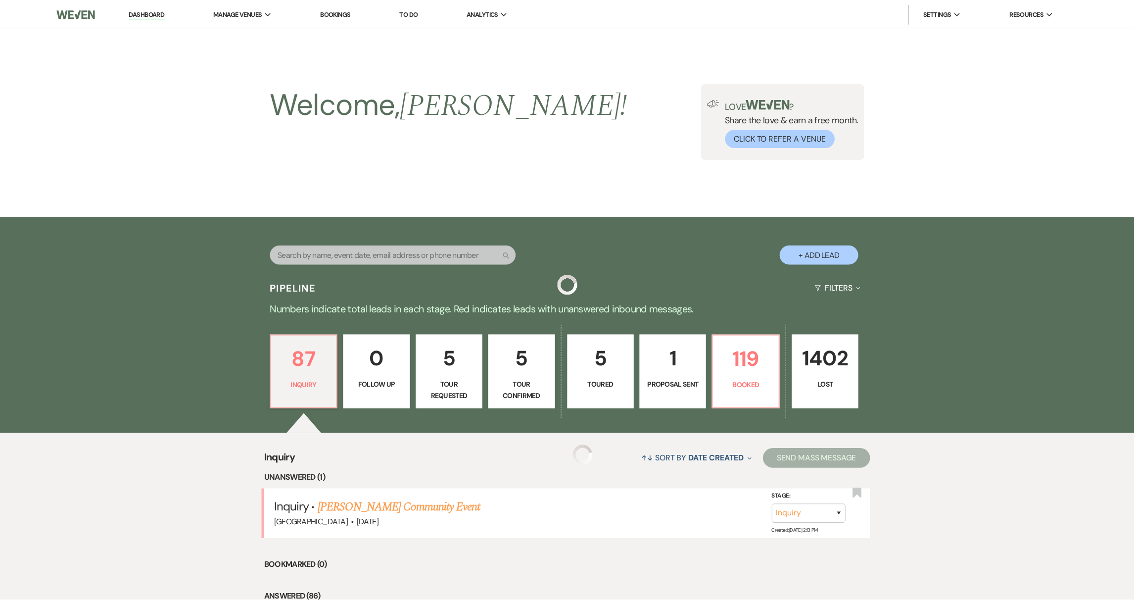
scroll to position [292, 0]
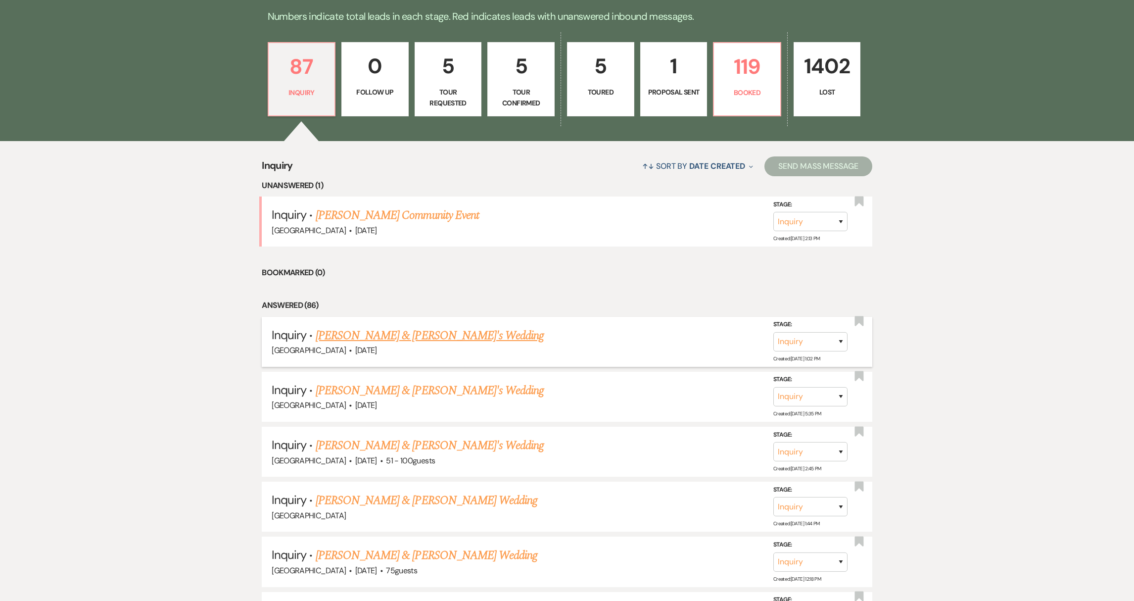
click at [378, 337] on link "[PERSON_NAME] & [PERSON_NAME]'s Wedding" at bounding box center [430, 335] width 229 height 18
select select "5"
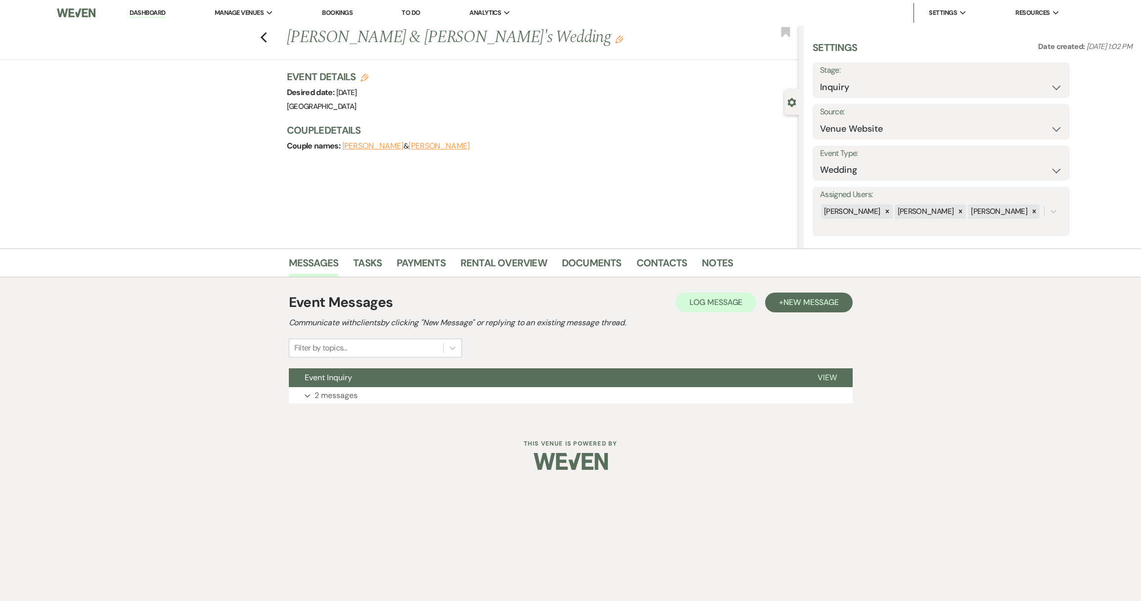
click at [366, 147] on button "[PERSON_NAME]" at bounding box center [372, 146] width 61 height 8
select select "1"
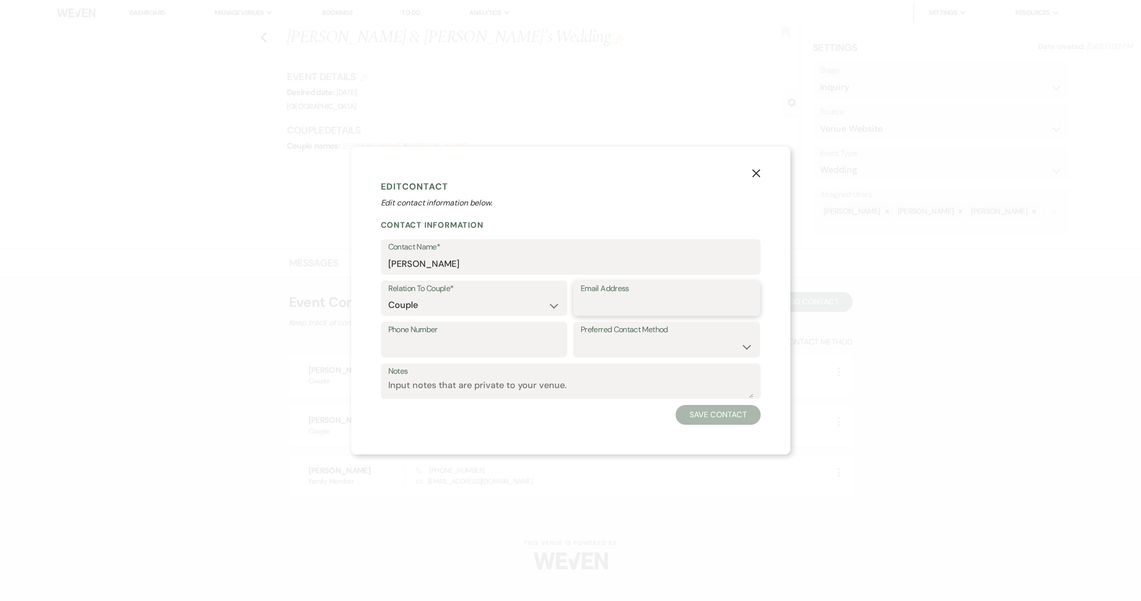
click at [599, 301] on input "Email Address" at bounding box center [667, 304] width 172 height 19
type input "[EMAIL_ADDRESS][DOMAIN_NAME]"
click at [722, 418] on button "Save Contact" at bounding box center [718, 415] width 85 height 20
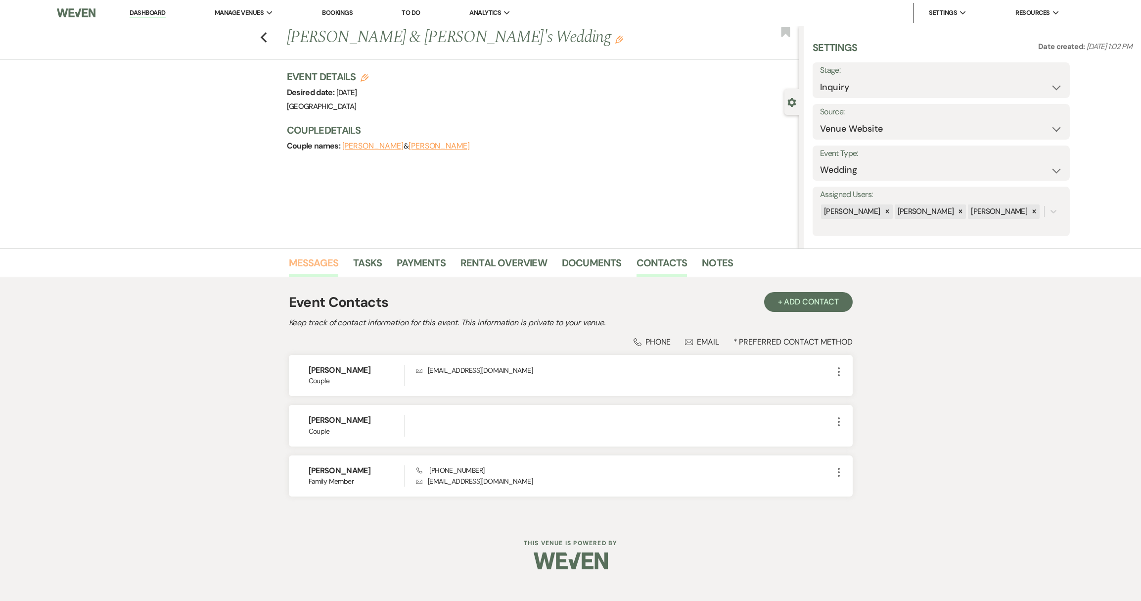
click at [307, 261] on link "Messages" at bounding box center [314, 266] width 50 height 22
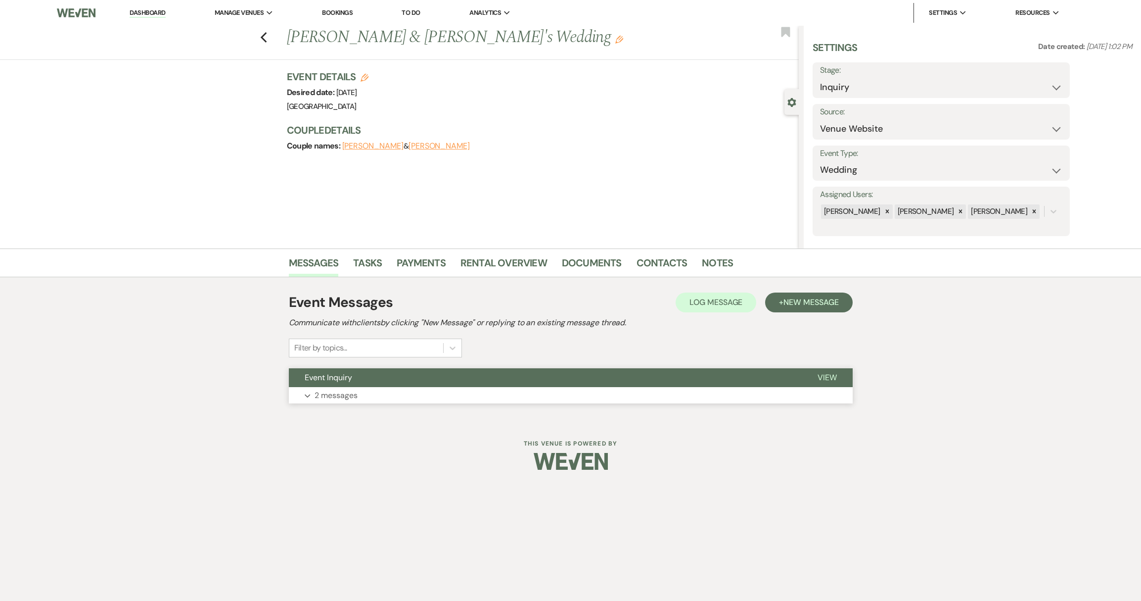
click at [345, 393] on p "2 messages" at bounding box center [336, 395] width 43 height 13
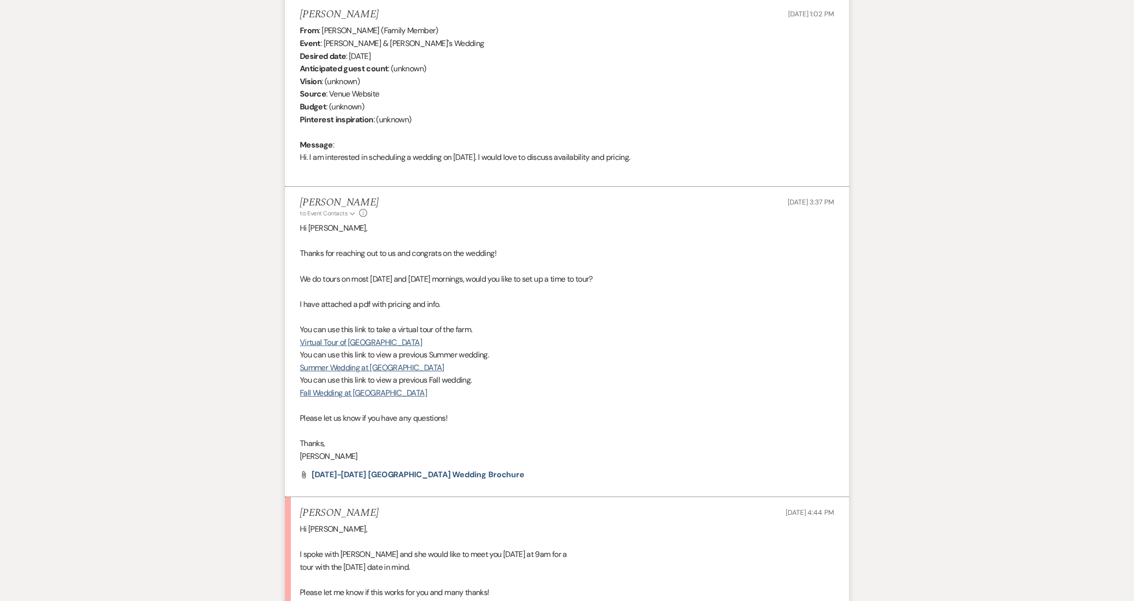
scroll to position [554, 0]
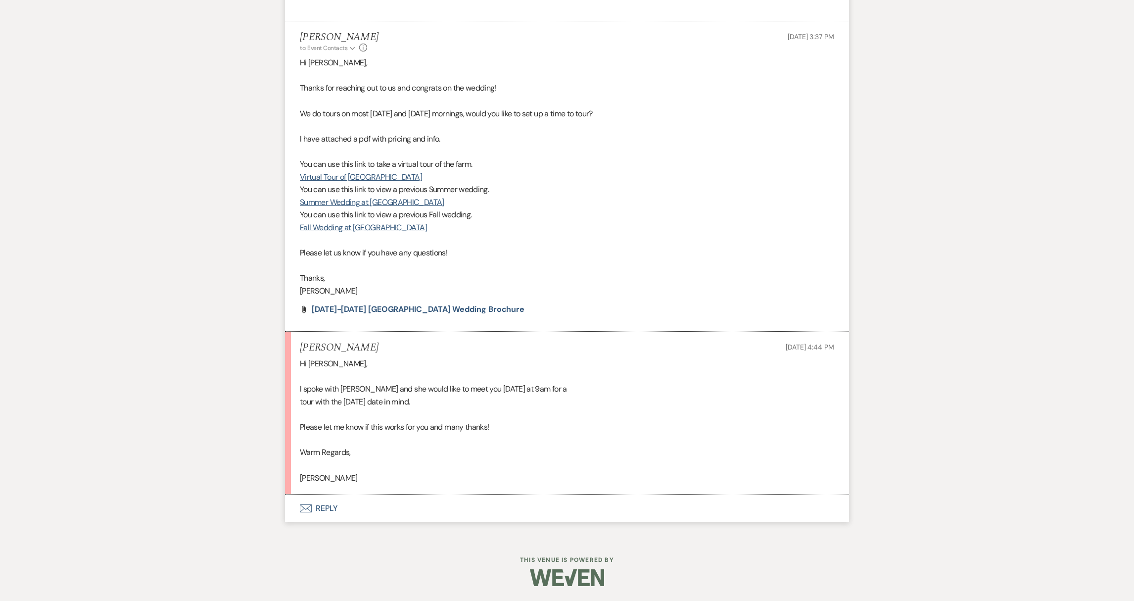
click at [316, 512] on button "Envelope Reply" at bounding box center [567, 508] width 564 height 28
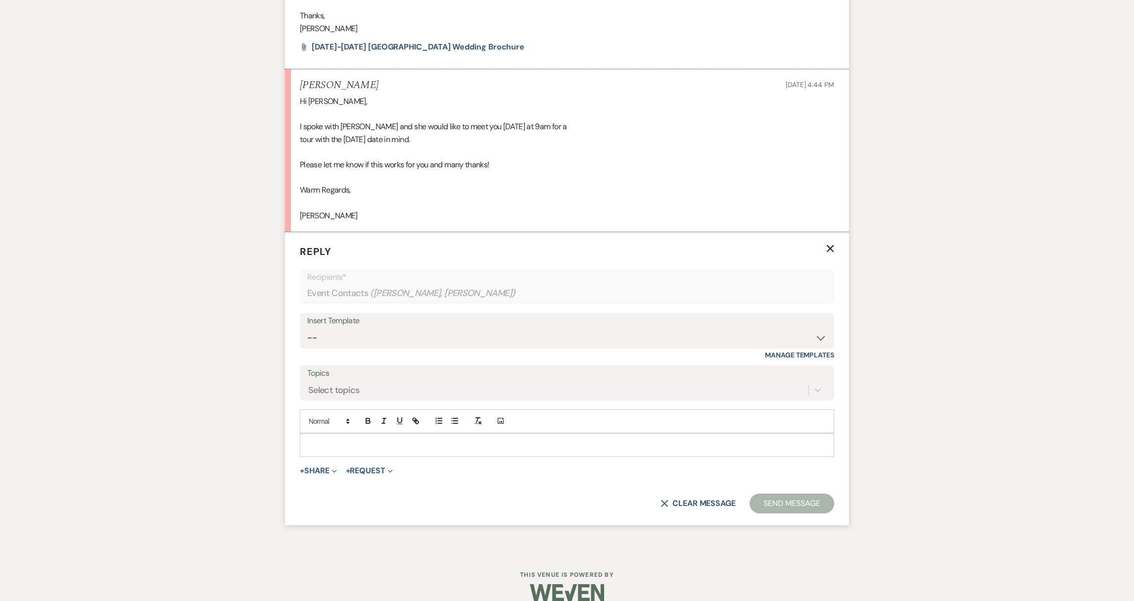
scroll to position [830, 0]
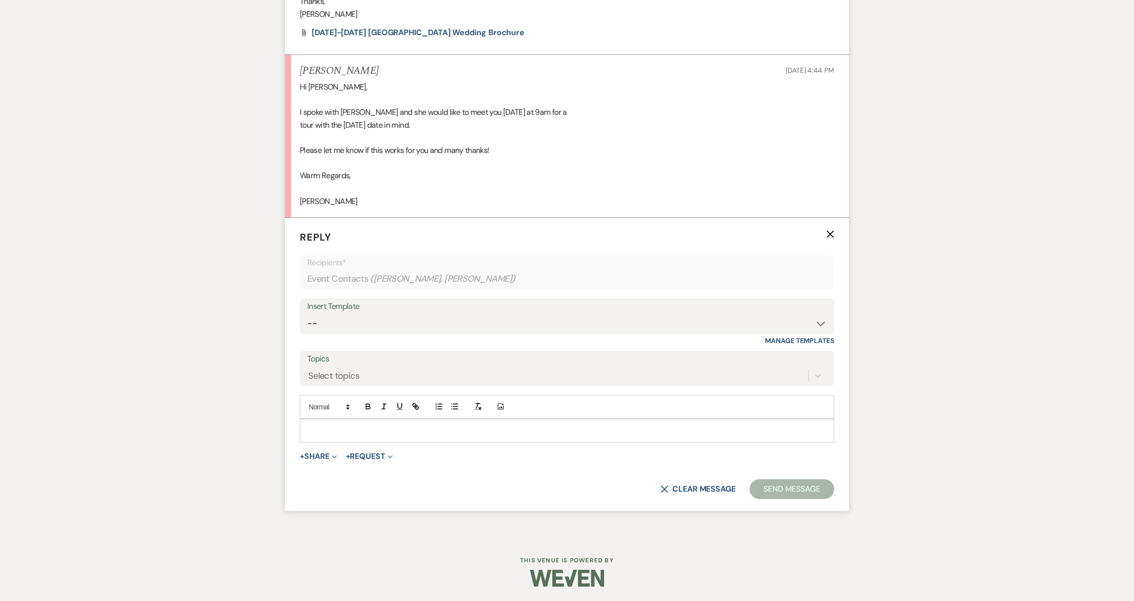
click at [390, 420] on div at bounding box center [566, 430] width 533 height 23
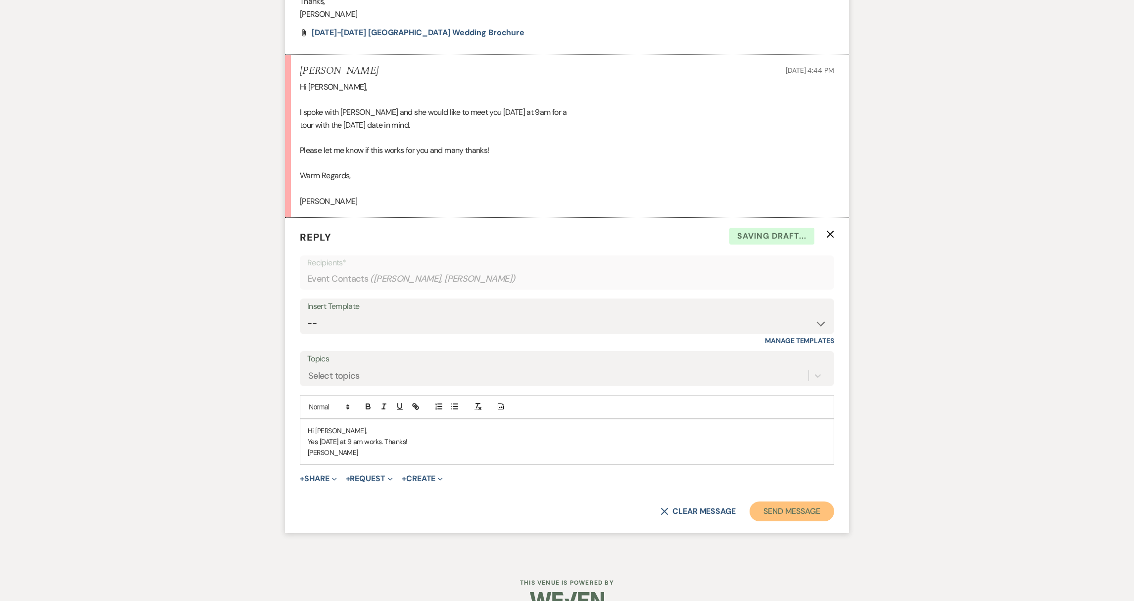
click at [803, 514] on button "Send Message" at bounding box center [791, 511] width 85 height 20
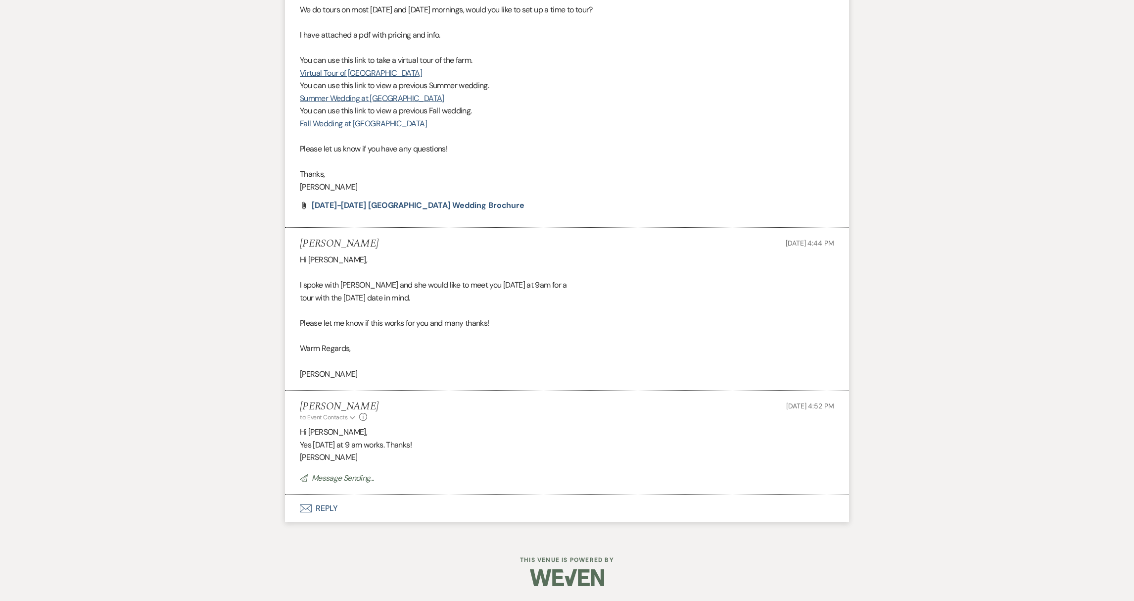
scroll to position [637, 0]
